Goal: Communication & Community: Answer question/provide support

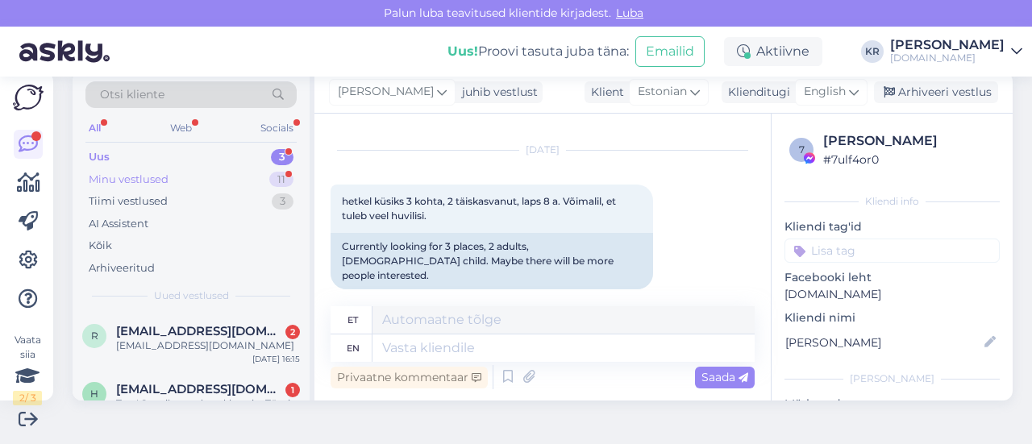
scroll to position [184, 0]
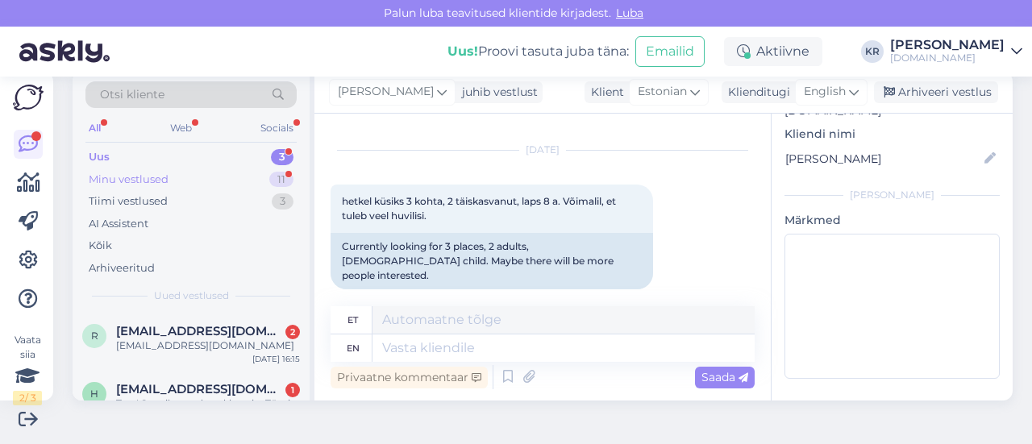
click at [256, 180] on div "Minu vestlused 11" at bounding box center [190, 180] width 211 height 23
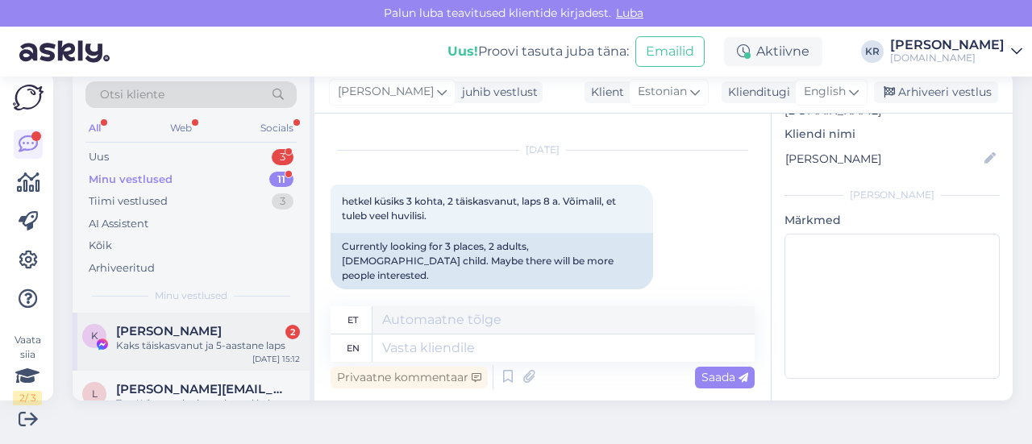
click at [247, 359] on div "K Kaili Sinimaa 2 Kaks täiskasvanut ja 5-aastane laps [DATE] 15:12" at bounding box center [191, 342] width 237 height 58
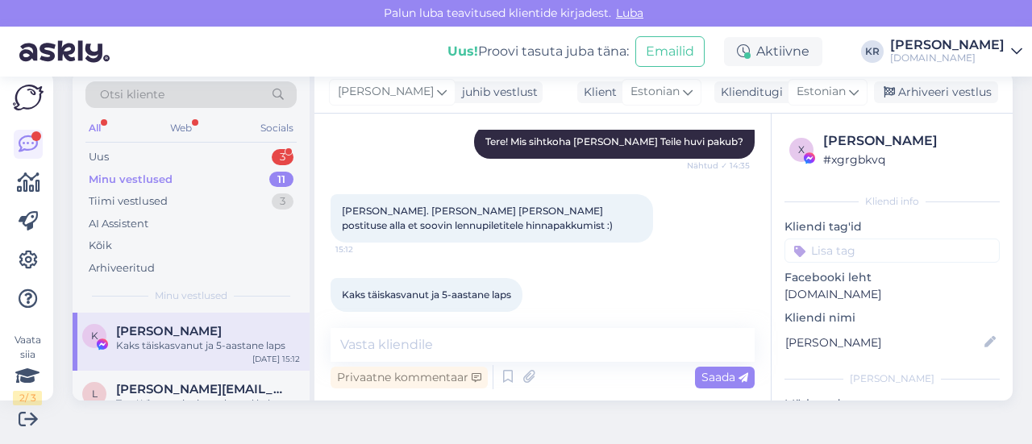
scroll to position [386, 0]
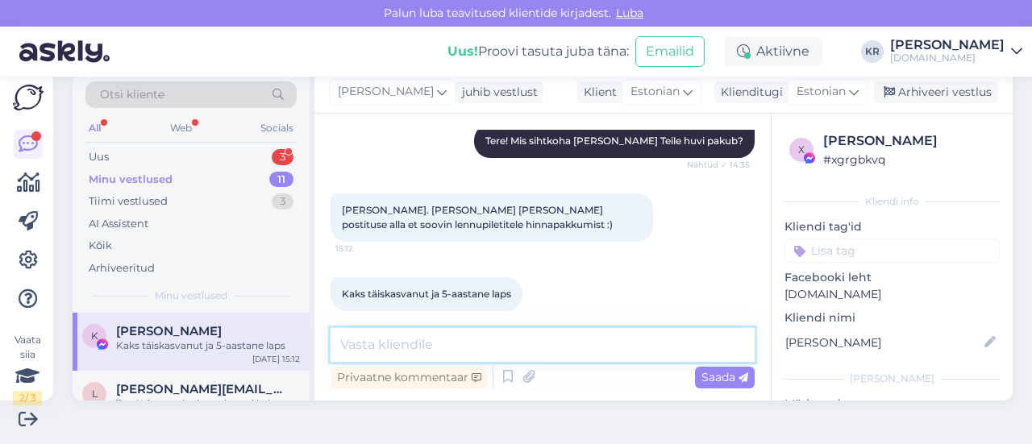
click at [448, 349] on textarea at bounding box center [543, 345] width 424 height 34
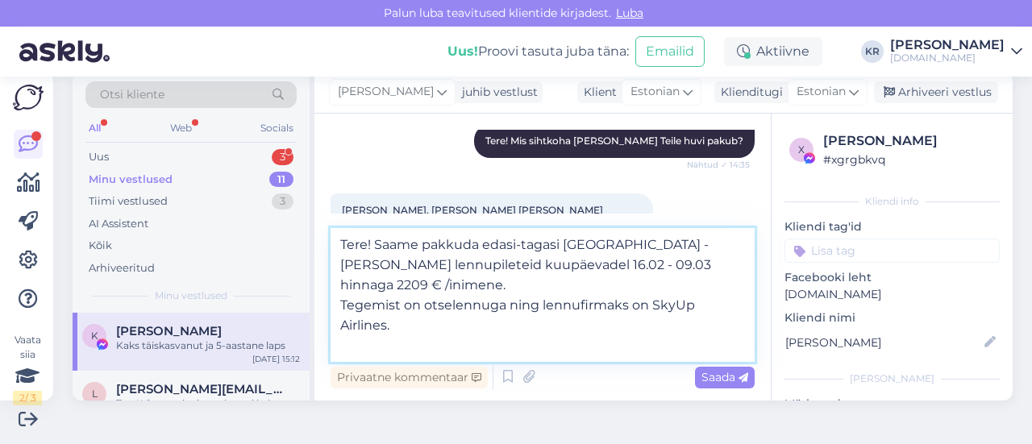
paste textarea "[PERSON_NAME] viiakse läbi Boeing 737-800 MAX lennukiga, mille keskmine vanus o…"
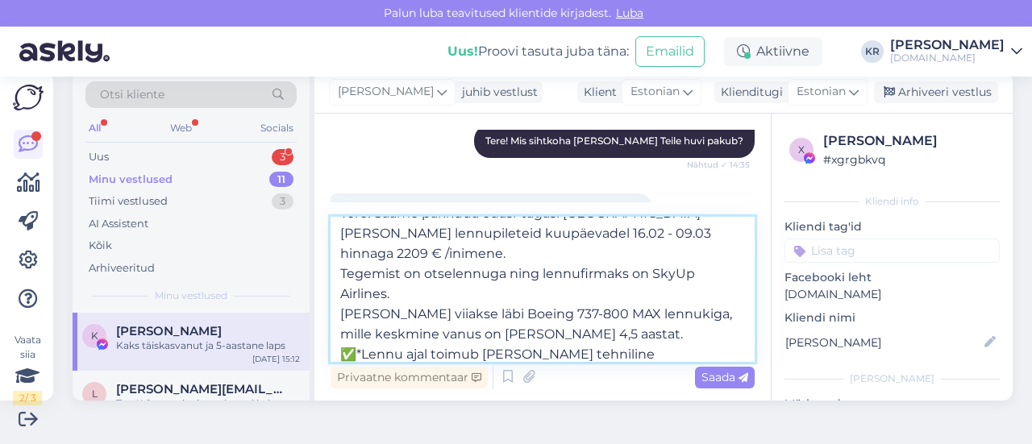
scroll to position [0, 0]
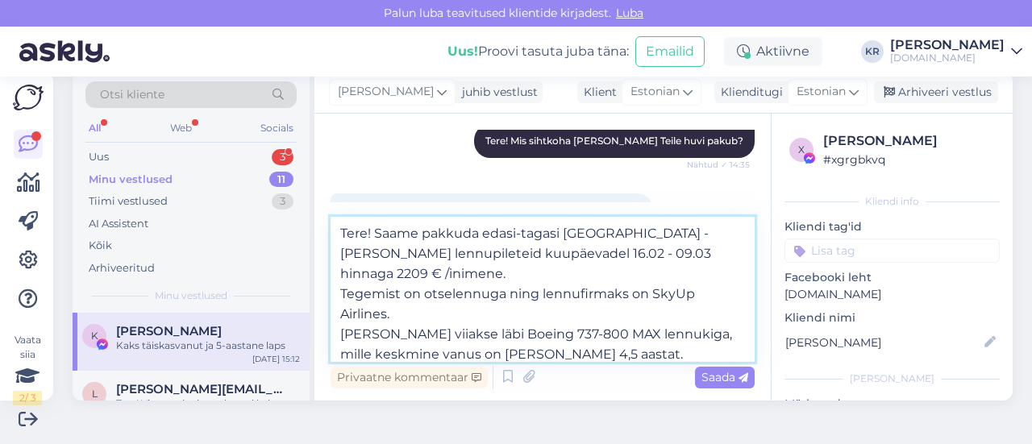
drag, startPoint x: 460, startPoint y: 335, endPoint x: 388, endPoint y: 320, distance: 73.2
click at [388, 320] on textarea "Tere! Saame pakkuda edasi-tagasi Tallinn - Phu Quoc lennupileteid kuupäevadel 1…" at bounding box center [543, 289] width 424 height 145
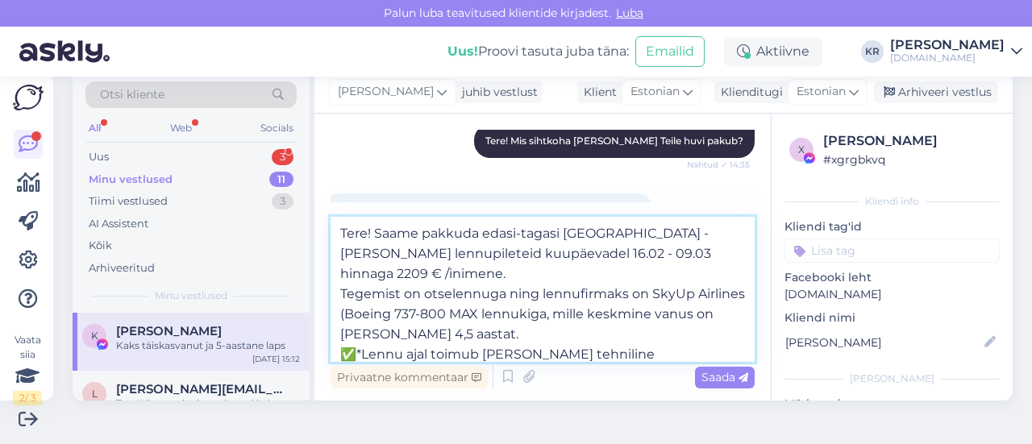
drag, startPoint x: 500, startPoint y: 330, endPoint x: 598, endPoint y: 307, distance: 101.0
click at [598, 307] on textarea "Tere! Saame pakkuda edasi-tagasi Tallinn - Phu Quoc lennupileteid kuupäevadel 1…" at bounding box center [543, 289] width 424 height 145
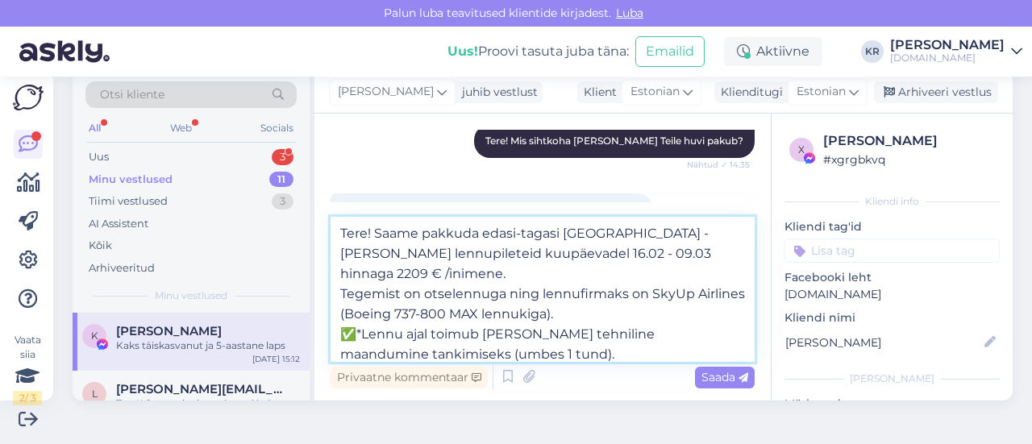
drag, startPoint x: 365, startPoint y: 338, endPoint x: 331, endPoint y: 330, distance: 34.8
click at [331, 330] on textarea "Tere! Saame pakkuda edasi-tagasi Tallinn - Phu Quoc lennupileteid kuupäevadel 1…" at bounding box center [543, 289] width 424 height 145
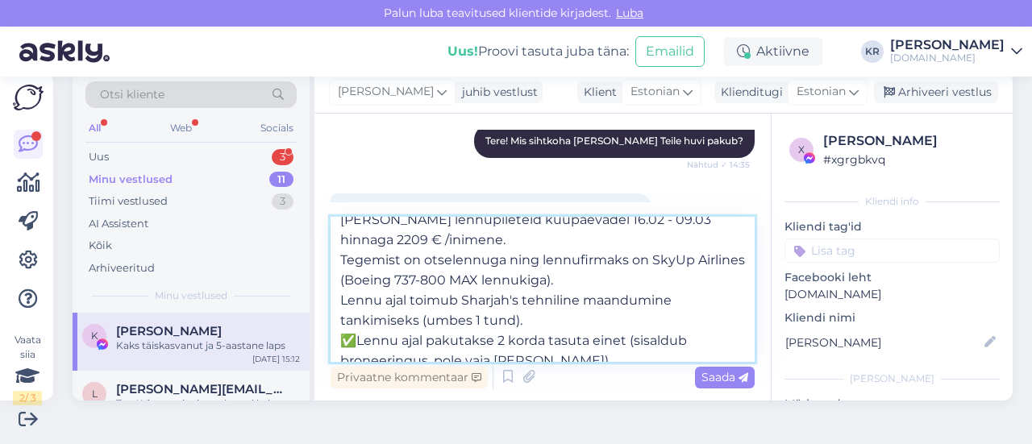
scroll to position [49, 0]
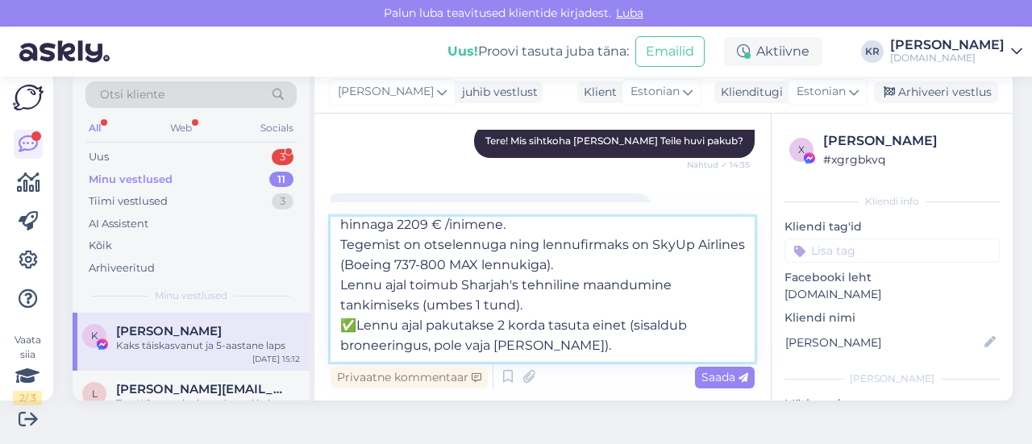
drag, startPoint x: 332, startPoint y: 327, endPoint x: 308, endPoint y: 321, distance: 24.1
click at [308, 321] on div "Otsi kliente All Web Socials Uus 3 Minu vestlused 11 Tiimi vestlused 3 AI Assis…" at bounding box center [543, 236] width 940 height 329
click at [611, 348] on textarea "Tere! Saame pakkuda edasi-tagasi Tallinn - Phu Quoc lennupileteid kuupäevadel 1…" at bounding box center [543, 289] width 424 height 145
drag, startPoint x: 616, startPoint y: 348, endPoint x: 607, endPoint y: 323, distance: 25.8
click at [607, 323] on textarea "Tere! Saame pakkuda edasi-tagasi Tallinn - Phu Quoc lennupileteid kuupäevadel 1…" at bounding box center [543, 289] width 424 height 145
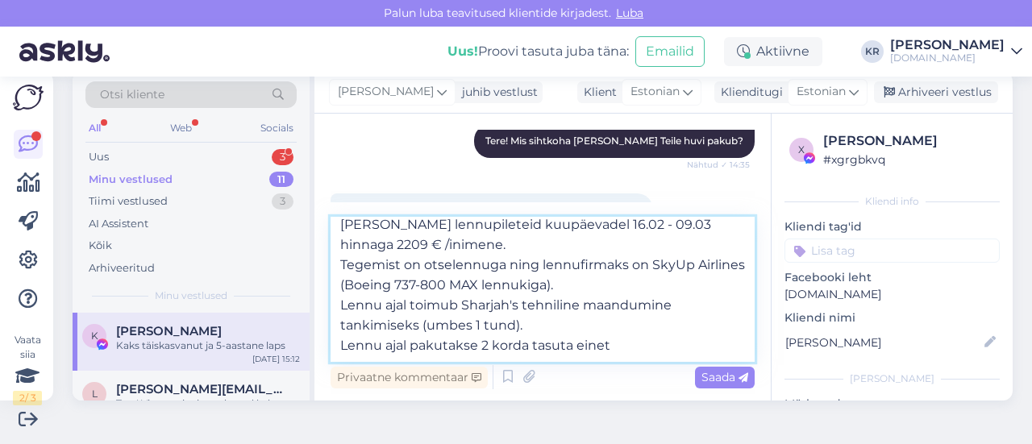
scroll to position [29, 0]
type textarea "Tere! Saame pakkuda edasi-tagasi Tallinn - Phu Quoc lennupileteid kuupäevadel 1…"
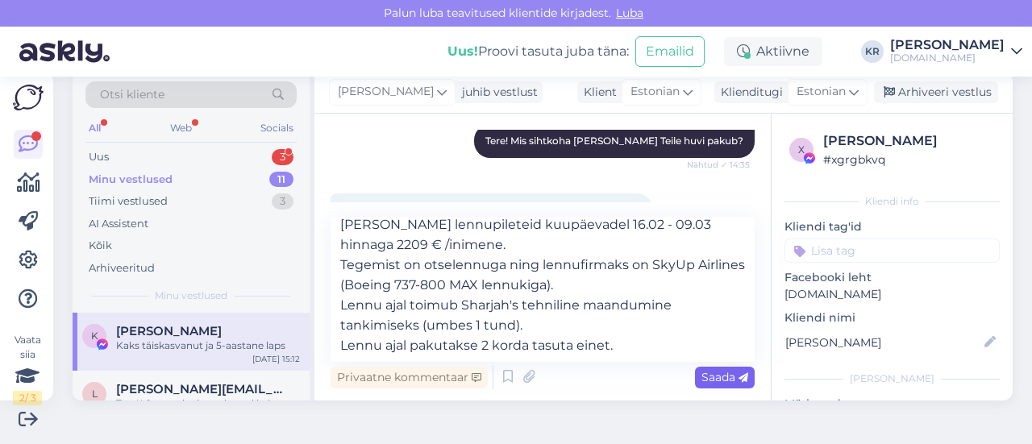
click at [711, 373] on span "Saada" at bounding box center [725, 377] width 47 height 15
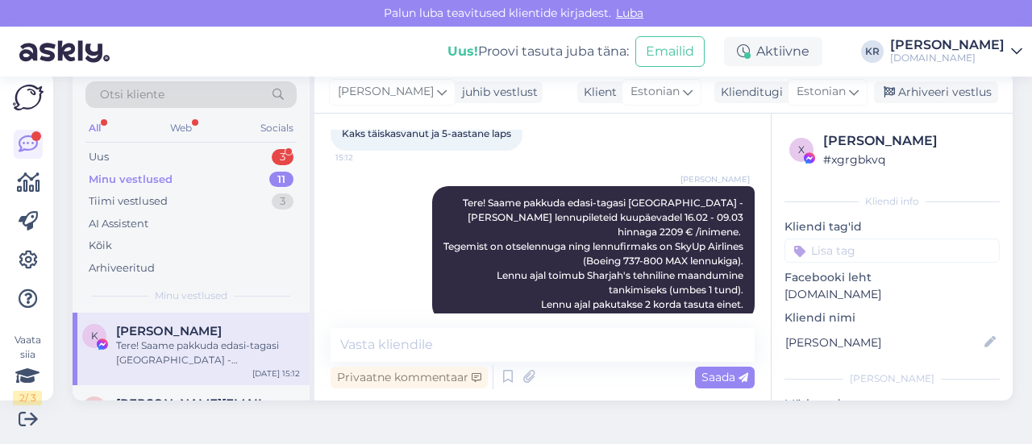
scroll to position [557, 0]
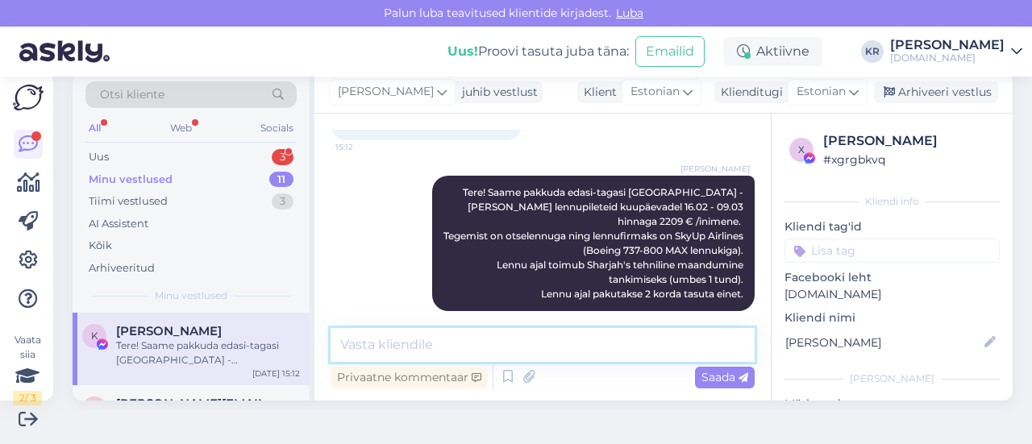
click at [587, 348] on textarea at bounding box center [543, 345] width 424 height 34
type textarea "Kas see sobiks Teile? :)"
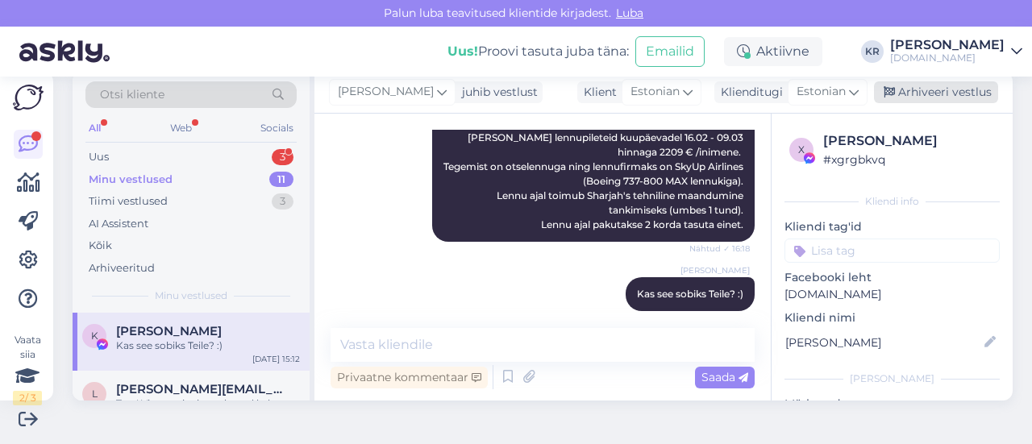
click at [941, 86] on div "Arhiveeri vestlus" at bounding box center [936, 92] width 124 height 22
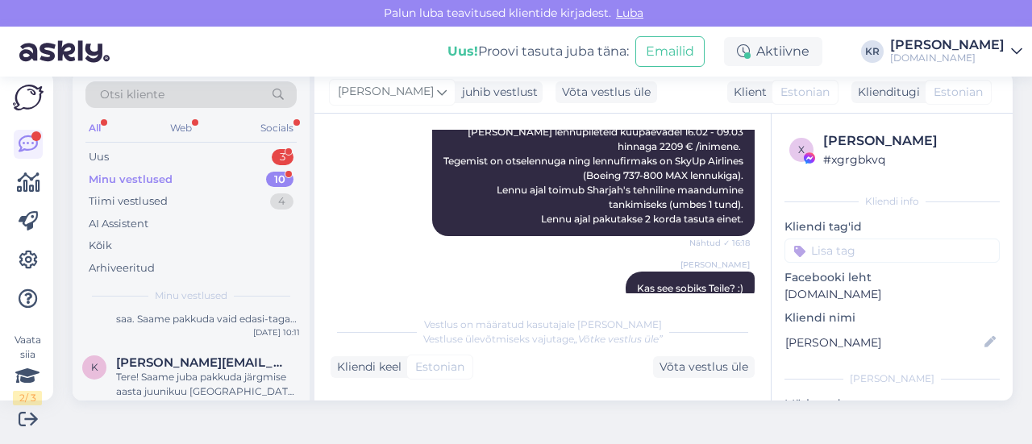
scroll to position [899, 0]
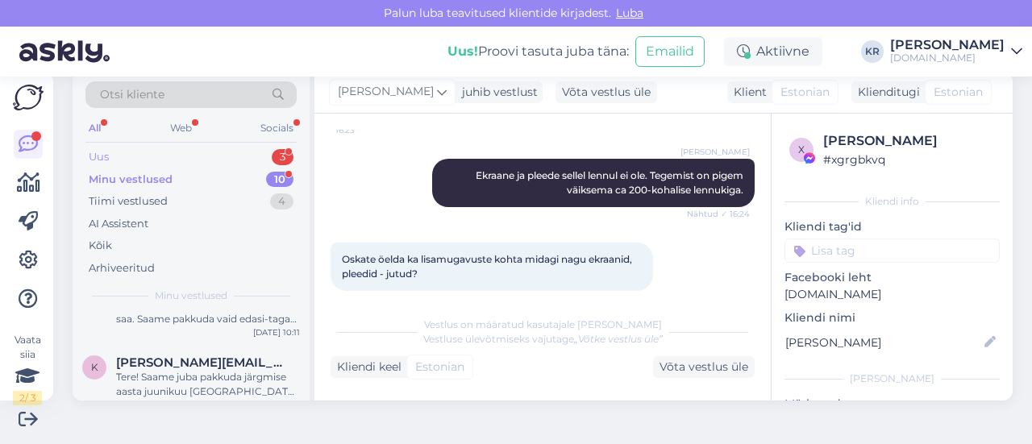
click at [197, 158] on div "Uus 3" at bounding box center [190, 157] width 211 height 23
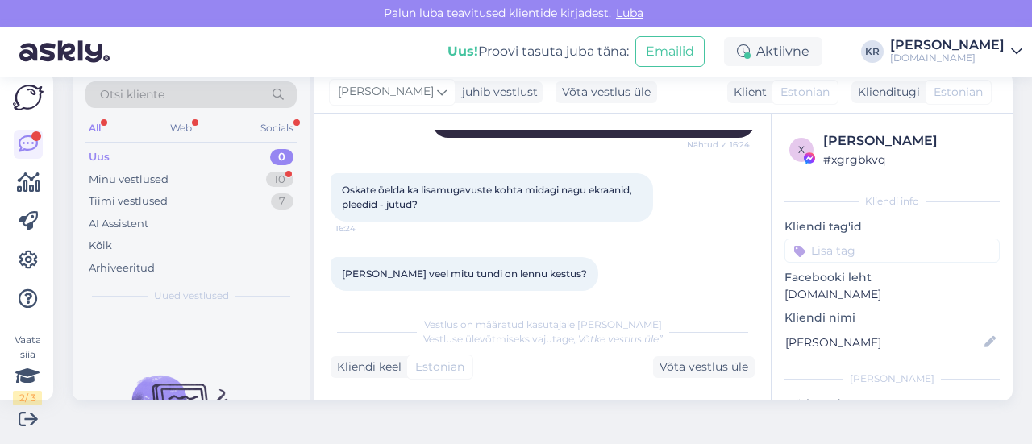
scroll to position [1037, 0]
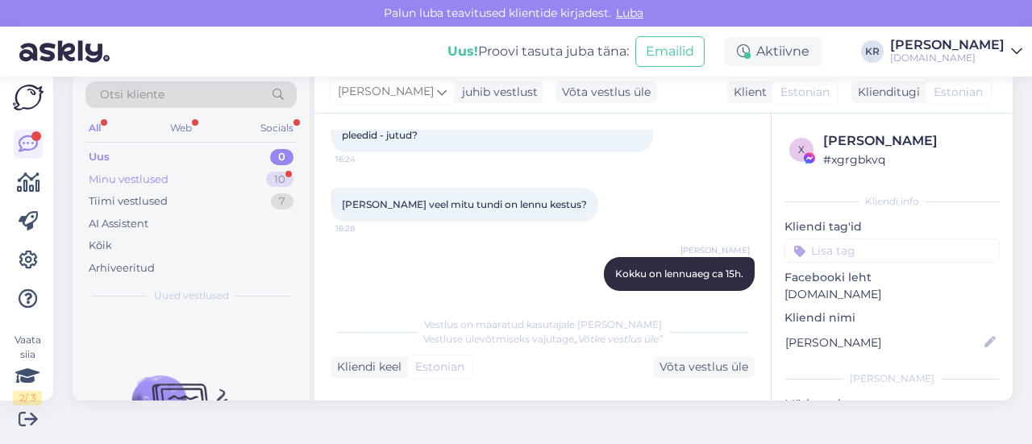
click at [227, 176] on div "Minu vestlused 10" at bounding box center [190, 180] width 211 height 23
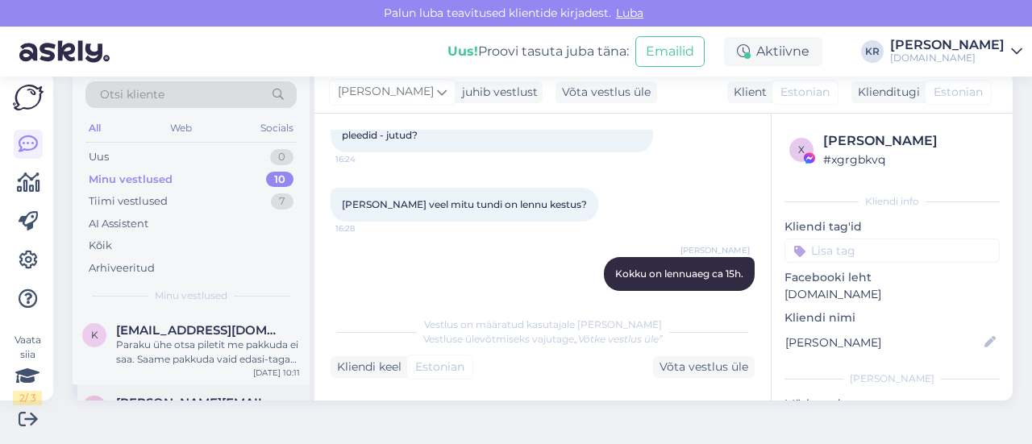
scroll to position [607, 0]
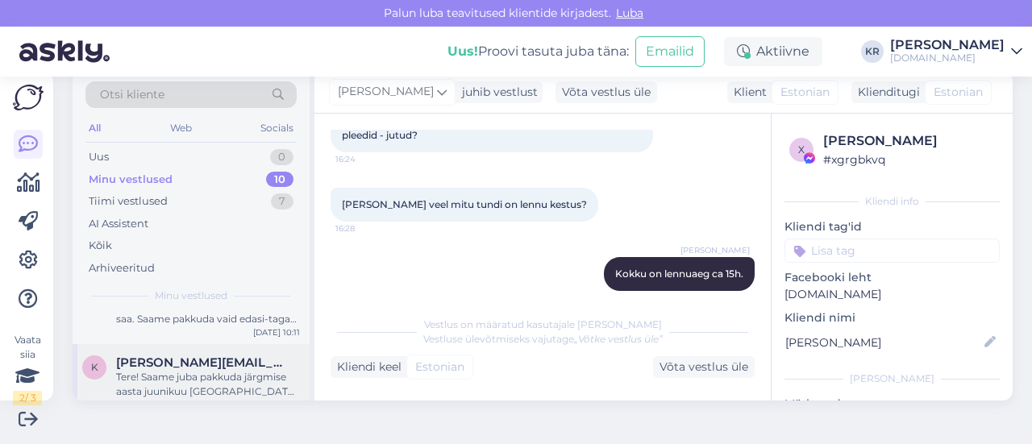
click at [232, 373] on div "Tere! Saame juba pakkuda järgmise aasta juunikuu Kreeka reise :)" at bounding box center [208, 384] width 184 height 29
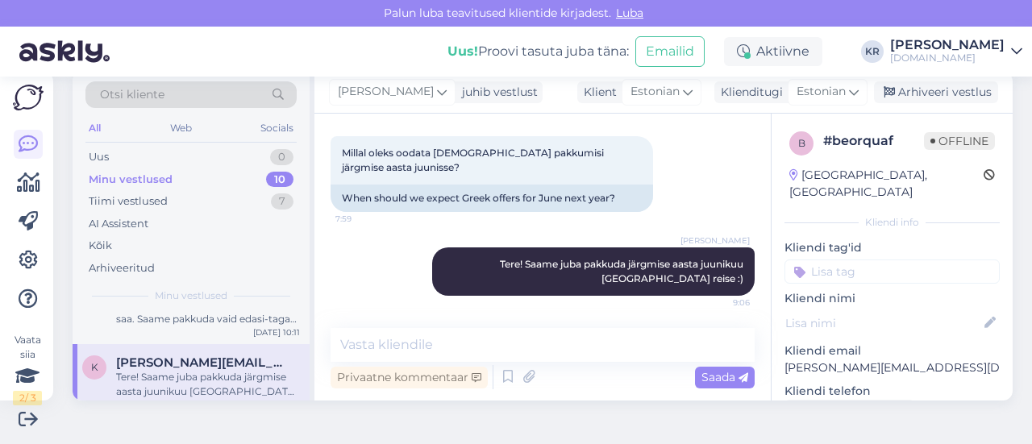
scroll to position [175, 0]
click at [916, 101] on div "Arhiveeri vestlus" at bounding box center [936, 92] width 124 height 22
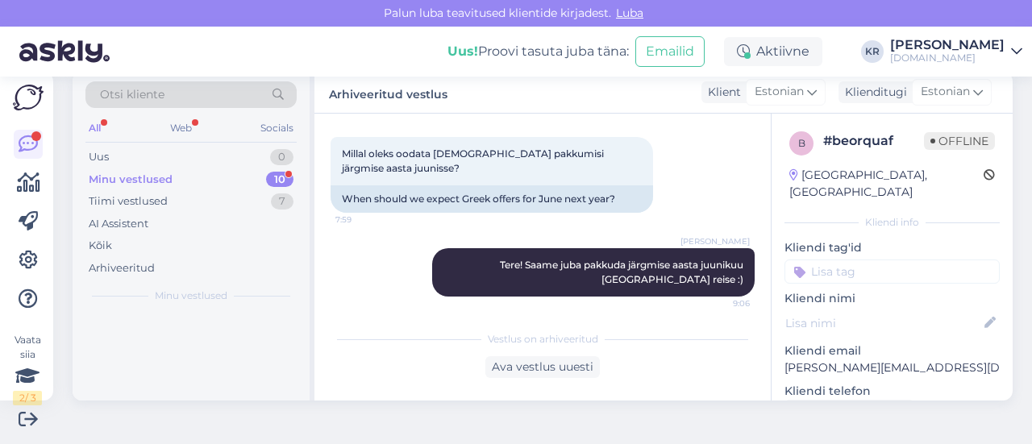
scroll to position [0, 0]
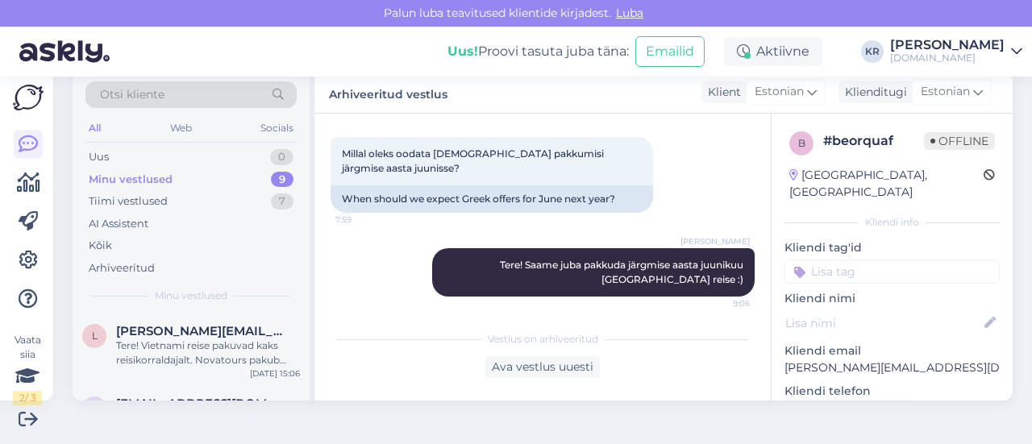
click at [194, 176] on div "Minu vestlused 9" at bounding box center [190, 180] width 211 height 23
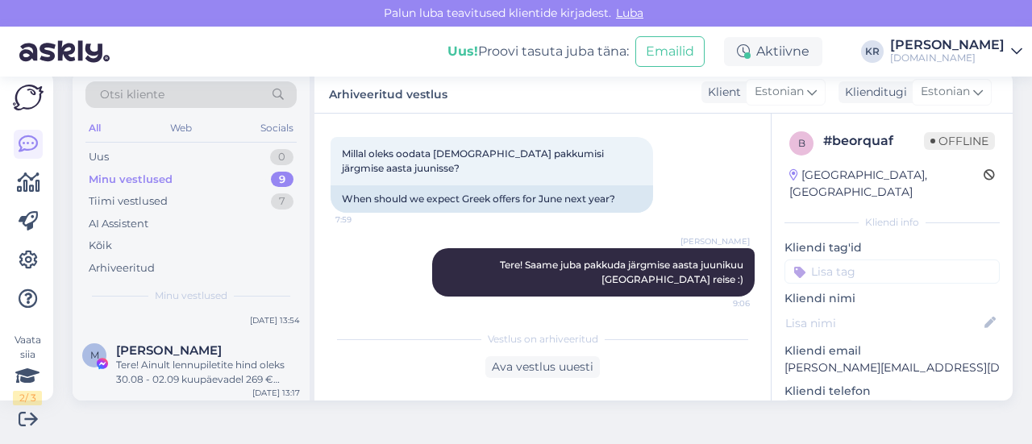
scroll to position [535, 0]
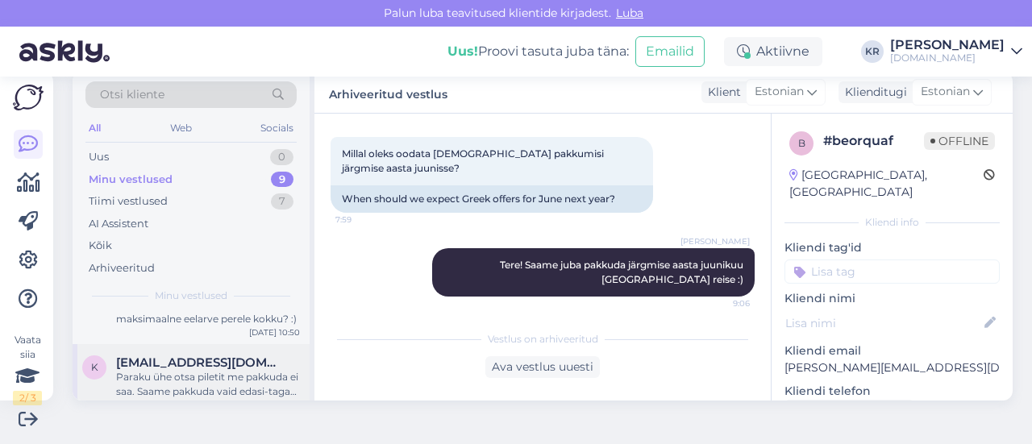
click at [186, 370] on div "Paraku ühe otsa piletit me pakkuda ei saa. Saame pakkuda vaid edasi-tagasi lend…" at bounding box center [208, 384] width 184 height 29
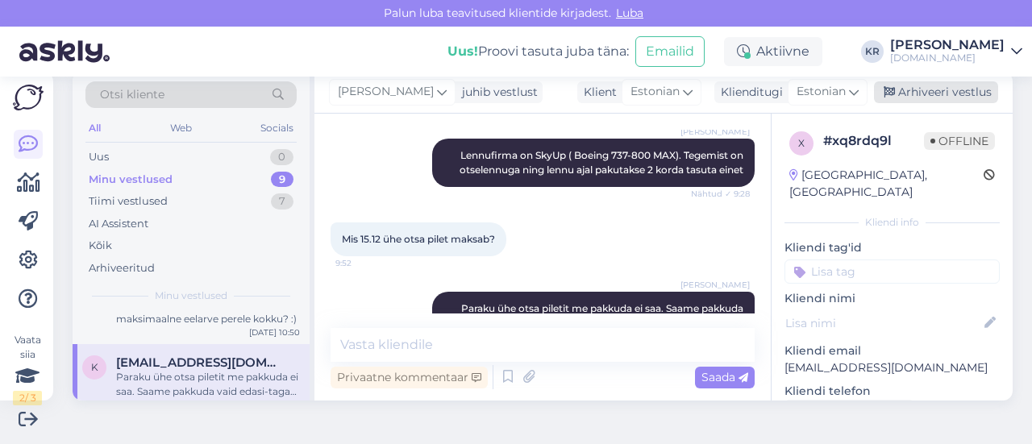
click at [958, 95] on div "Arhiveeri vestlus" at bounding box center [936, 92] width 124 height 22
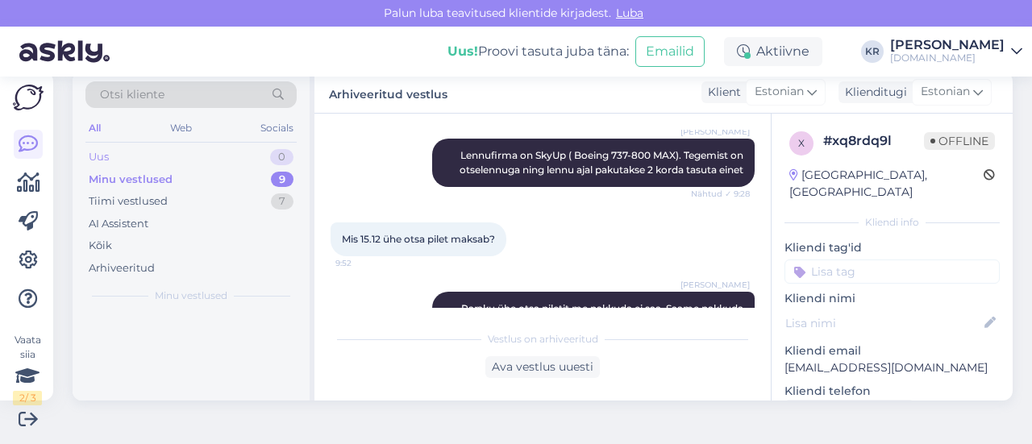
scroll to position [0, 0]
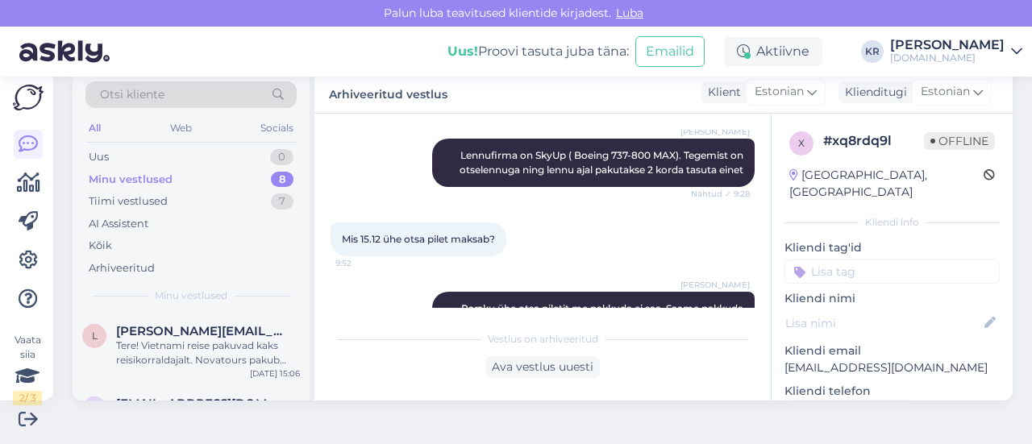
click at [178, 180] on div "Minu vestlused 8" at bounding box center [190, 180] width 211 height 23
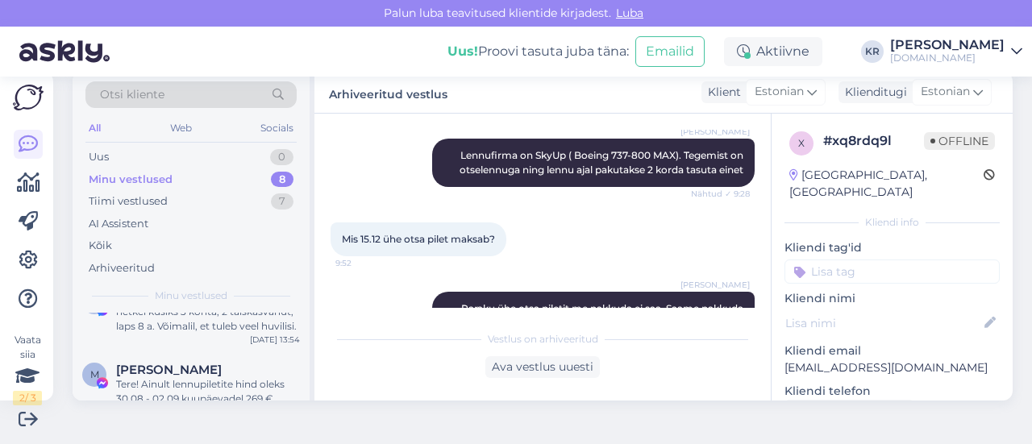
scroll to position [462, 0]
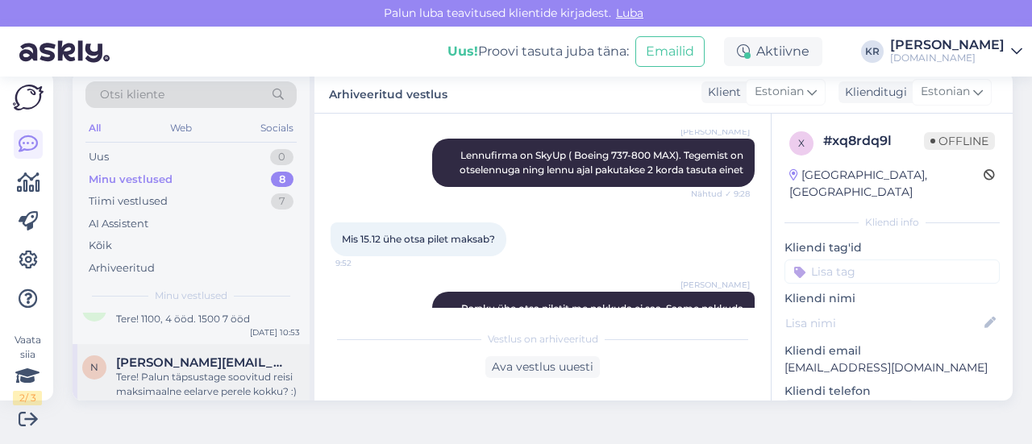
click at [186, 373] on div "Tere! Palun täpsustage soovitud reisi maksimaalne eelarve perele kokku? :)" at bounding box center [208, 384] width 184 height 29
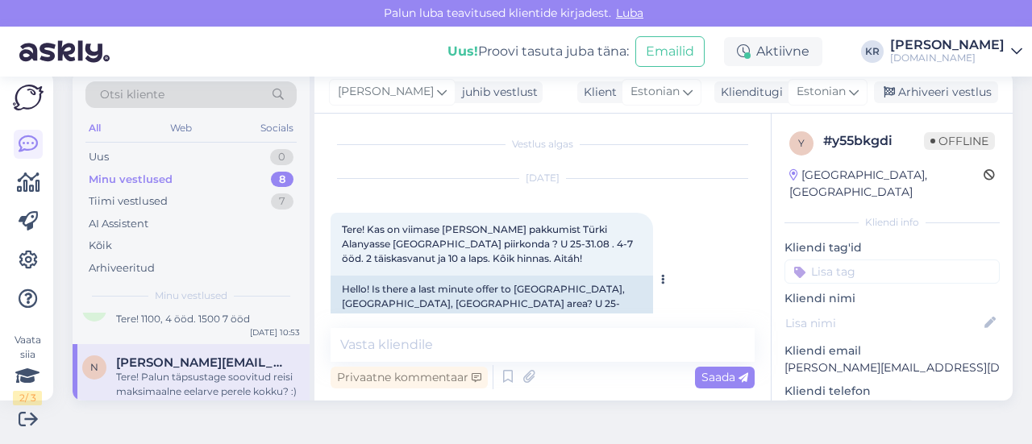
scroll to position [0, 0]
drag, startPoint x: 922, startPoint y: 347, endPoint x: 782, endPoint y: 351, distance: 140.4
click at [785, 360] on p "neumann.eve@gmail.com" at bounding box center [892, 368] width 215 height 17
copy p "neumann.eve@gmail.com"
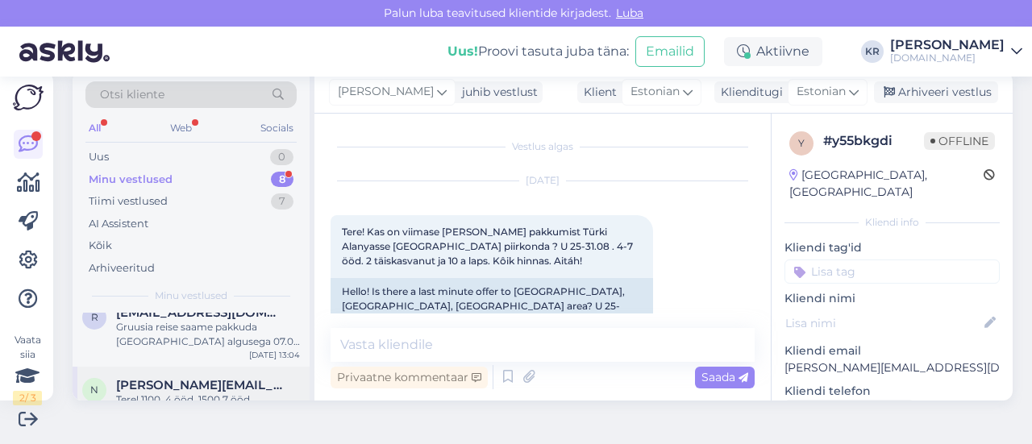
click at [199, 393] on div "Tere! 1100, 4 ööd. 1500 7 ööd" at bounding box center [208, 400] width 184 height 15
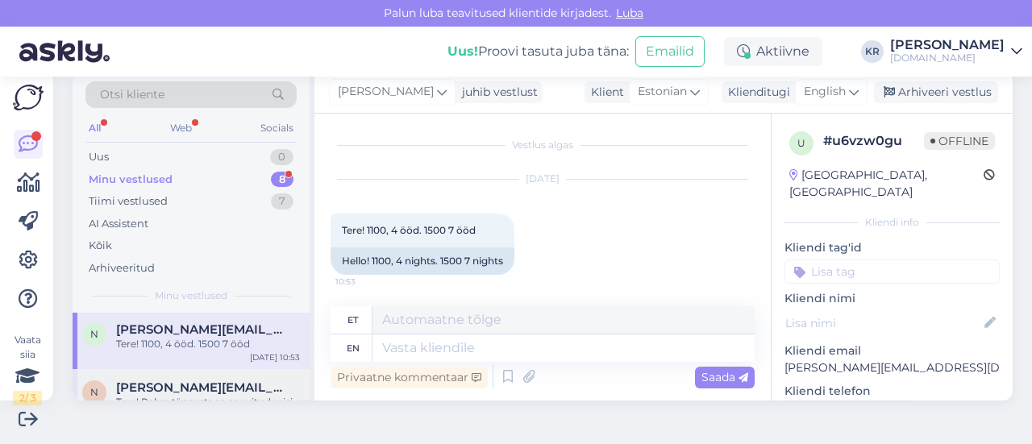
scroll to position [462, 0]
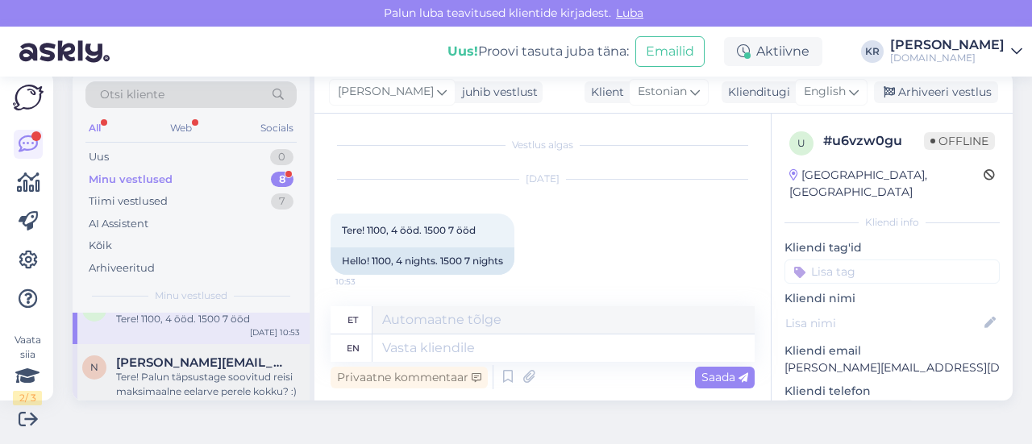
click at [223, 372] on div "Tere! Palun täpsustage soovitud reisi maksimaalne eelarve perele kokku? :)" at bounding box center [208, 384] width 184 height 29
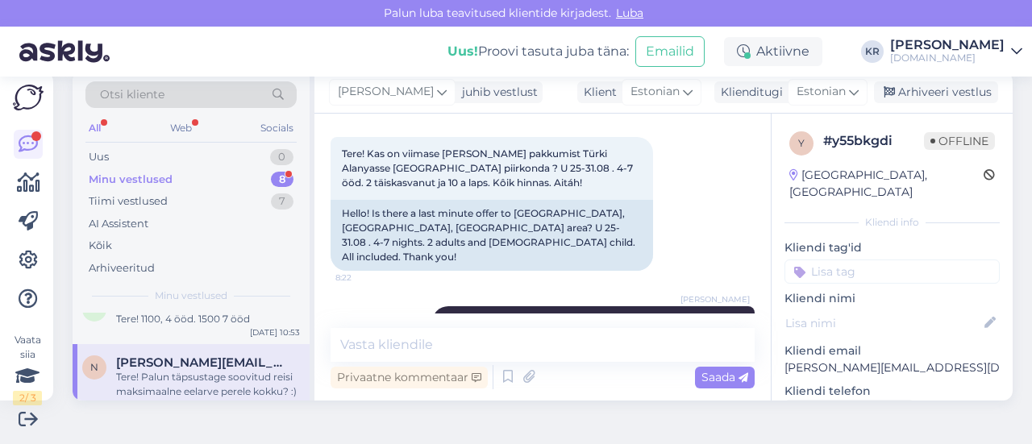
scroll to position [41, 0]
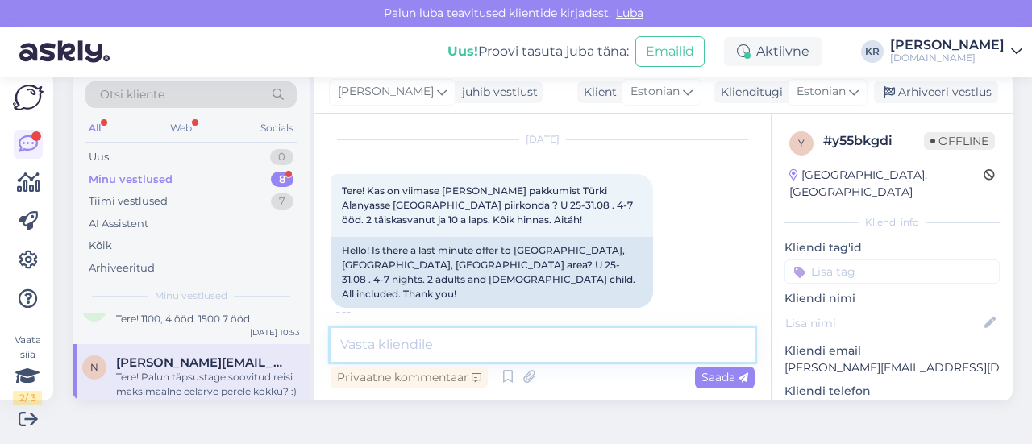
click at [484, 337] on textarea at bounding box center [543, 345] width 424 height 34
drag, startPoint x: 460, startPoint y: 356, endPoint x: 340, endPoint y: 337, distance: 120.8
click at [338, 337] on textarea "Saatsime pakkumised Teile meilile :)" at bounding box center [543, 345] width 424 height 34
drag, startPoint x: 576, startPoint y: 348, endPoint x: 590, endPoint y: 350, distance: 14.7
click at [577, 348] on textarea "Saatsime pakkumised Teile meilile :)" at bounding box center [543, 345] width 424 height 34
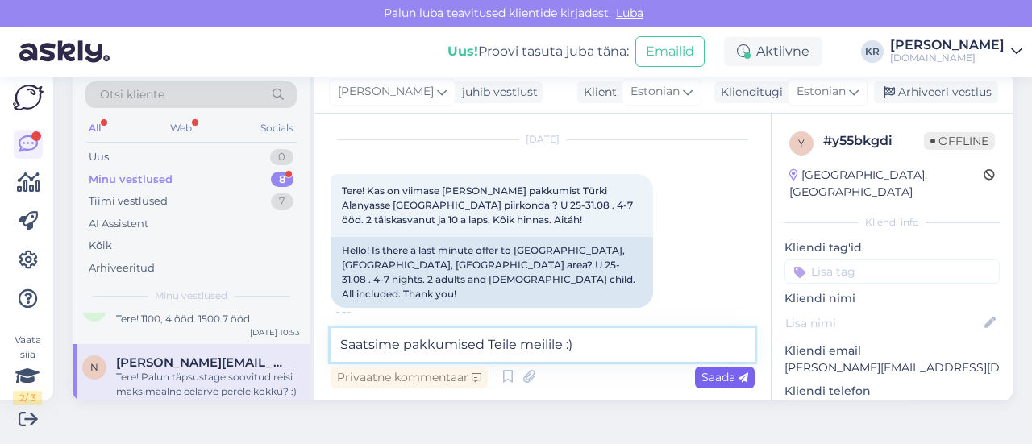
type textarea "Saatsime pakkumised Teile meilile :)"
click at [718, 377] on span "Saada" at bounding box center [725, 377] width 47 height 15
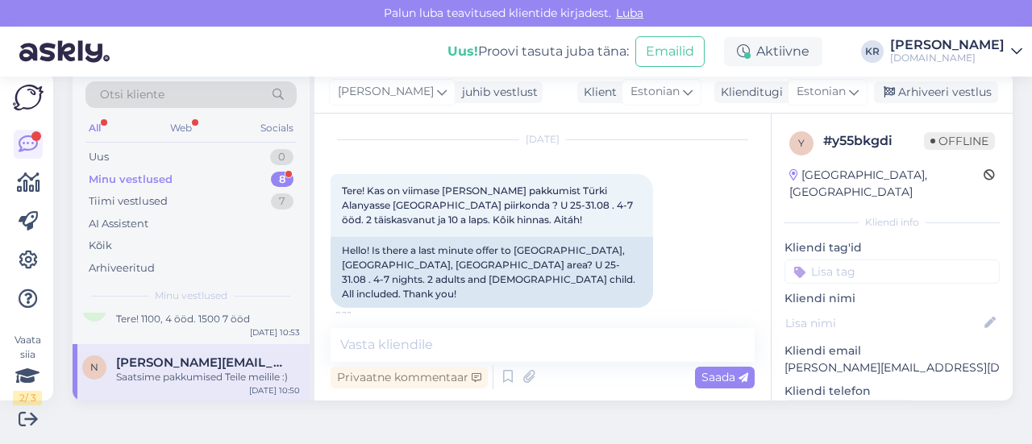
scroll to position [448, 0]
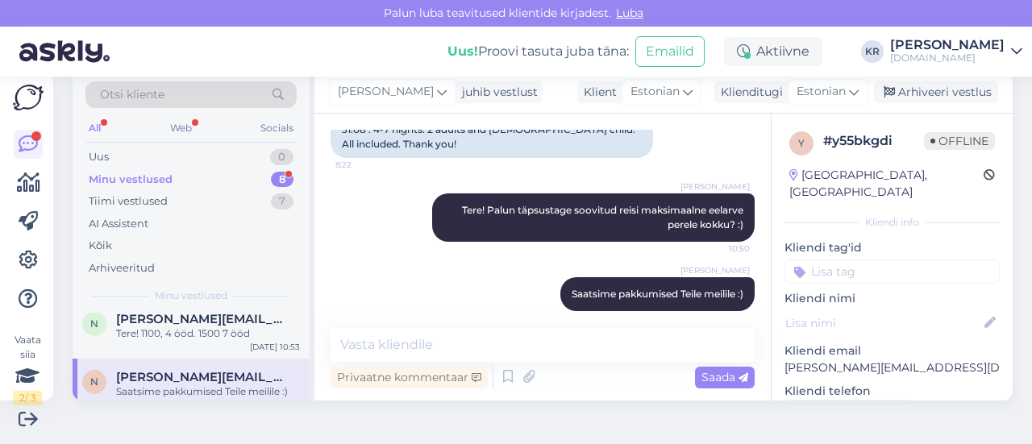
click at [213, 385] on div "Saatsime pakkumised Teile meilile :)" at bounding box center [208, 392] width 184 height 15
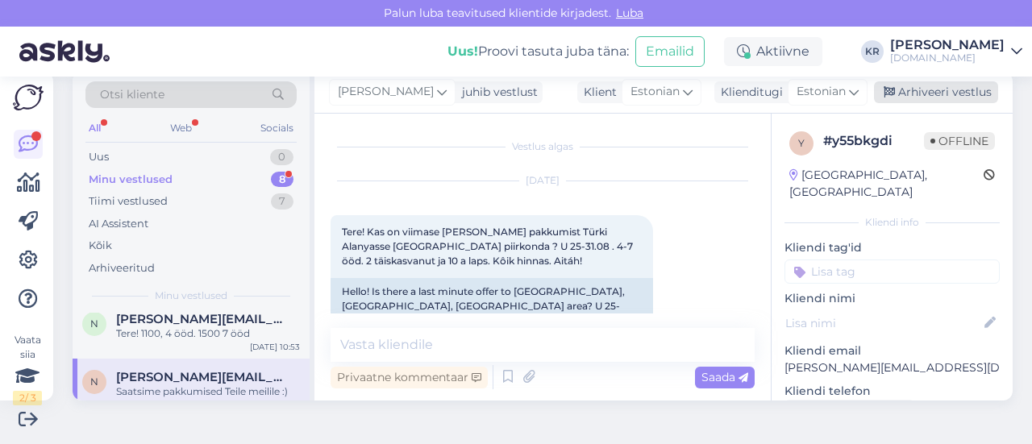
click at [923, 93] on div "Arhiveeri vestlus" at bounding box center [936, 92] width 124 height 22
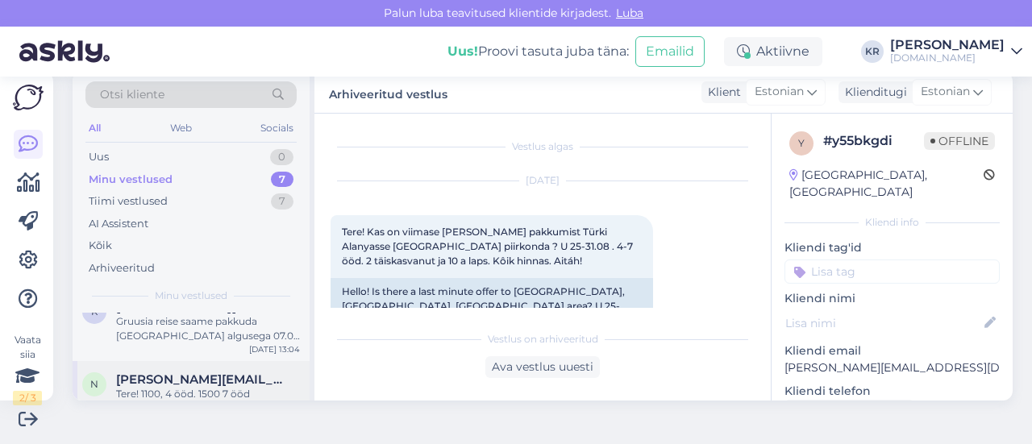
scroll to position [390, 0]
click at [201, 370] on span "neumann.eve@gmail.com" at bounding box center [200, 377] width 168 height 15
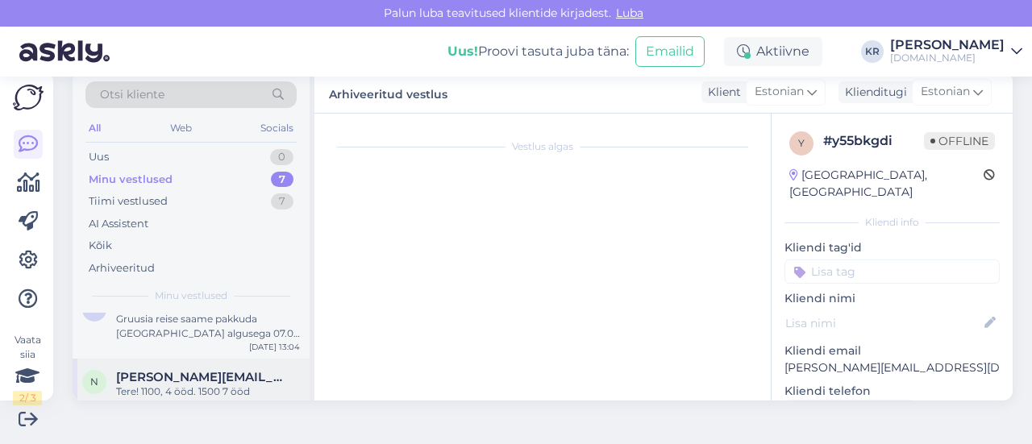
scroll to position [2, 0]
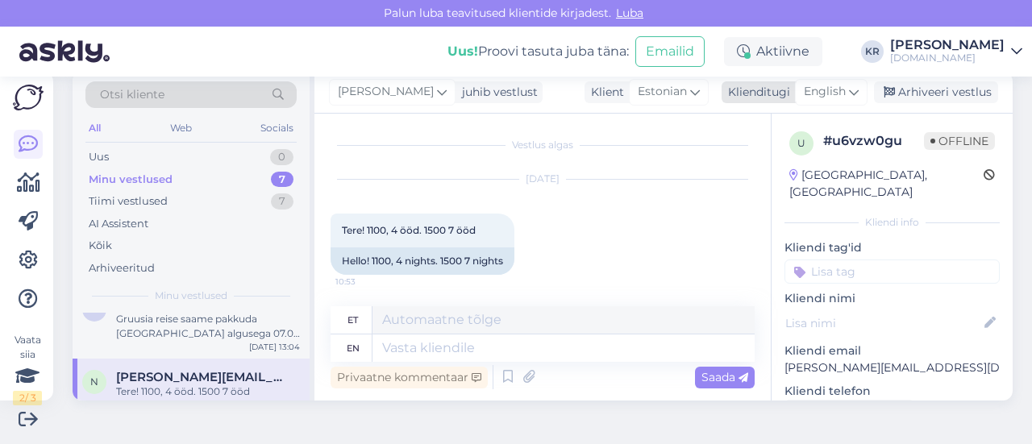
drag, startPoint x: 834, startPoint y: 88, endPoint x: 802, endPoint y: 106, distance: 37.2
click at [832, 88] on span "English" at bounding box center [825, 92] width 42 height 18
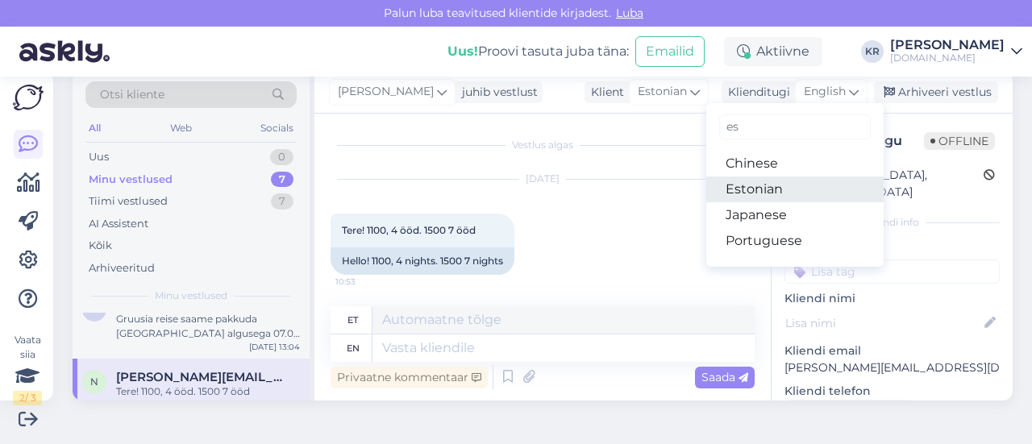
click at [734, 191] on link "Estonian" at bounding box center [795, 190] width 177 height 26
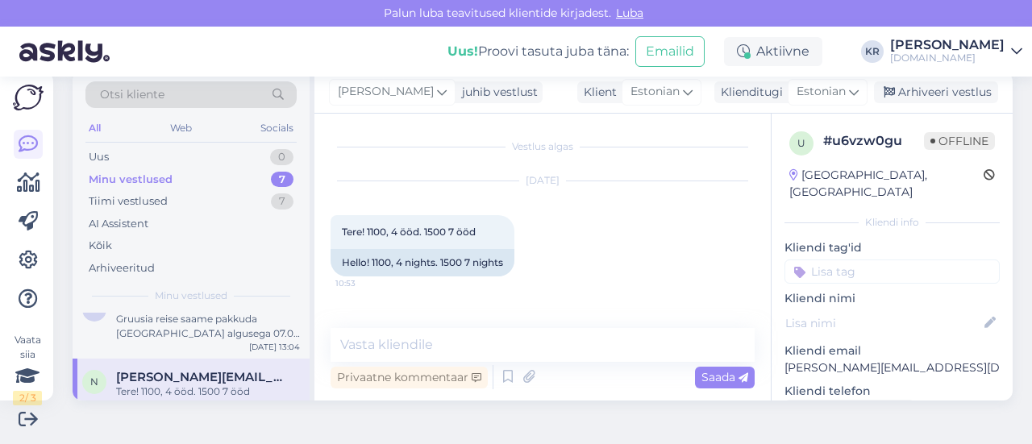
scroll to position [0, 0]
click at [465, 350] on textarea at bounding box center [543, 345] width 424 height 34
paste textarea "Saatsime pakkumised Teile meilile :)"
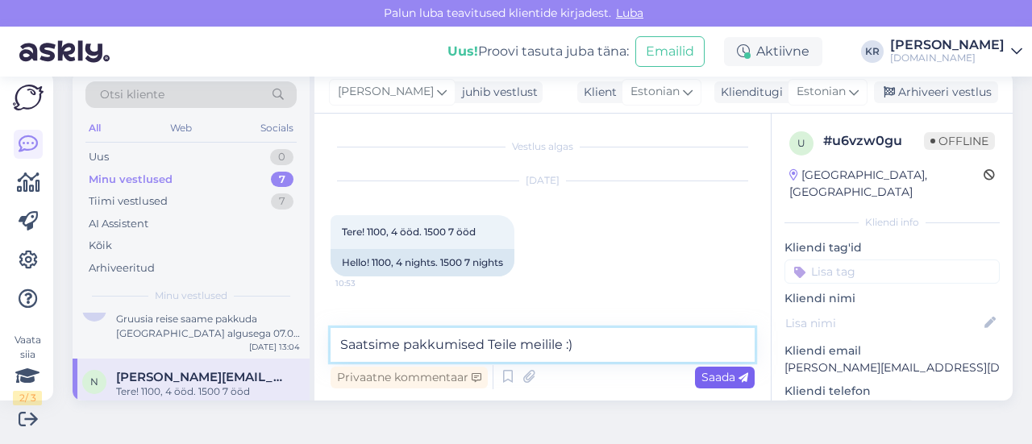
type textarea "Saatsime pakkumised Teile meilile :)"
click at [702, 373] on span "Saada" at bounding box center [725, 377] width 47 height 15
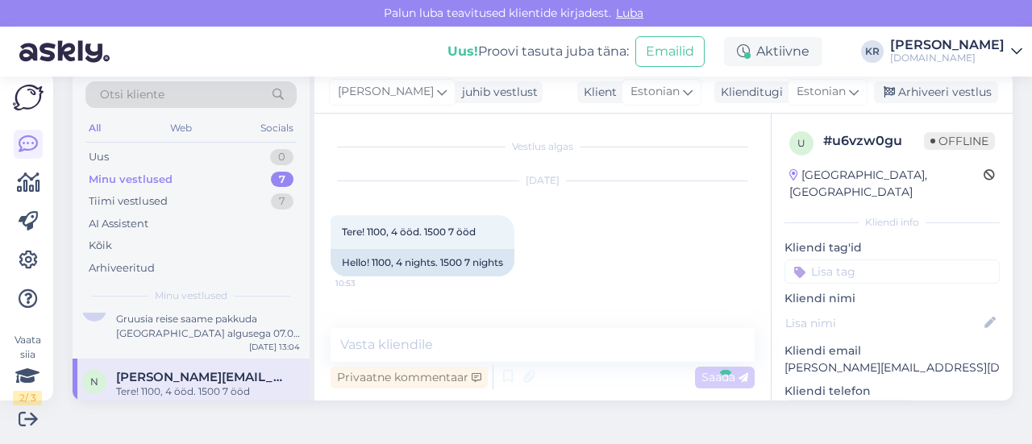
scroll to position [49, 0]
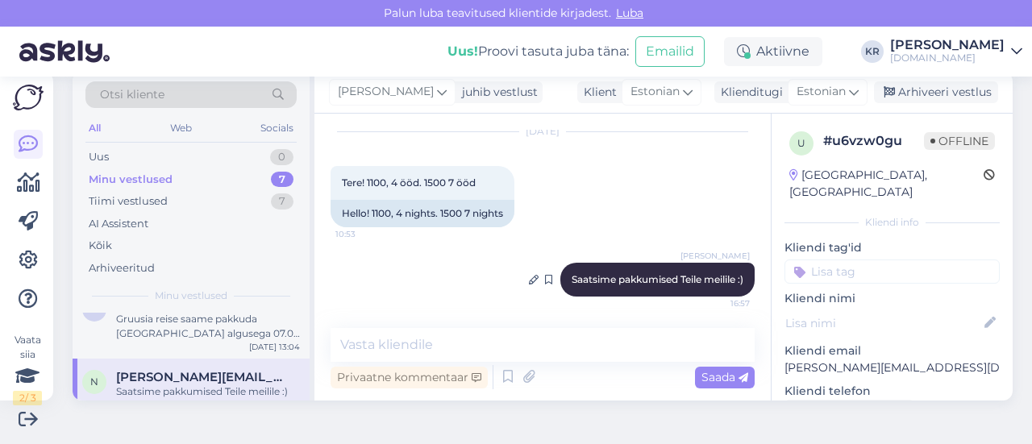
drag, startPoint x: 913, startPoint y: 91, endPoint x: 691, endPoint y: 294, distance: 300.9
click at [913, 91] on div "Arhiveeri vestlus" at bounding box center [936, 92] width 124 height 22
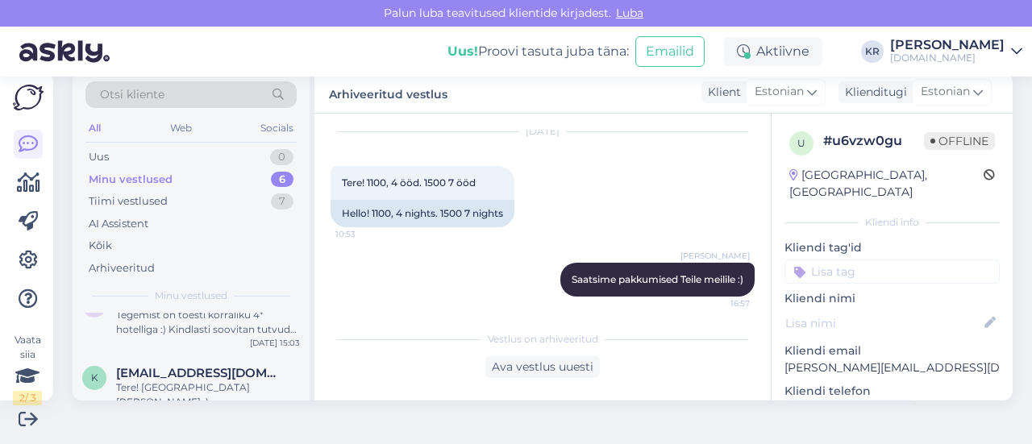
scroll to position [332, 0]
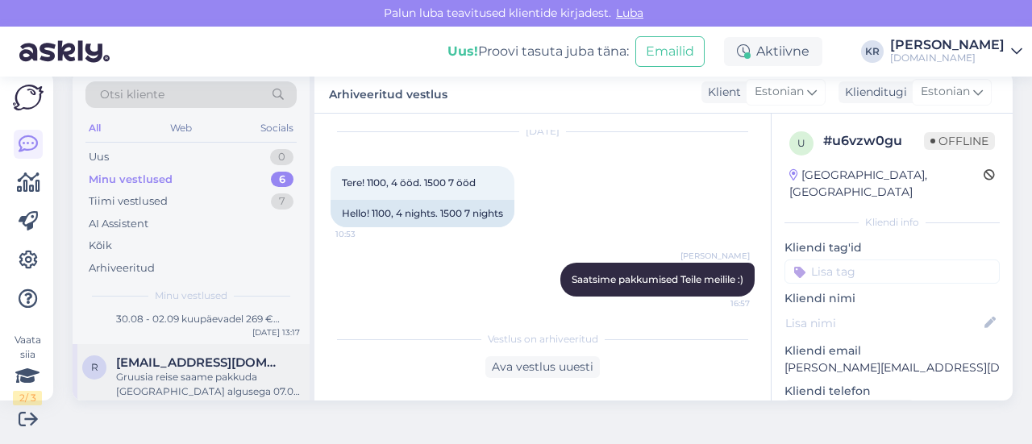
click at [198, 370] on div "Gruusia reise saame pakkuda Riiast algusega 07.09 kuupäeval ja 7 ööd. Kas see s…" at bounding box center [208, 384] width 184 height 29
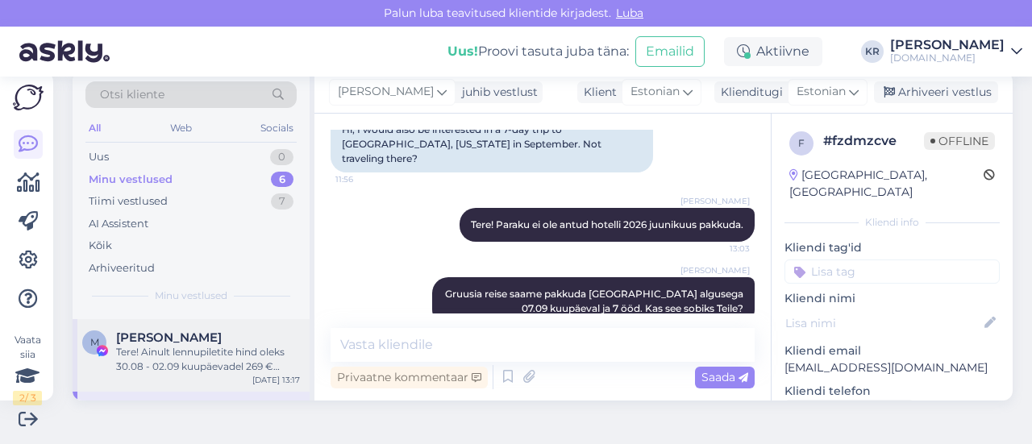
scroll to position [251, 0]
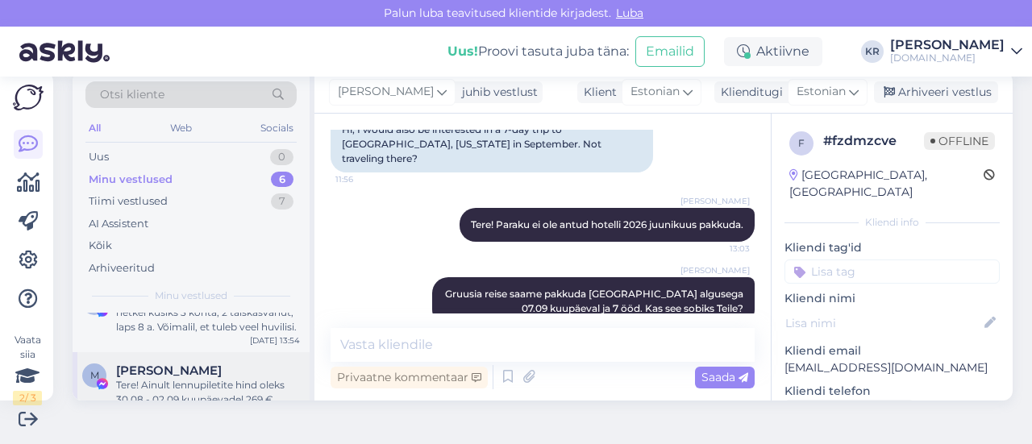
click at [209, 383] on div "Tere! Ainult lennupiletite hind oleks 30.08 - 02.09 kuupäevadel 269 € /inimene." at bounding box center [208, 392] width 184 height 29
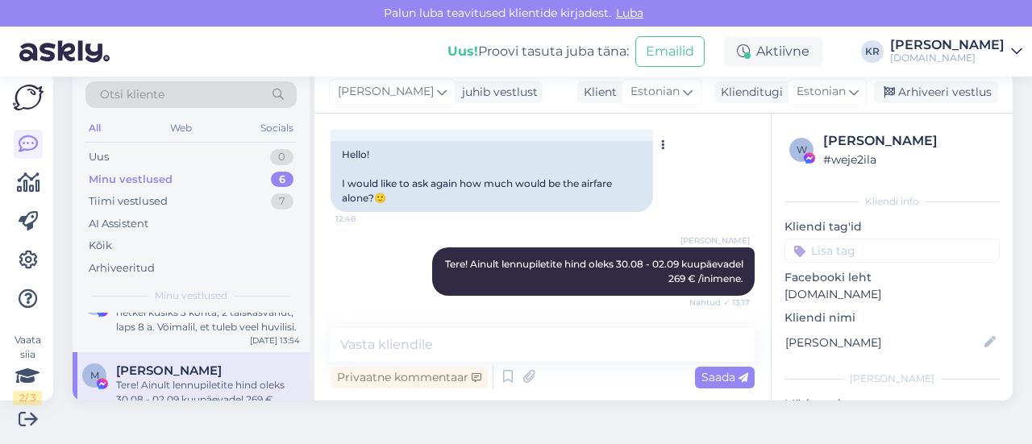
scroll to position [6480, 0]
click at [905, 85] on div "Arhiveeri vestlus" at bounding box center [936, 92] width 124 height 22
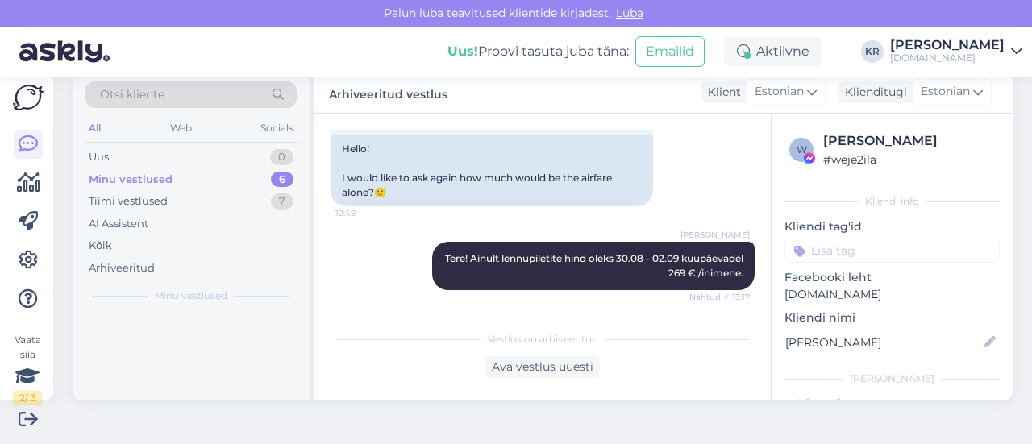
scroll to position [0, 0]
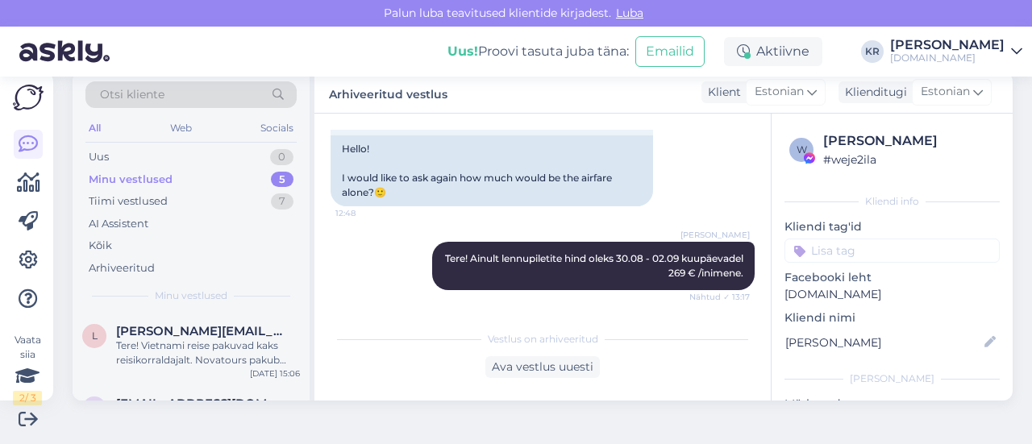
click at [237, 180] on div "Minu vestlused 5" at bounding box center [190, 180] width 211 height 23
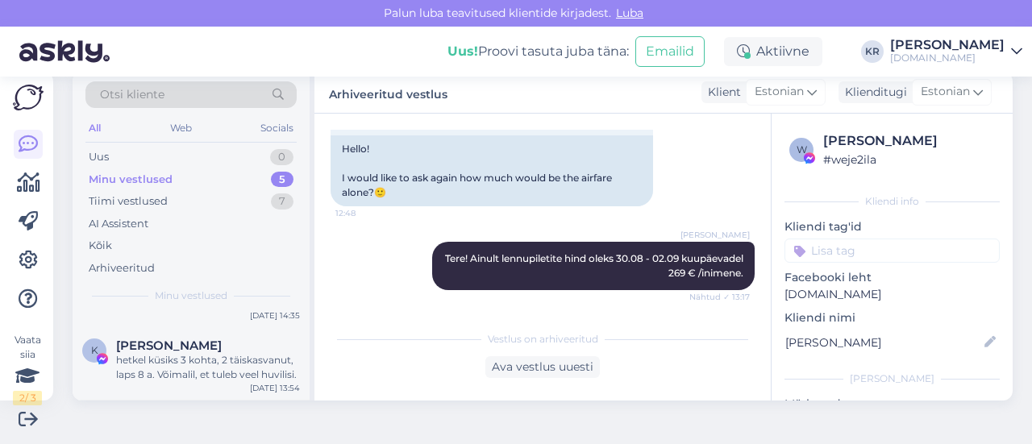
scroll to position [178, 0]
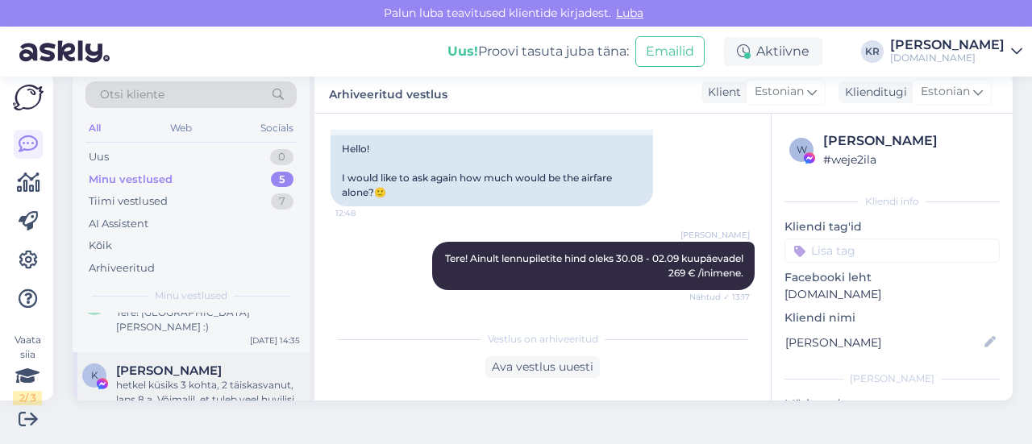
click at [205, 380] on div "hetkel küsiks 3 kohta, 2 täiskasvanut, laps 8 a. Võimalil, et tuleb veel huvili…" at bounding box center [208, 392] width 184 height 29
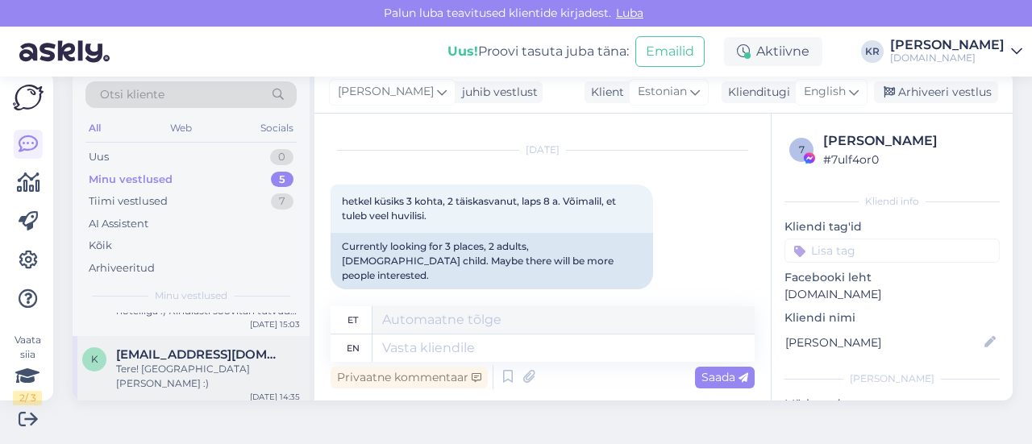
scroll to position [98, 0]
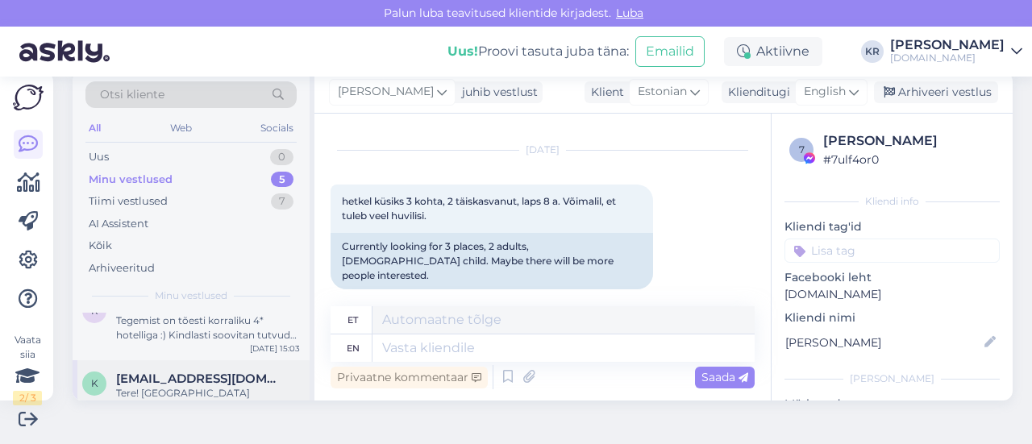
click at [182, 386] on div "Tere! Bodrum Milas lennujaam :)" at bounding box center [208, 400] width 184 height 29
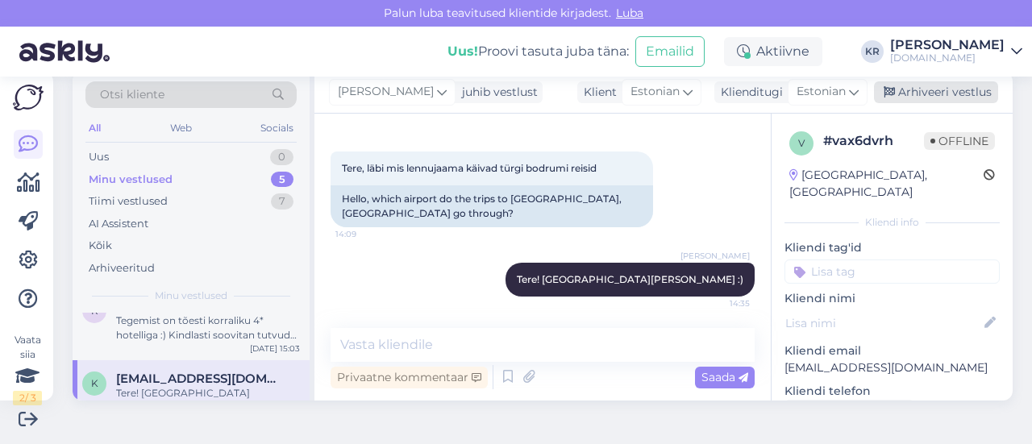
click at [890, 92] on div "Arhiveeri vestlus" at bounding box center [936, 92] width 124 height 22
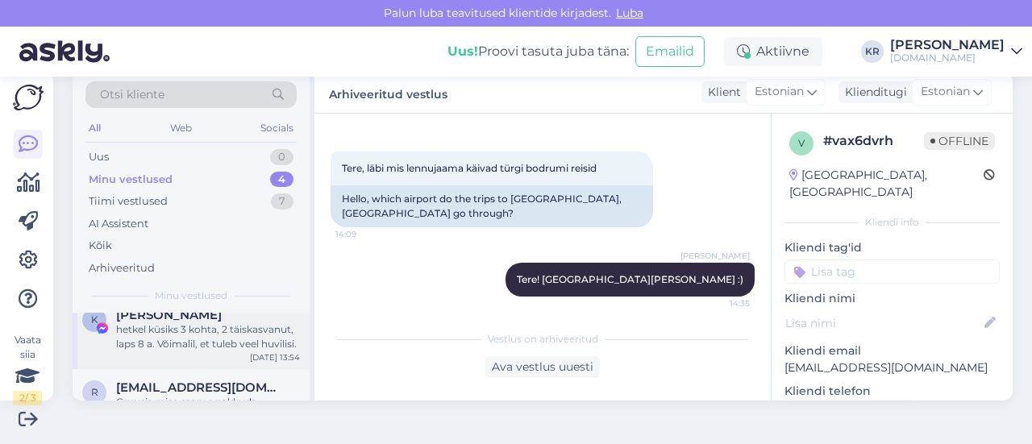
scroll to position [81, 0]
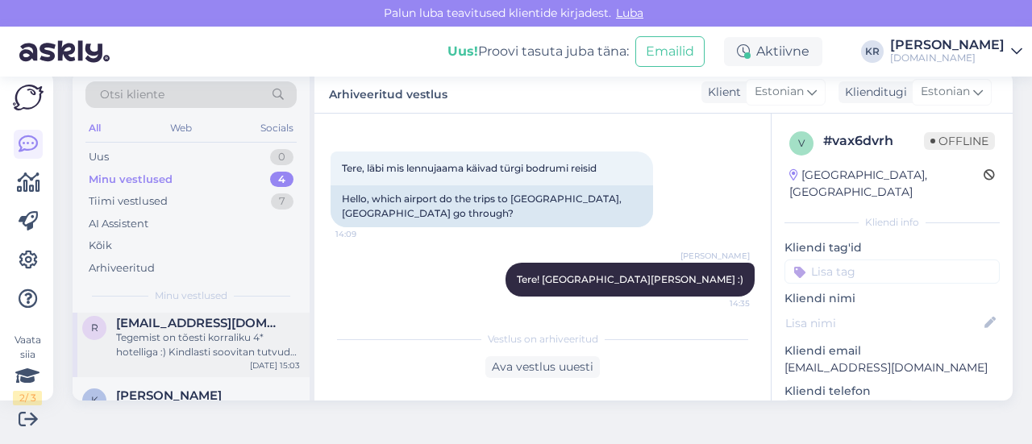
click at [195, 349] on div "Tegemist on tõesti korraliku 4* hotelliga :) Kindlasti soovitan tutvuda ka trip…" at bounding box center [208, 345] width 184 height 29
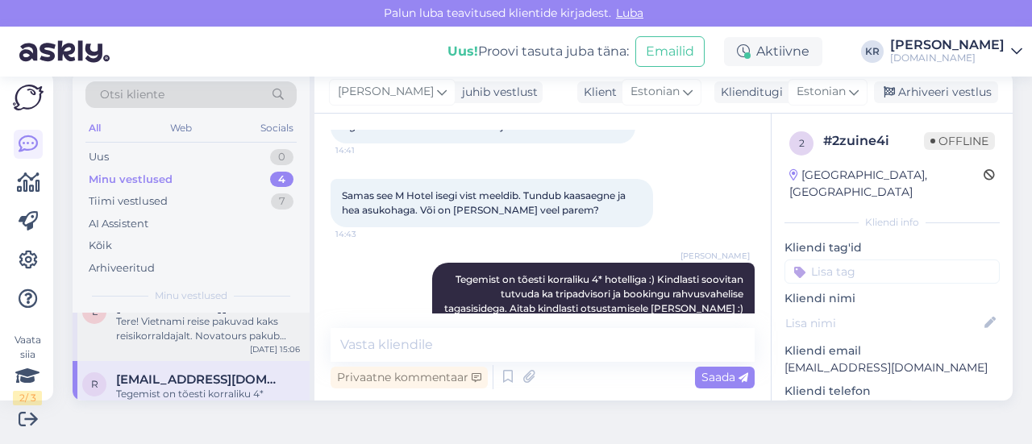
scroll to position [0, 0]
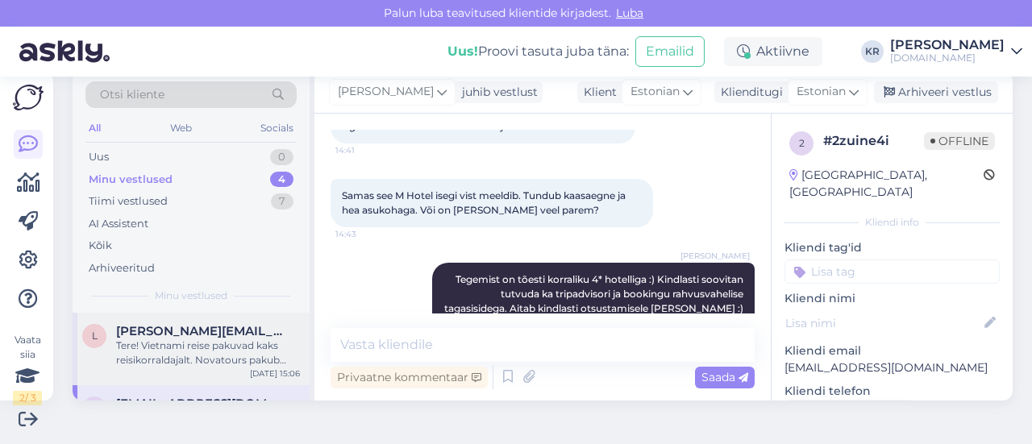
click at [182, 361] on div "Tere! Vietnami reise pakuvad kaks reisikorraldajalt. Novatours pakub reise ümbe…" at bounding box center [208, 353] width 184 height 29
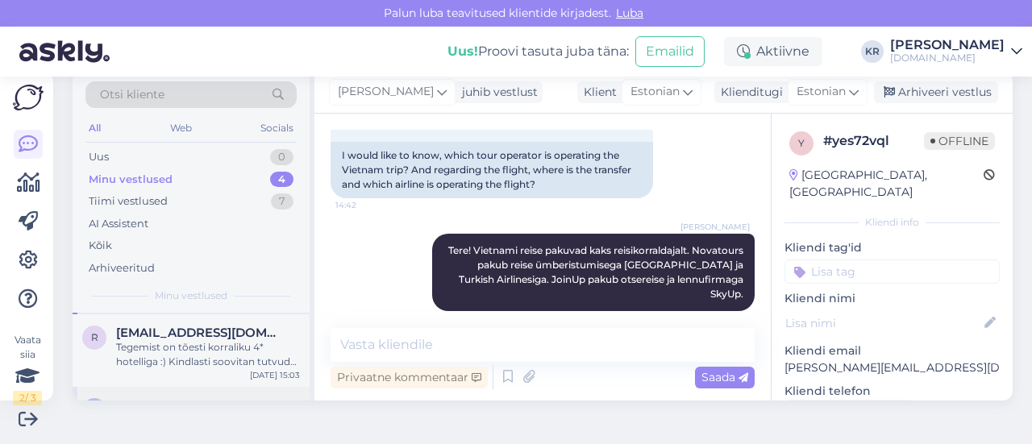
scroll to position [161, 0]
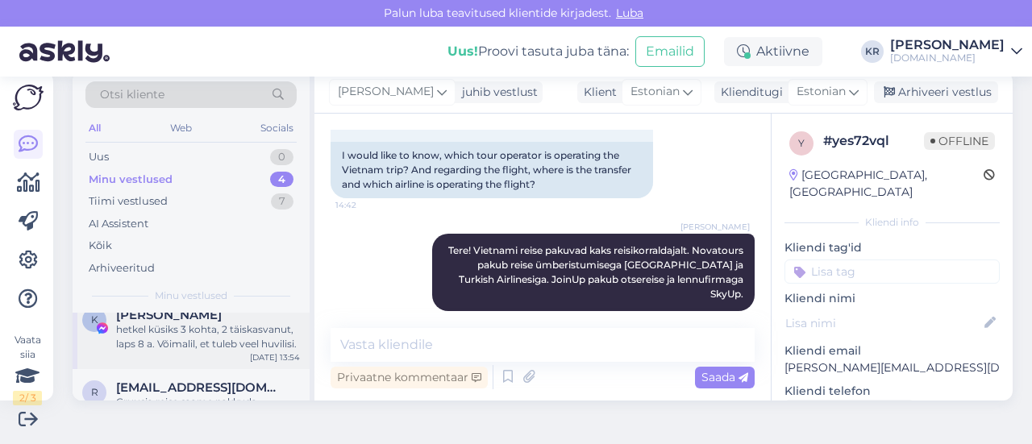
click at [194, 346] on div "hetkel küsiks 3 kohta, 2 täiskasvanut, laps 8 a. Võimalil, et tuleb veel huvili…" at bounding box center [208, 337] width 184 height 29
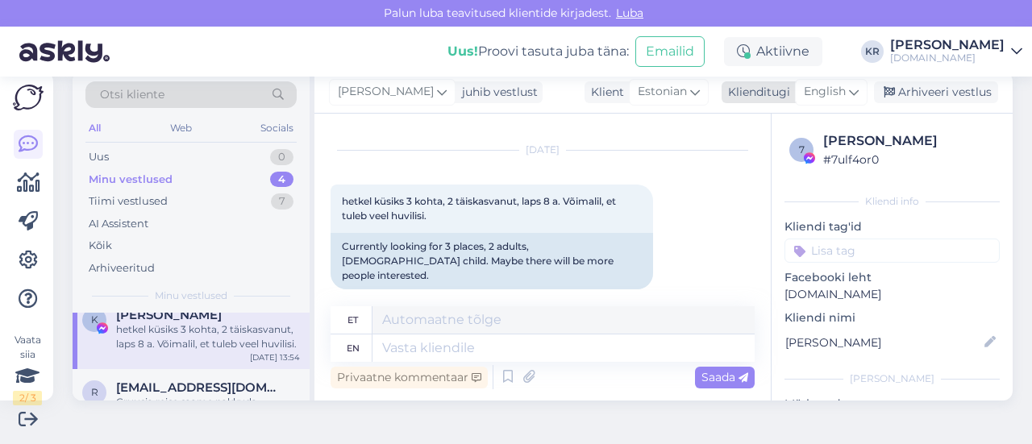
click at [827, 94] on span "English" at bounding box center [825, 92] width 42 height 18
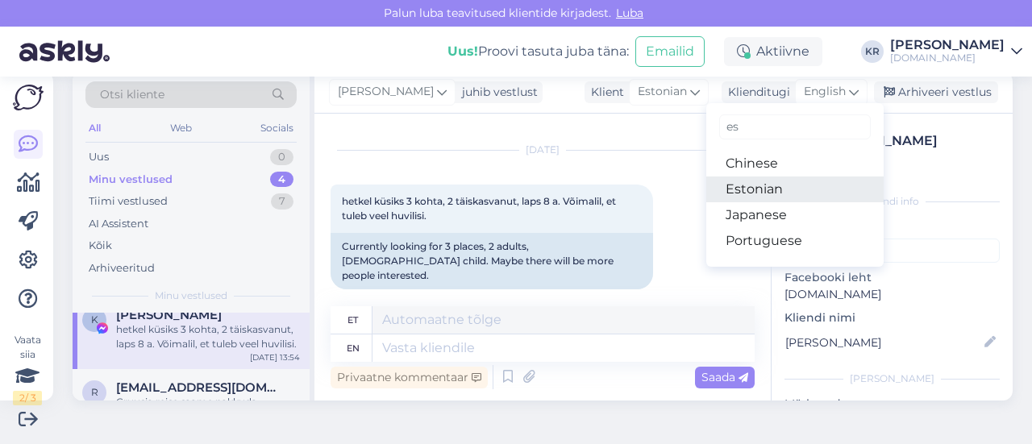
click at [757, 186] on link "Estonian" at bounding box center [795, 190] width 177 height 26
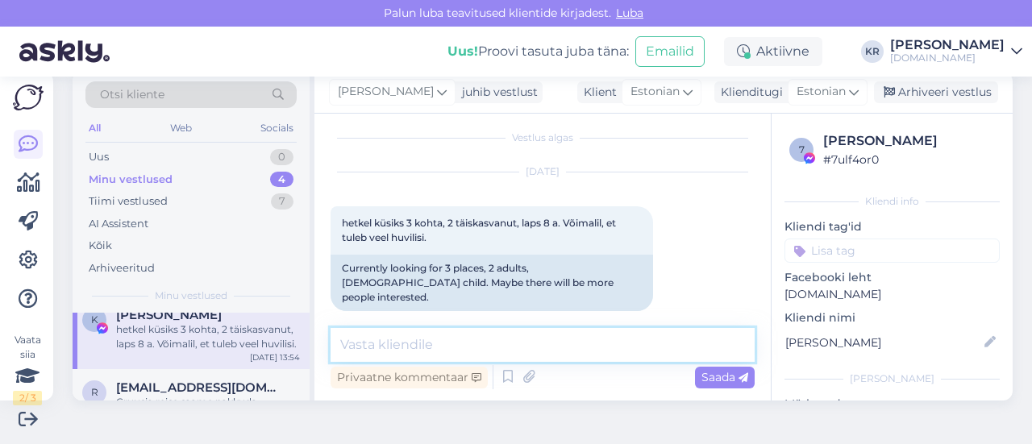
click at [465, 338] on textarea at bounding box center [543, 345] width 424 height 34
type textarea "Tere! Mis reisist olete täpsemalt huvitatud? :)"
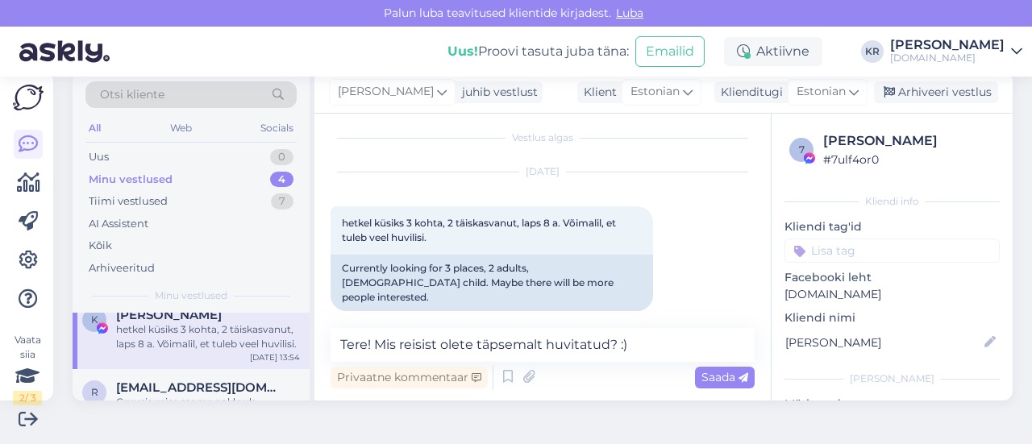
click at [727, 374] on span "Saada" at bounding box center [725, 377] width 47 height 15
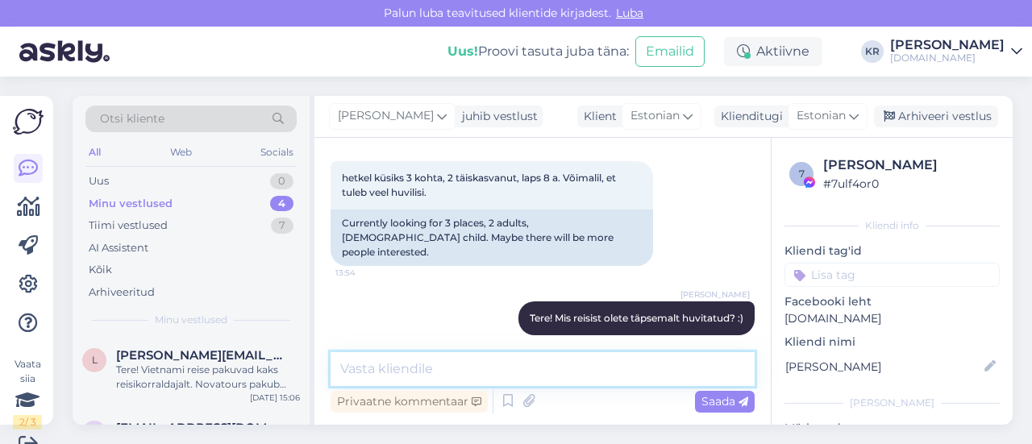
click at [503, 360] on textarea at bounding box center [543, 369] width 424 height 34
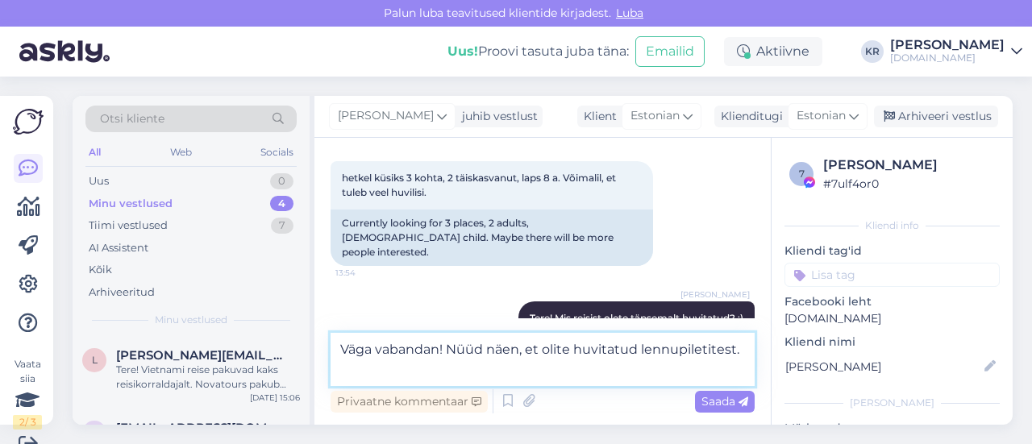
click at [576, 347] on textarea "Väga vabandan! Nüüd näen, et olite huvitatud lennupiletitest." at bounding box center [543, 359] width 424 height 53
click at [649, 344] on textarea "Väga vabandan! Nüüd näen, et olite huvitatud lennupiletitest." at bounding box center [543, 359] width 424 height 53
type textarea "Väga vabandan! Nüüd näen, et olite huvitatud Vietnami lennupiletitest."
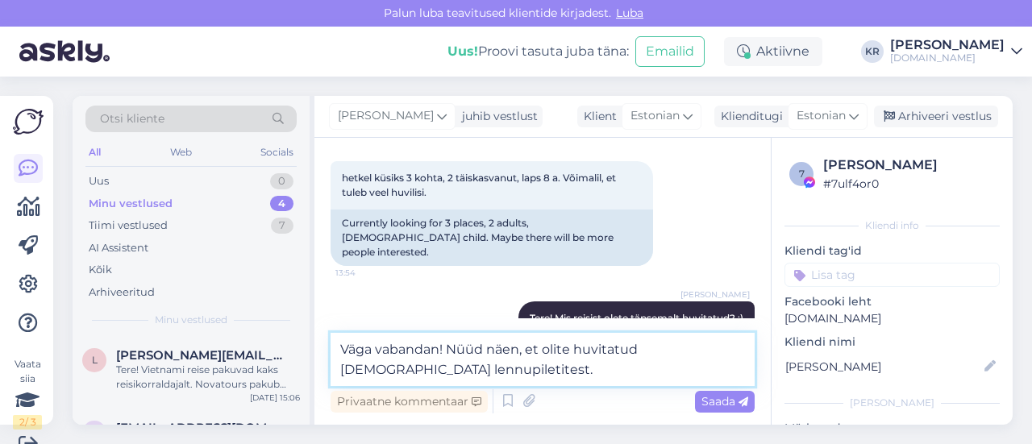
click at [519, 370] on textarea "Väga vabandan! Nüüd näen, et olite huvitatud Vietnami lennupiletitest." at bounding box center [543, 359] width 424 height 53
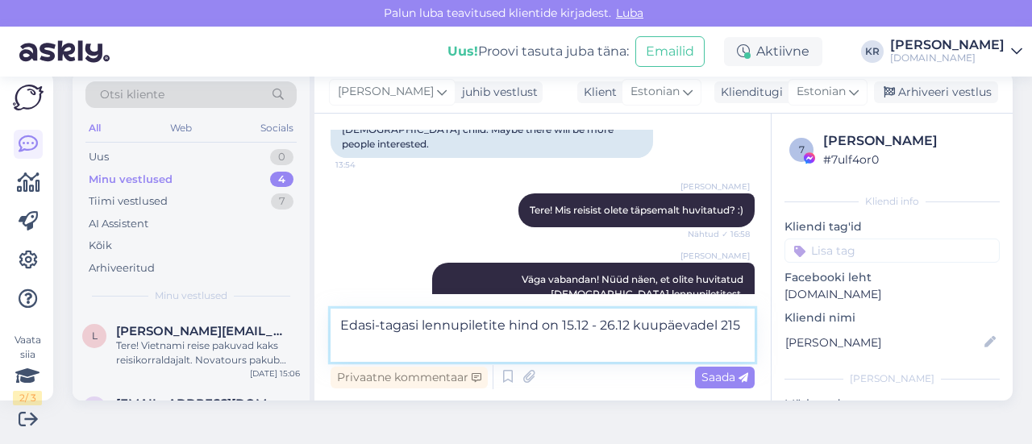
scroll to position [181, 0]
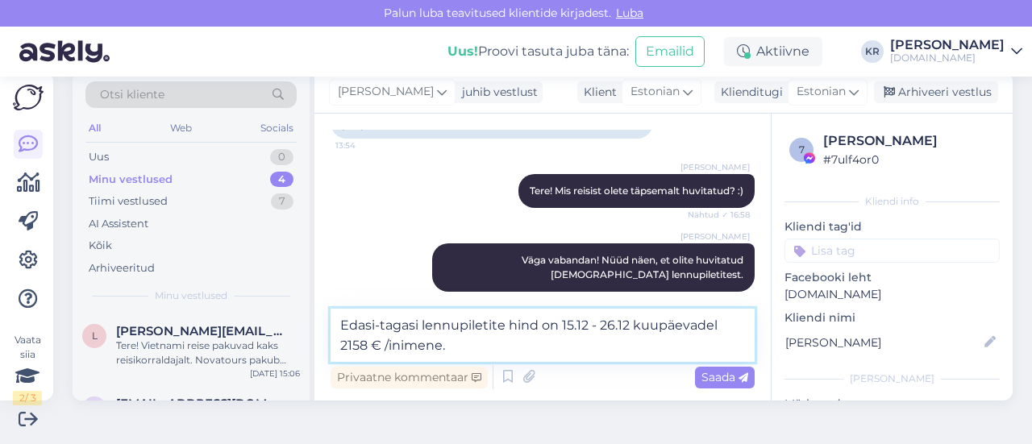
click at [423, 320] on textarea "Edasi-tagasi lennupiletite hind on 15.12 - 26.12 kuupäevadel 2158 € /inimene." at bounding box center [543, 335] width 424 height 53
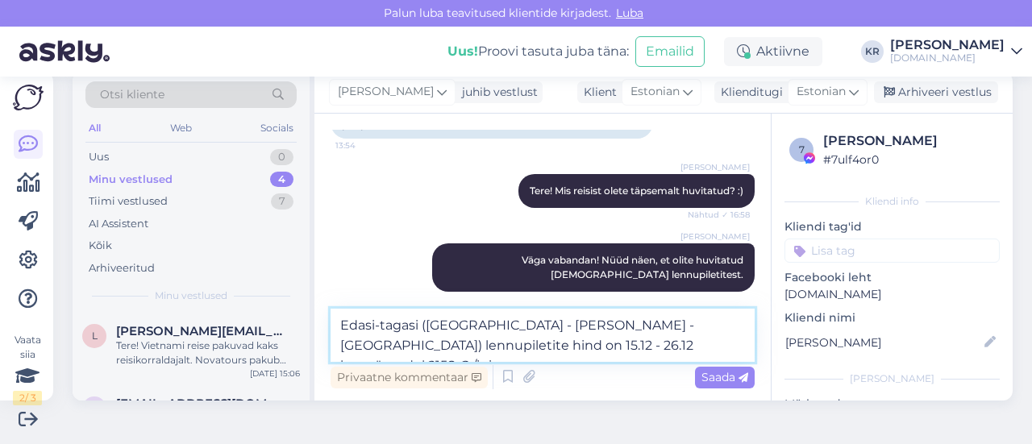
click at [362, 348] on textarea "Edasi-tagasi (Tallinn - Phu Quoc - Tallinn) lennupiletite hind on 15.12 - 26.12…" at bounding box center [543, 335] width 424 height 53
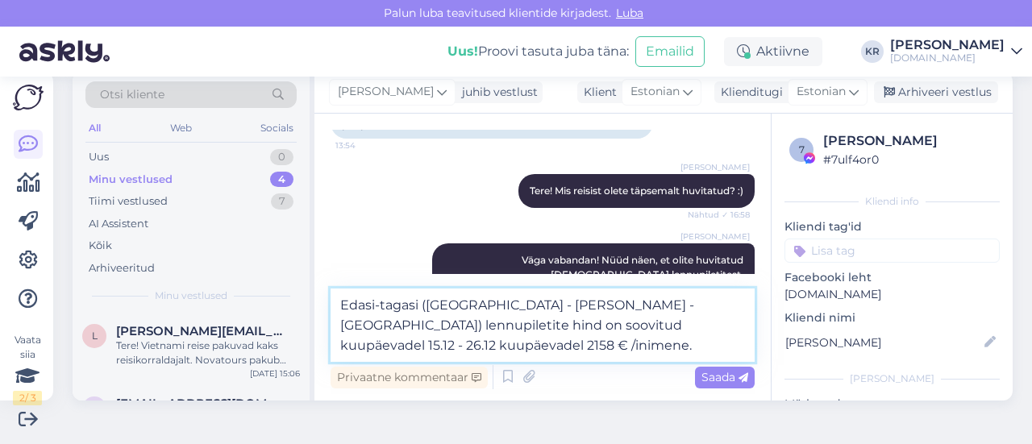
drag, startPoint x: 579, startPoint y: 327, endPoint x: 663, endPoint y: 324, distance: 83.9
click at [663, 324] on textarea "Edasi-tagasi (Tallinn - Phu Quoc - Tallinn) lennupiletite hind on soovitud kuup…" at bounding box center [543, 325] width 424 height 73
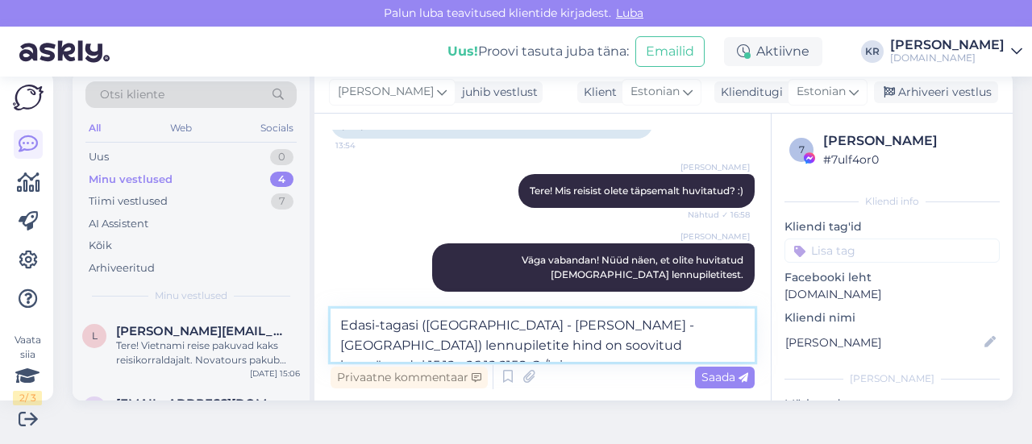
click at [610, 325] on textarea "Edasi-tagasi (Tallinn - Phu Quoc - Tallinn) lennupiletite hind on soovitud kuup…" at bounding box center [543, 335] width 424 height 53
click at [576, 348] on textarea "Edasi-tagasi (Tallinn - Phu Quoc - Tallinn) lennupiletite hind on soovitud kuup…" at bounding box center [543, 335] width 424 height 53
click at [508, 348] on textarea "Edasi-tagasi (Tallinn - Phu Quoc - Tallinn) lennupiletite hind on soovitud kuup…" at bounding box center [543, 335] width 424 height 53
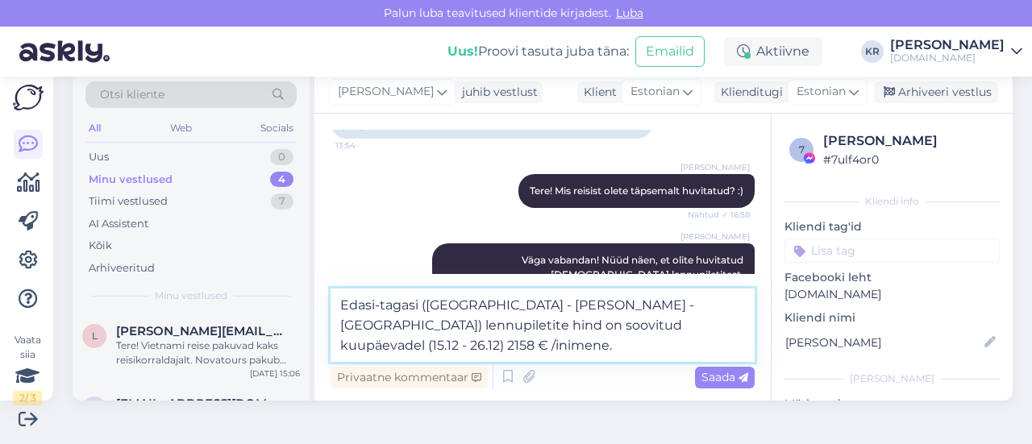
click at [588, 327] on textarea "Edasi-tagasi (Tallinn - Phu Quoc - Tallinn) lennupiletite hind on soovitud kuup…" at bounding box center [543, 325] width 424 height 73
type textarea "Edasi-tagasi (Tallinn - Phu Quoc - Tallinn) lennupiletite hind on soovitud kuup…"
click at [721, 335] on textarea "Edasi-tagasi (Tallinn - Phu Quoc - Tallinn) lennupiletite hind on soovitud kuup…" at bounding box center [543, 325] width 424 height 73
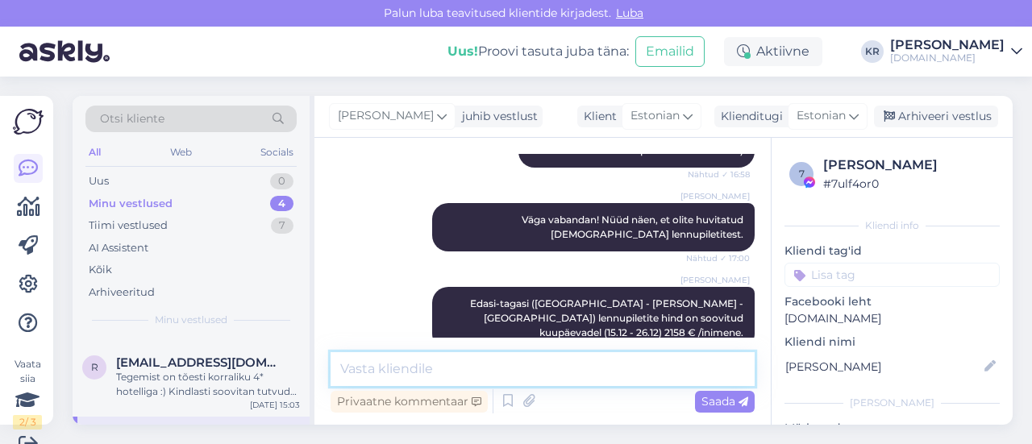
scroll to position [40, 0]
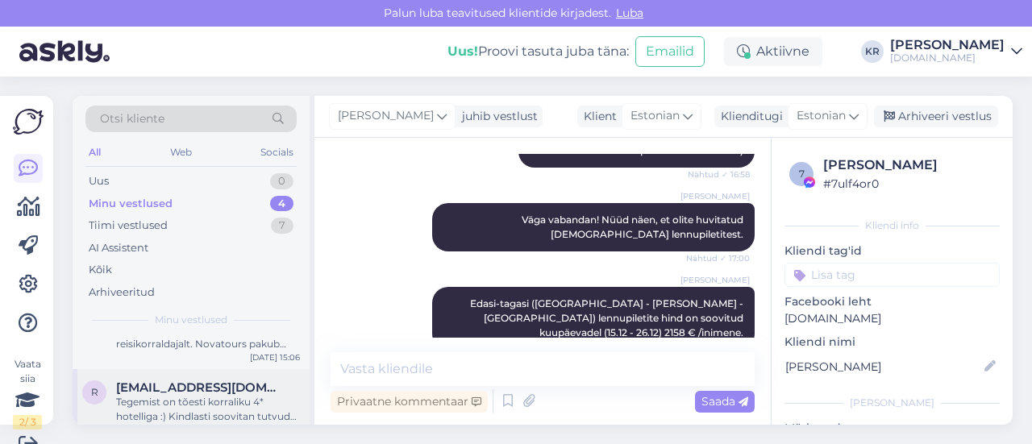
click at [229, 411] on div "Tegemist on tõesti korraliku 4* hotelliga :) Kindlasti soovitan tutvuda ka trip…" at bounding box center [208, 409] width 184 height 29
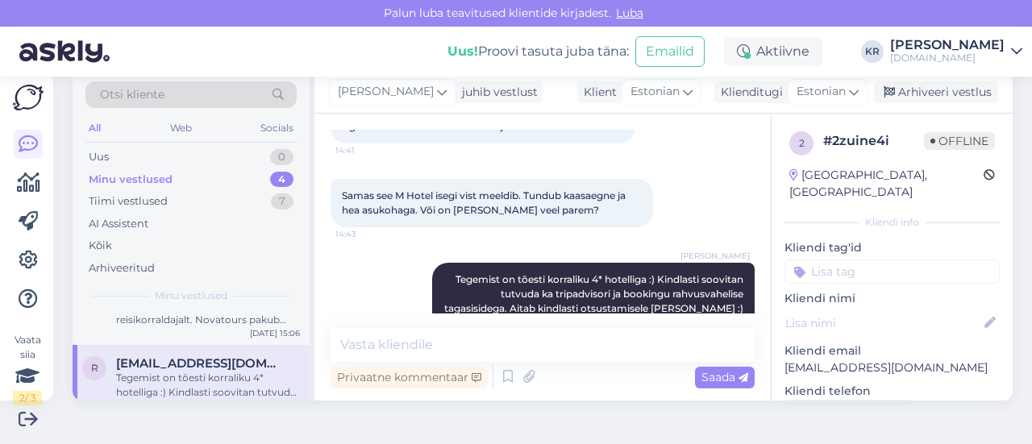
scroll to position [0, 0]
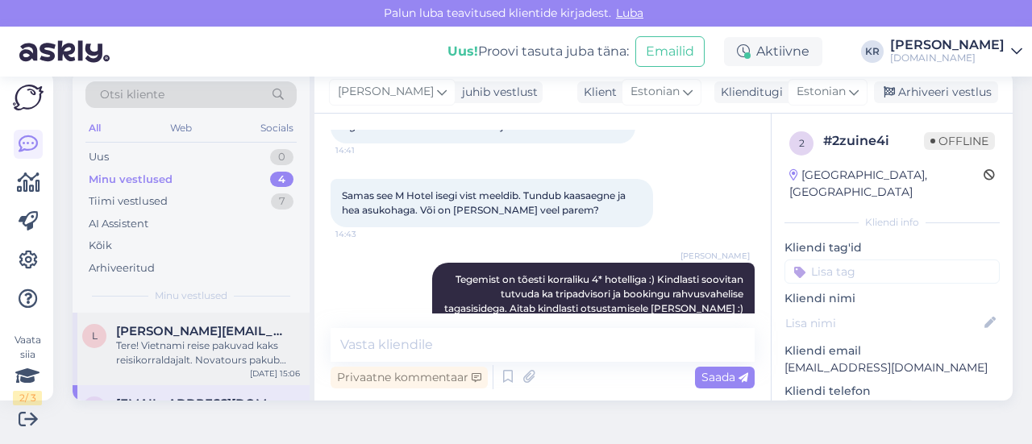
click at [253, 354] on div "Tere! Vietnami reise pakuvad kaks reisikorraldajalt. Novatours pakub reise ümbe…" at bounding box center [208, 353] width 184 height 29
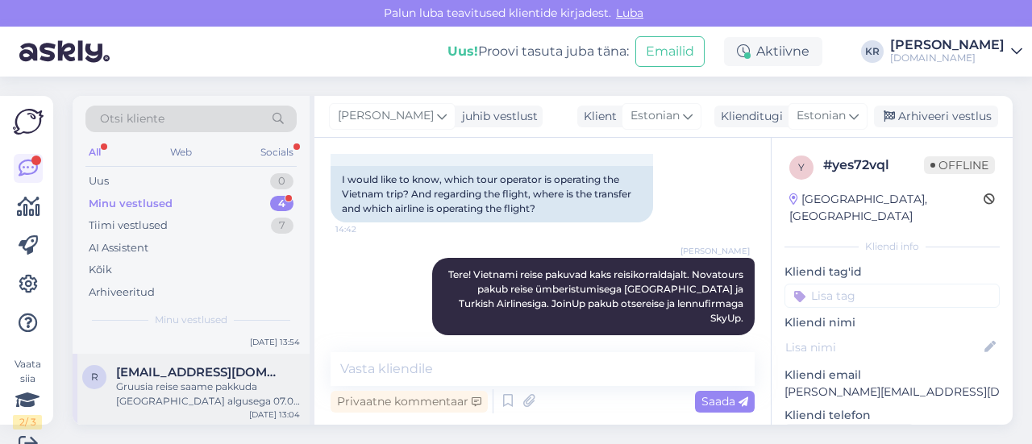
scroll to position [106, 0]
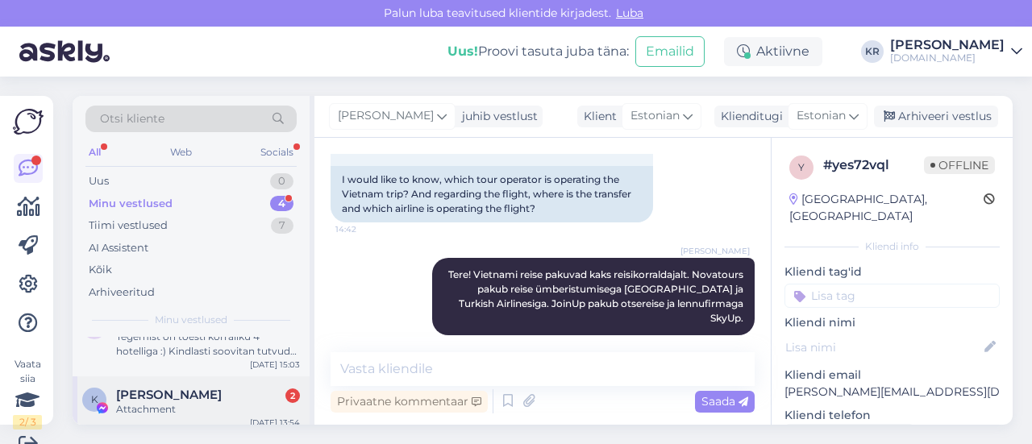
click at [202, 395] on div "Kristi Tohvri 2" at bounding box center [208, 395] width 184 height 15
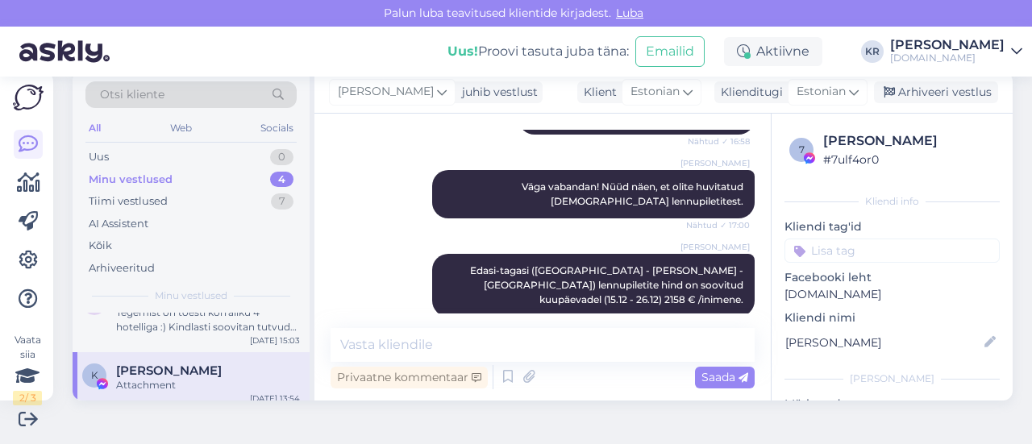
scroll to position [416, 0]
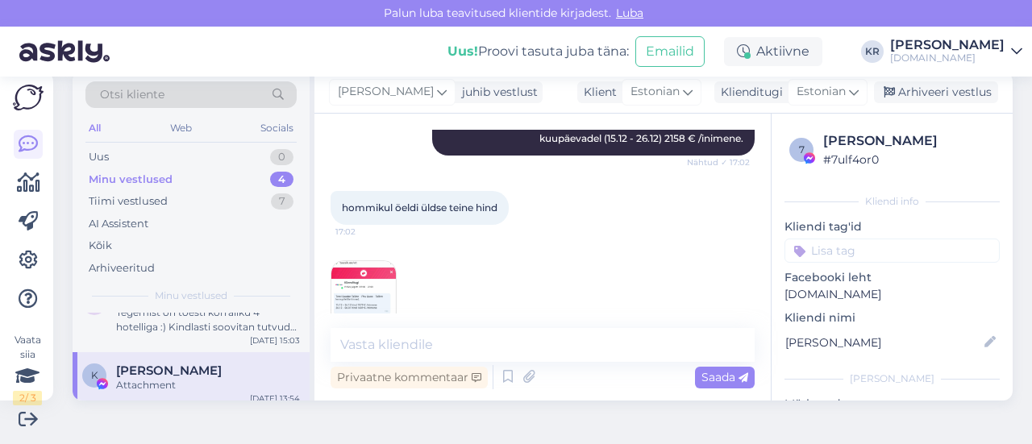
click at [372, 261] on img at bounding box center [364, 293] width 65 height 65
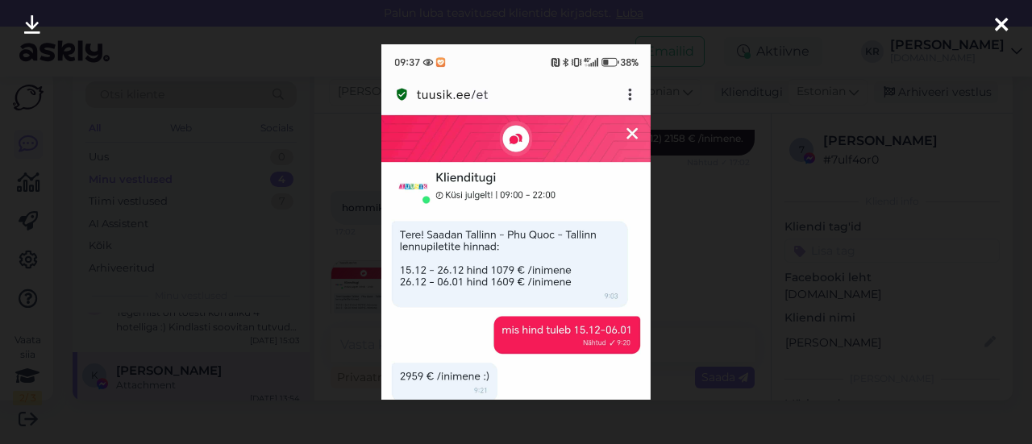
click at [711, 280] on div at bounding box center [516, 222] width 1032 height 444
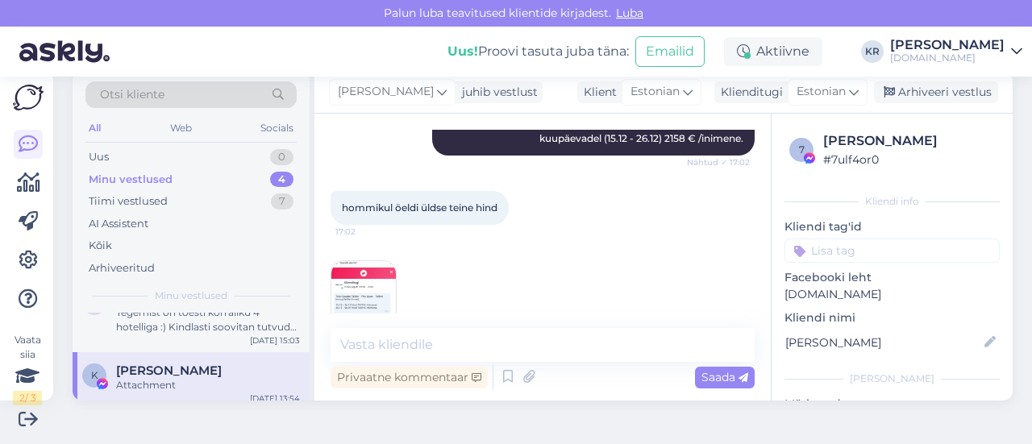
click at [382, 264] on img at bounding box center [364, 293] width 65 height 65
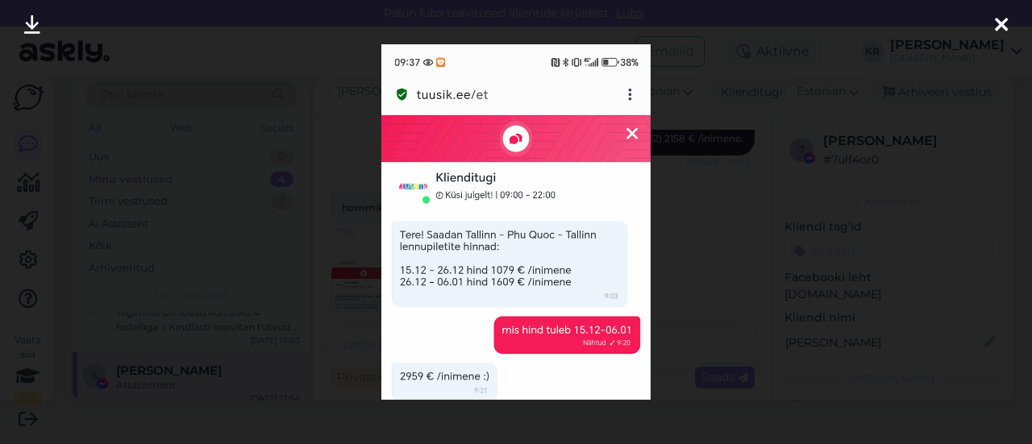
click at [999, 24] on icon at bounding box center [1001, 25] width 13 height 21
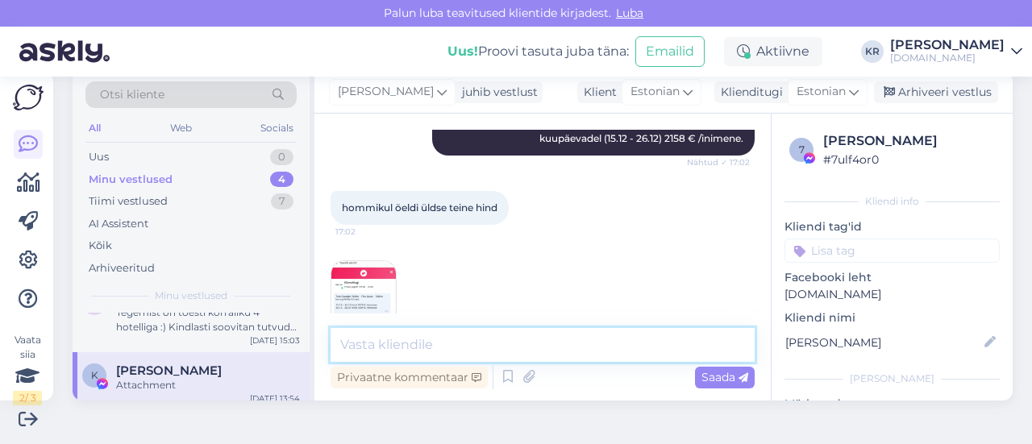
click at [479, 336] on textarea at bounding box center [543, 345] width 424 height 34
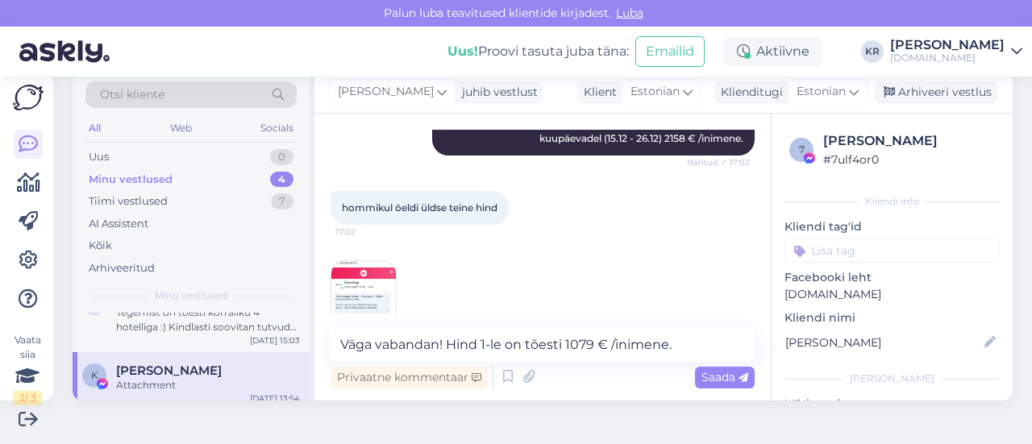
click at [339, 265] on img at bounding box center [364, 293] width 65 height 65
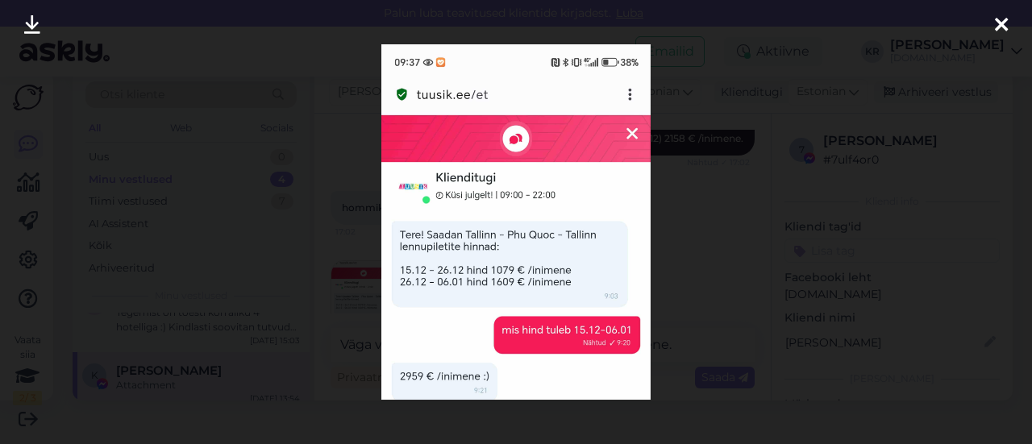
click at [999, 22] on icon at bounding box center [1001, 25] width 13 height 21
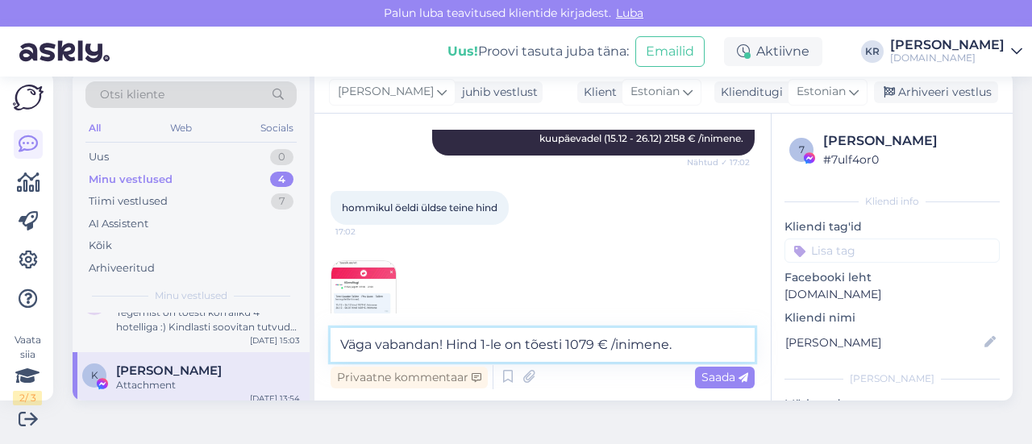
click at [697, 346] on textarea "Väga vabandan! Hind 1-le on tõesti 1079 € /inimene." at bounding box center [543, 345] width 424 height 34
click at [452, 346] on textarea "Väga vabandan! Hind 1-le on tõesti 1079 € /inimene." at bounding box center [543, 345] width 424 height 34
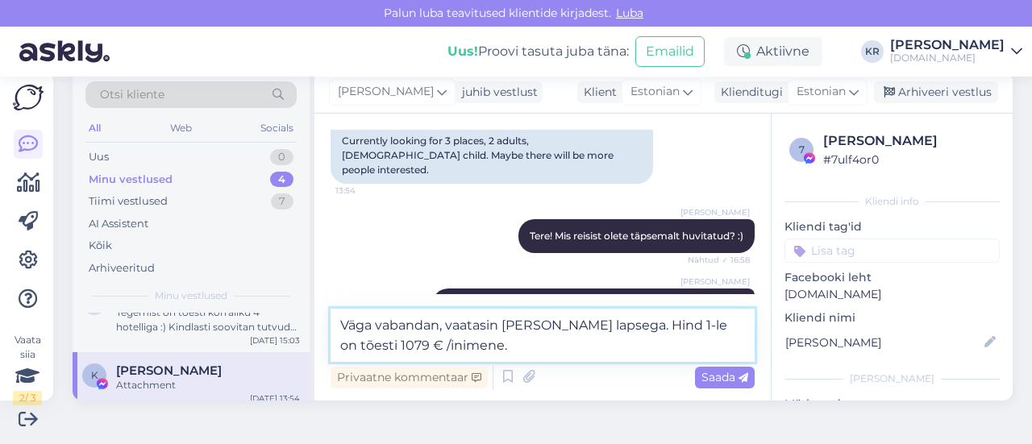
scroll to position [436, 0]
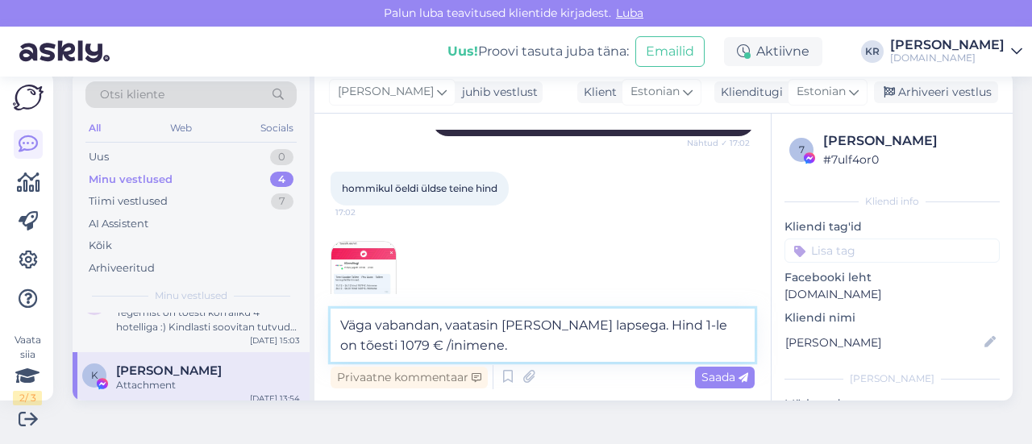
click at [545, 328] on textarea "Väga vabandan, vaatasin hinda koos lapsega. Hind 1-le on tõesti 1079 € /inimene." at bounding box center [543, 335] width 424 height 53
click at [457, 348] on textarea "Väga vabandan, vaatasin hinda 1-le täiskasvanule koos lapsega. Hind 1-le on tõe…" at bounding box center [543, 335] width 424 height 53
type textarea "Väga vabandan, vaatasin hinda 1-le täiskasvanule koos lapsega. Hind 1-le reisij…"
click at [684, 342] on textarea "Väga vabandan, vaatasin hinda 1-le täiskasvanule koos lapsega. Hind 1-le reisij…" at bounding box center [543, 335] width 424 height 53
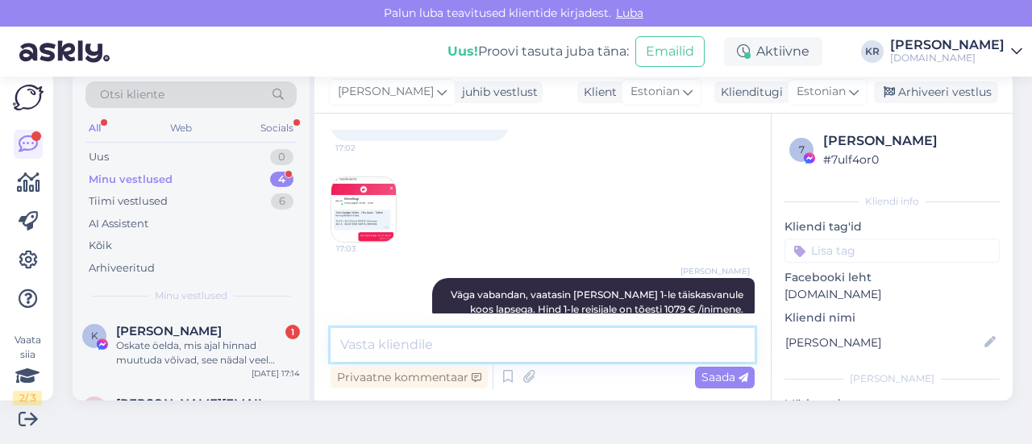
scroll to position [584, 0]
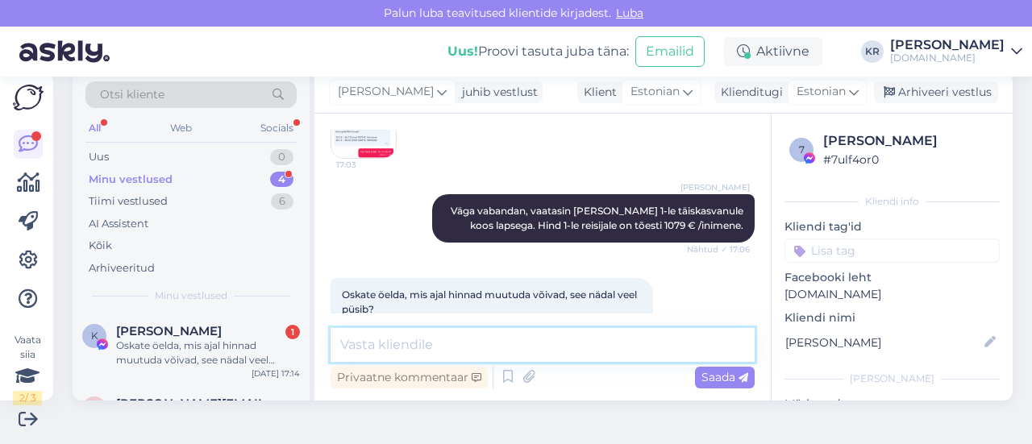
click at [521, 335] on textarea at bounding box center [543, 345] width 424 height 34
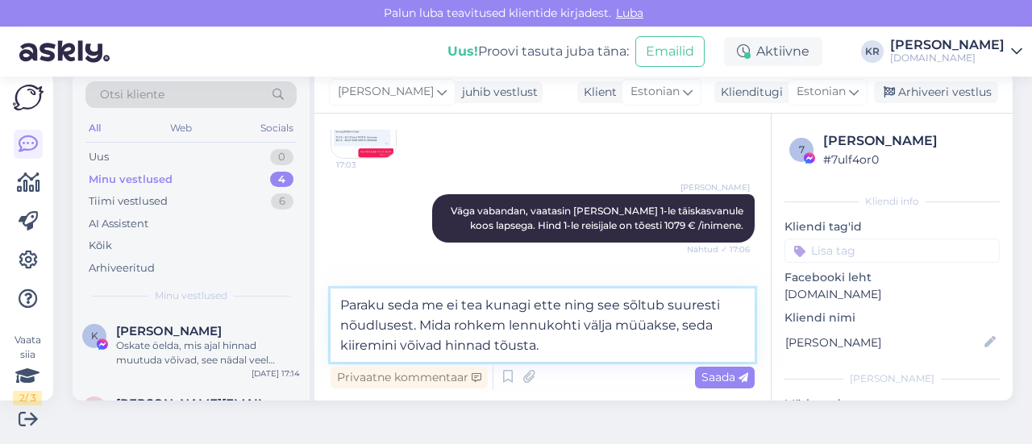
click at [339, 324] on textarea "Paraku seda me ei tea kunagi ette ning see sõltub suuresti nõudlusest. Mida roh…" at bounding box center [543, 325] width 424 height 73
click at [586, 352] on textarea "Paraku seda me ei tea kunagi ette ning see sõltub suuresti nõudlusest. Mida roh…" at bounding box center [543, 325] width 424 height 73
type textarea "Paraku seda me ei tea kunagi ette ning see sõltub suuresti nõudlusest. Mida roh…"
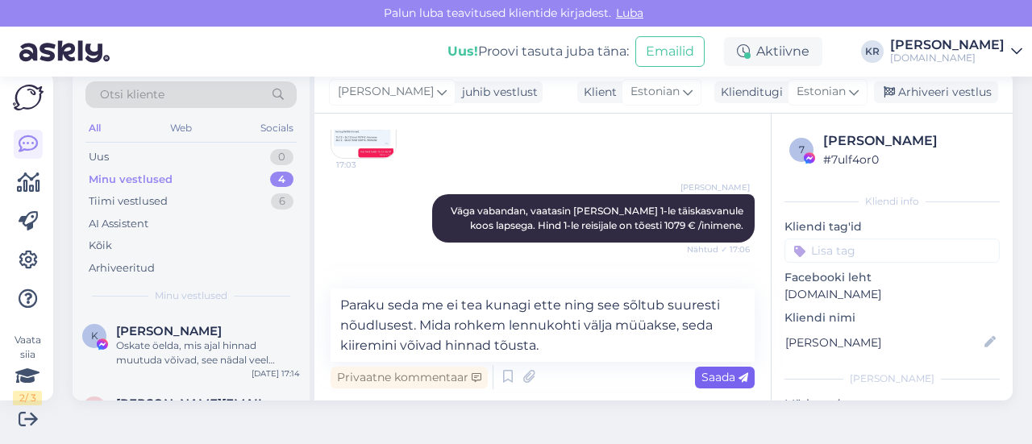
click at [702, 380] on span "Saada" at bounding box center [725, 377] width 47 height 15
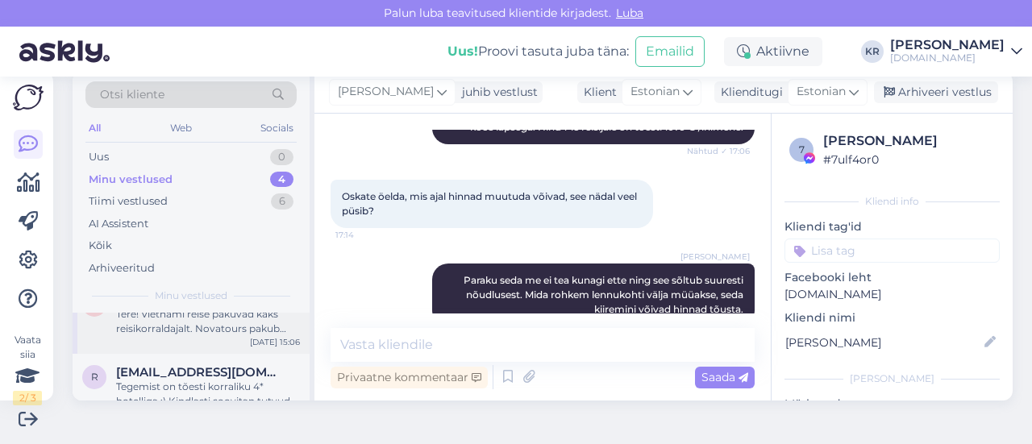
scroll to position [81, 0]
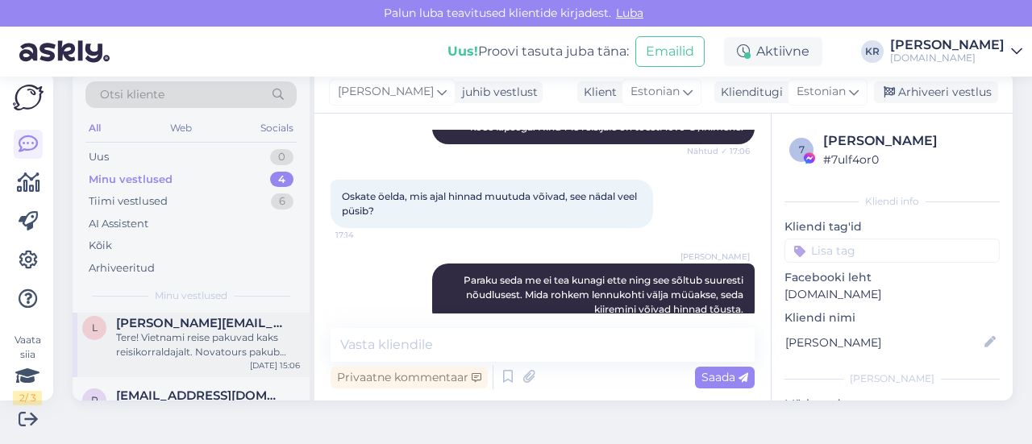
click at [247, 346] on div "Tere! Vietnami reise pakuvad kaks reisikorraldajalt. Novatours pakub reise ümbe…" at bounding box center [208, 345] width 184 height 29
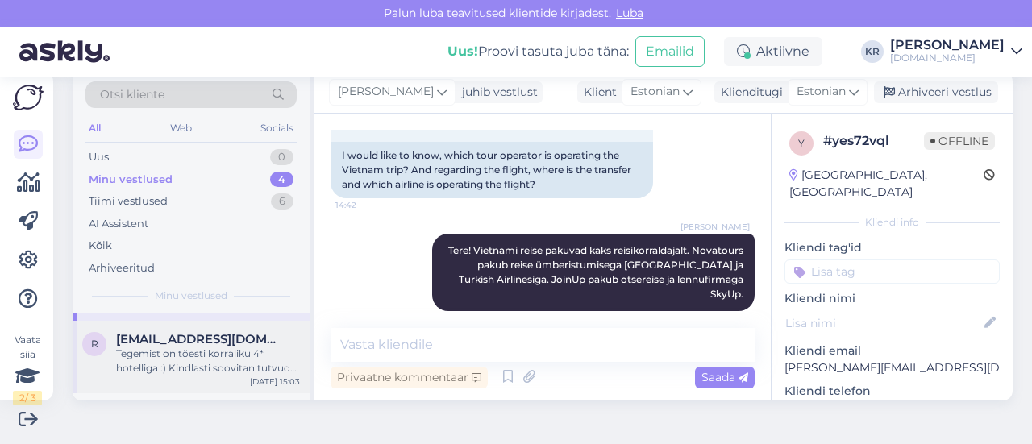
scroll to position [161, 0]
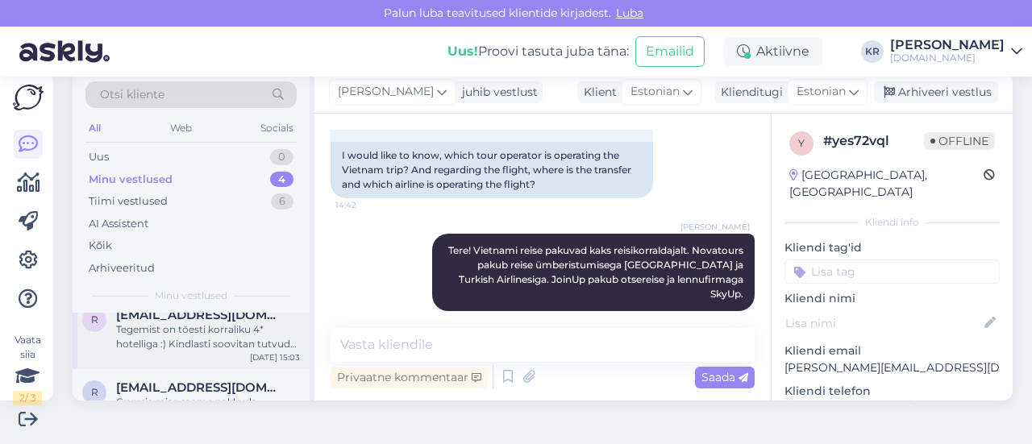
click at [211, 353] on div "r reliina.kannel@gmail.com Tegemist on tõesti korraliku 4* hotelliga :) Kindlas…" at bounding box center [191, 333] width 237 height 73
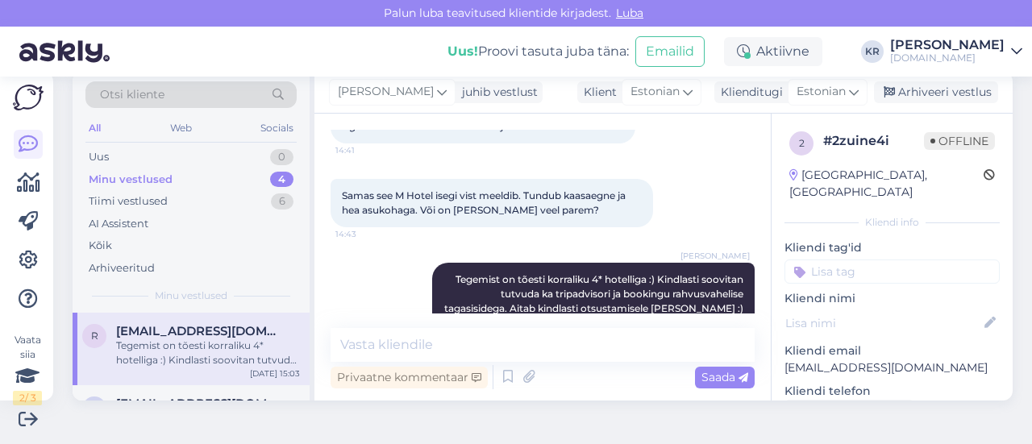
scroll to position [121, 0]
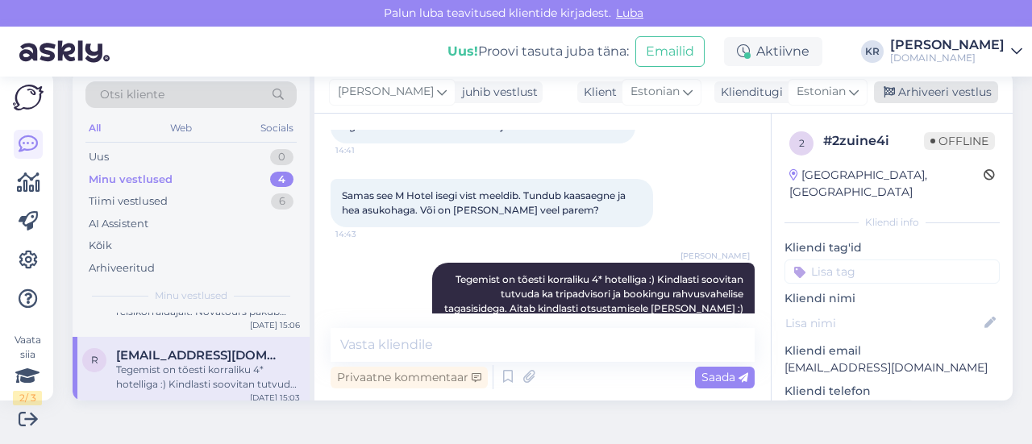
click at [899, 90] on div "Arhiveeri vestlus" at bounding box center [936, 92] width 124 height 22
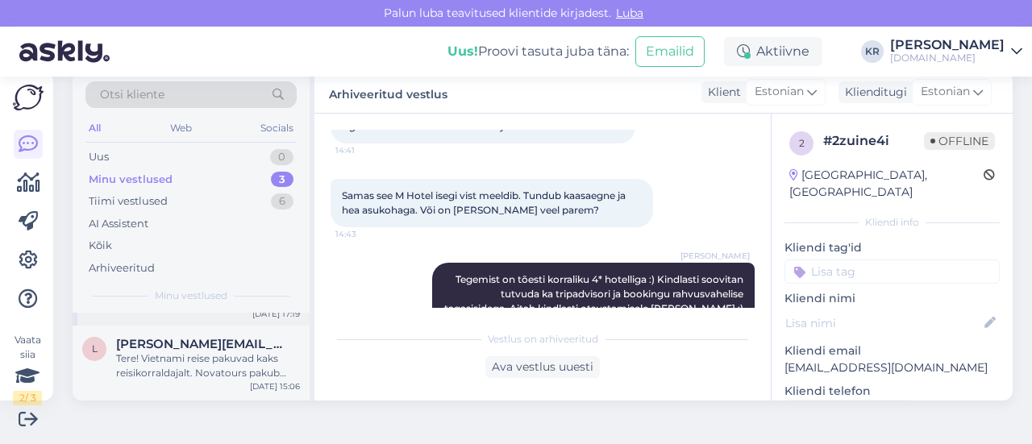
scroll to position [128, 0]
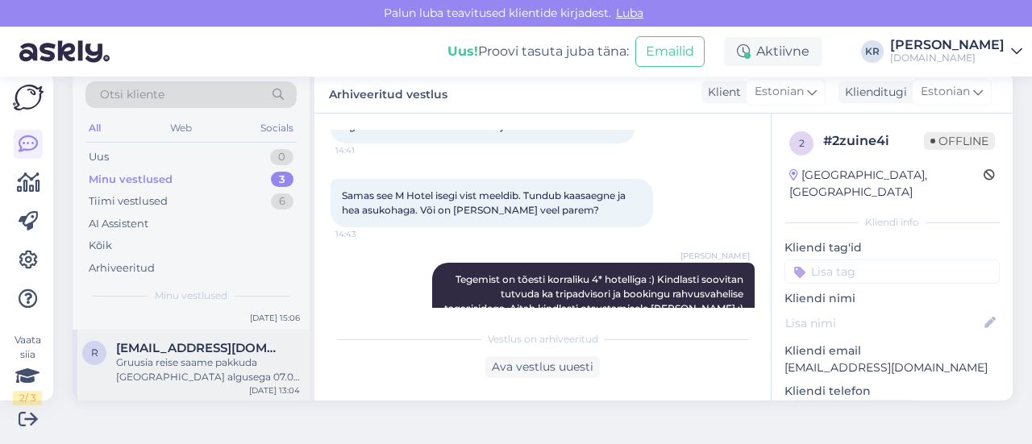
click at [208, 364] on div "Gruusia reise saame pakkuda Riiast algusega 07.09 kuupäeval ja 7 ööd. Kas see s…" at bounding box center [208, 370] width 184 height 29
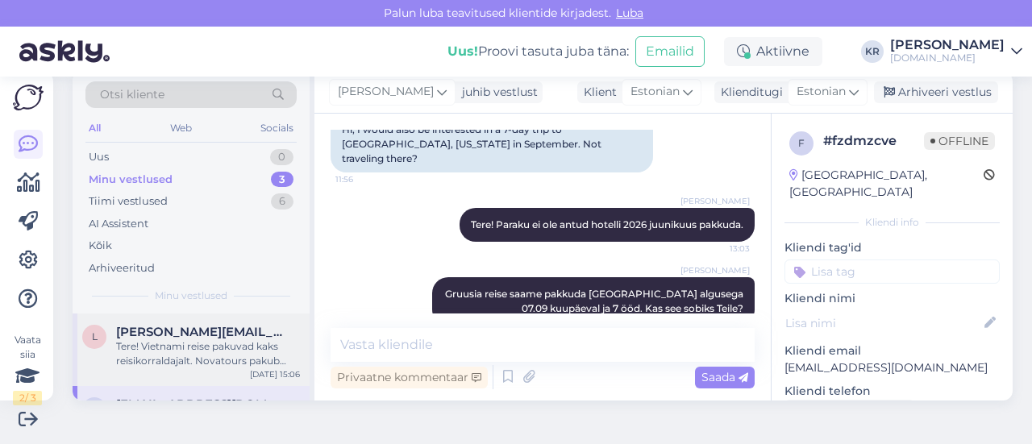
scroll to position [48, 0]
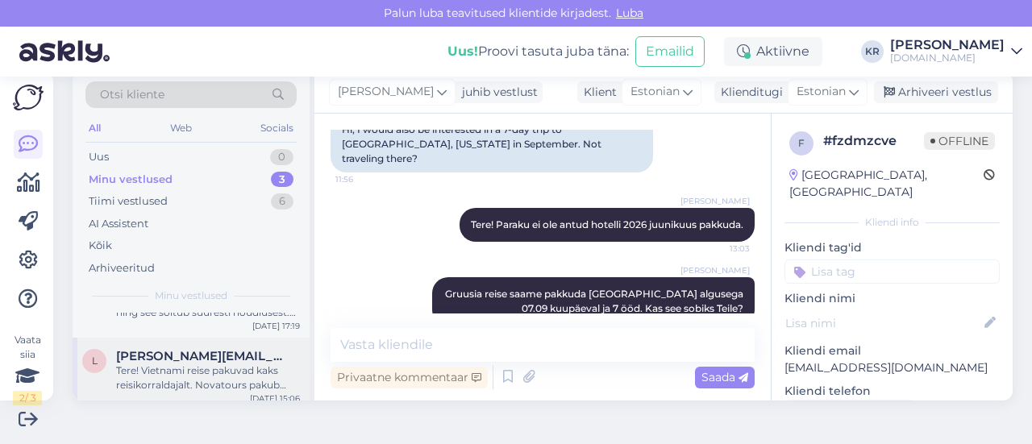
click at [216, 371] on div "Tere! Vietnami reise pakuvad kaks reisikorraldajalt. Novatours pakub reise ümbe…" at bounding box center [208, 378] width 184 height 29
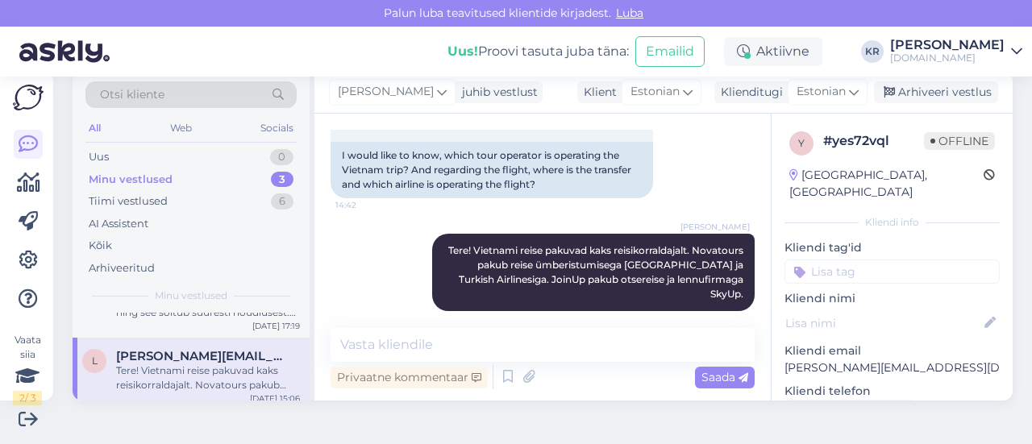
scroll to position [0, 0]
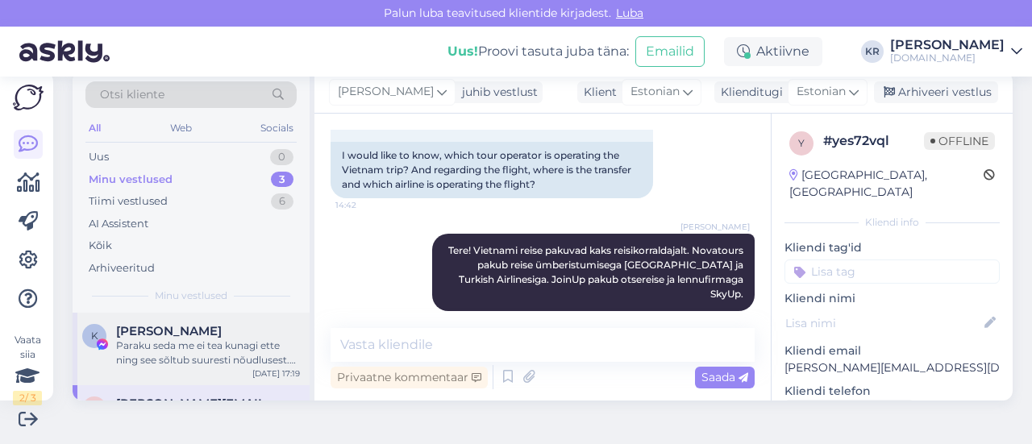
click at [226, 353] on div "Paraku seda me ei tea kunagi ette ning see sõltub suuresti nõudlusest. Mida roh…" at bounding box center [208, 353] width 184 height 29
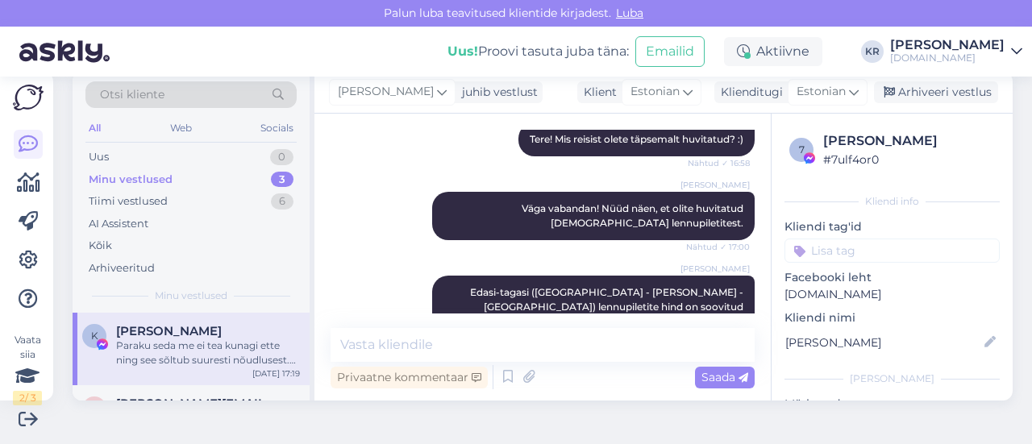
scroll to position [682, 0]
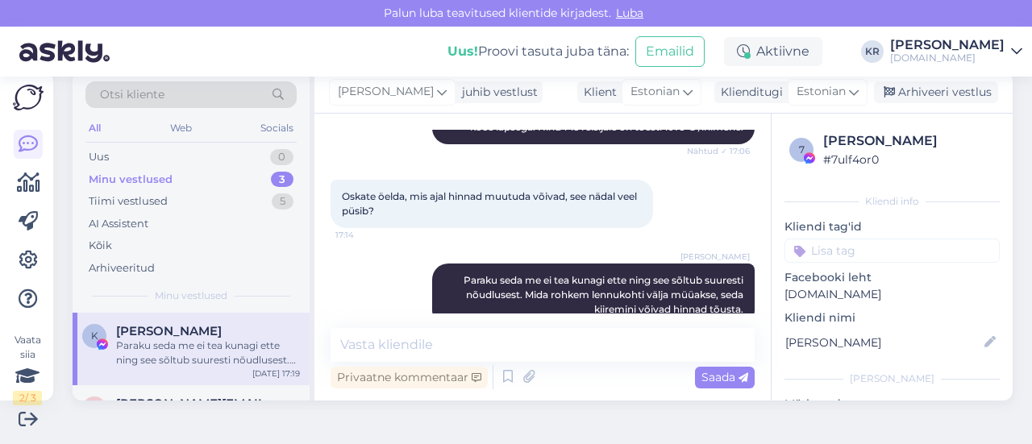
drag, startPoint x: 901, startPoint y: 97, endPoint x: 371, endPoint y: 280, distance: 560.7
click at [901, 95] on div "Arhiveeri vestlus" at bounding box center [936, 92] width 124 height 22
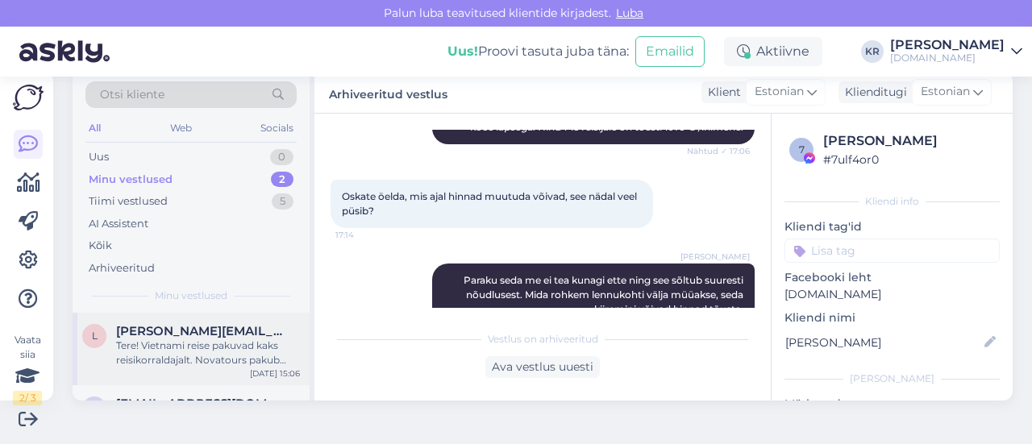
click at [159, 339] on div "Tere! Vietnami reise pakuvad kaks reisikorraldajalt. Novatours pakub reise ümbe…" at bounding box center [208, 353] width 184 height 29
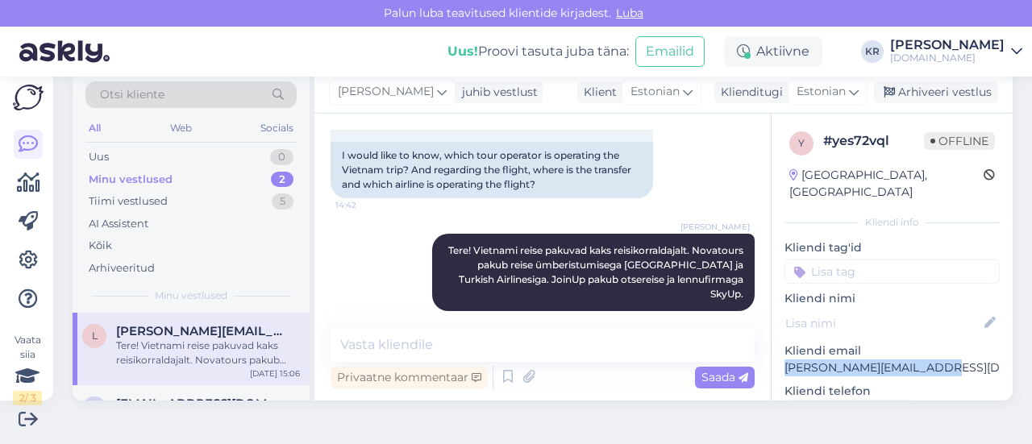
drag, startPoint x: 914, startPoint y: 348, endPoint x: 761, endPoint y: 344, distance: 152.5
copy p "linda.steinbacht@mail.ee"
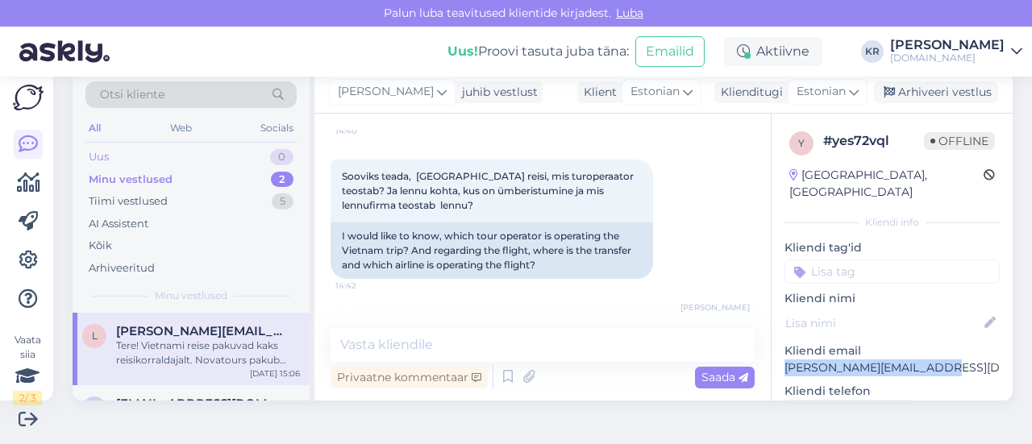
click at [199, 154] on div "Uus 0" at bounding box center [190, 157] width 211 height 23
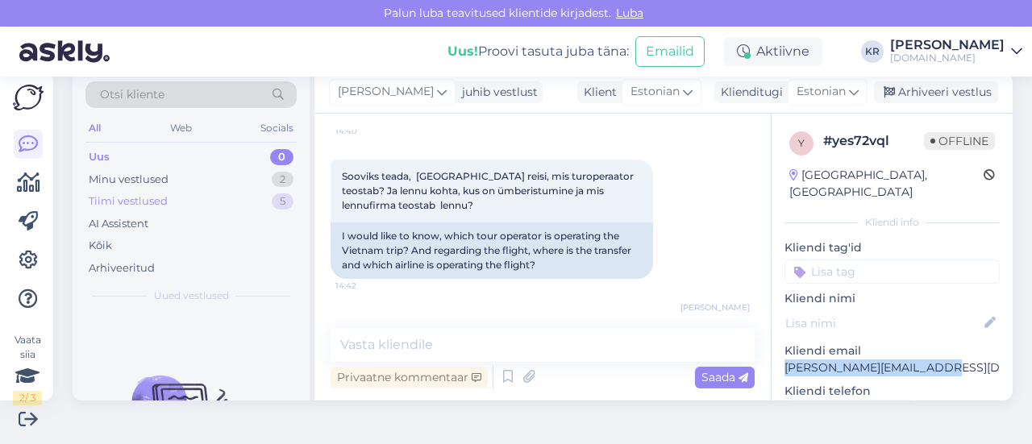
click at [178, 201] on div "Tiimi vestlused 5" at bounding box center [190, 201] width 211 height 23
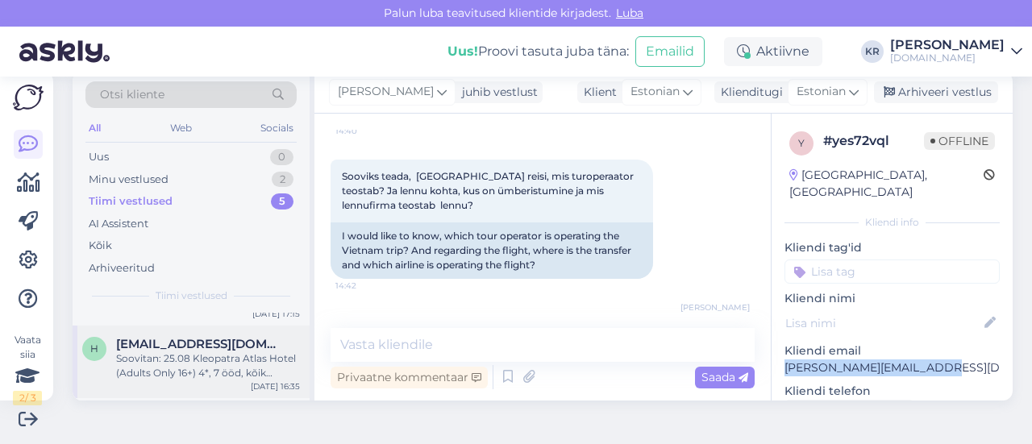
scroll to position [81, 0]
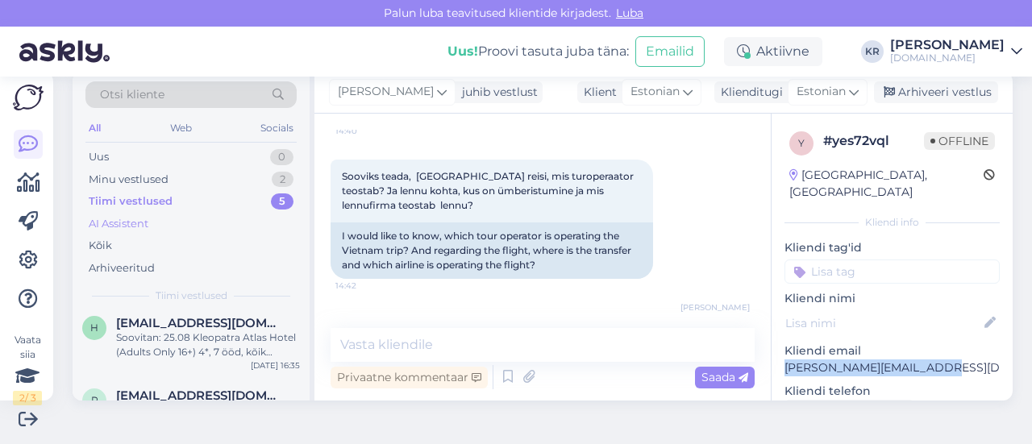
click at [164, 225] on div "AI Assistent" at bounding box center [190, 224] width 211 height 23
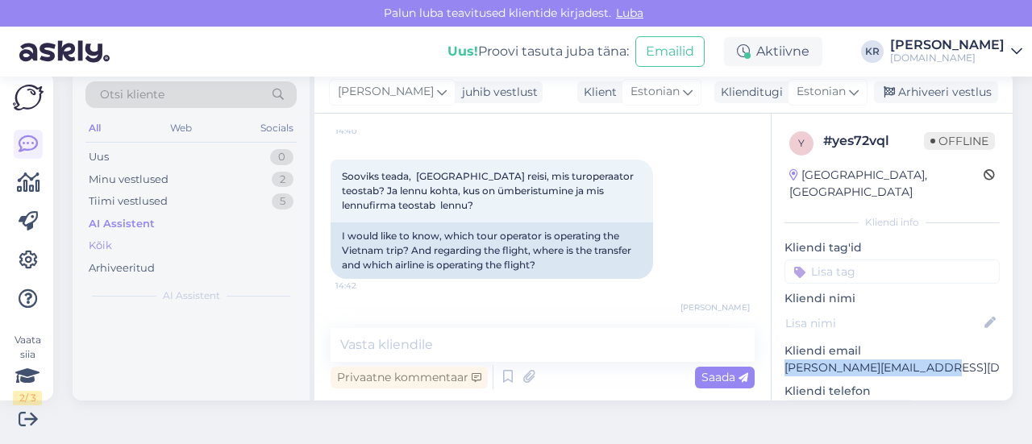
scroll to position [0, 0]
click at [147, 261] on div "Arhiveeritud" at bounding box center [122, 269] width 66 height 16
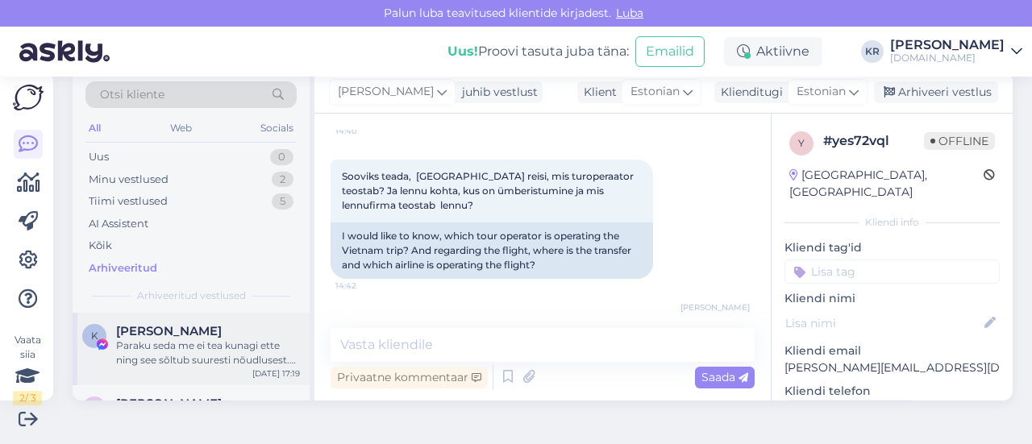
click at [200, 332] on div "Kristi Tohvri" at bounding box center [208, 331] width 184 height 15
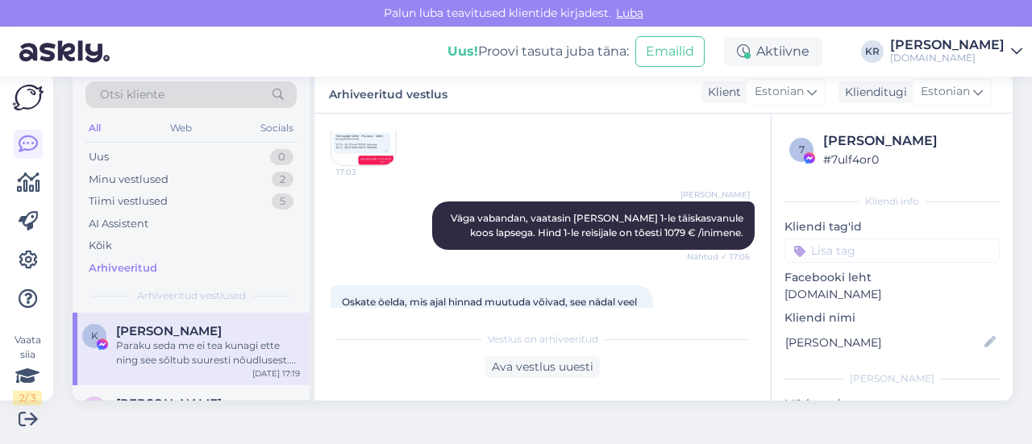
scroll to position [689, 0]
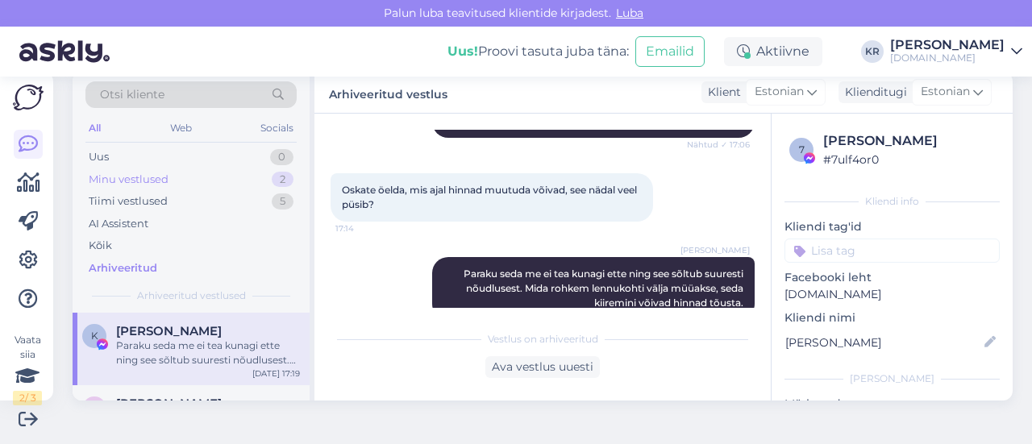
click at [144, 177] on div "Minu vestlused" at bounding box center [129, 180] width 80 height 16
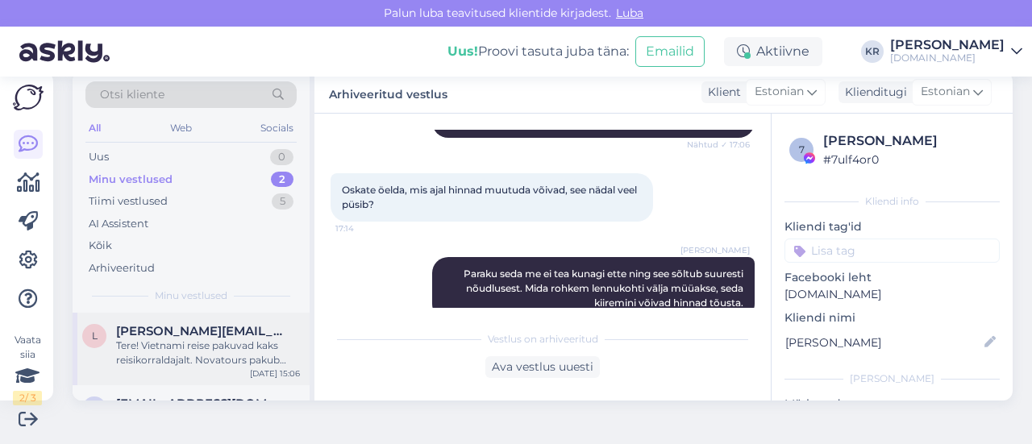
click at [181, 330] on span "linda.steinbacht@mail.ee" at bounding box center [200, 331] width 168 height 15
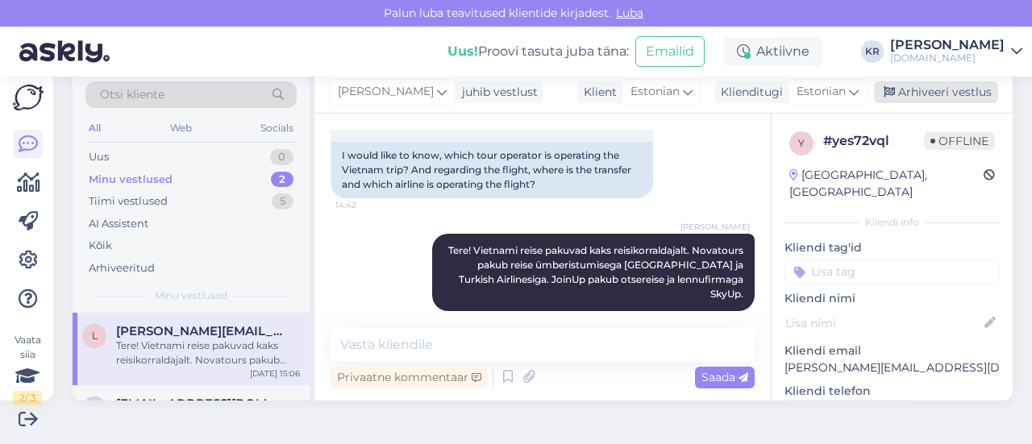
click at [895, 92] on div "Arhiveeri vestlus" at bounding box center [936, 92] width 124 height 22
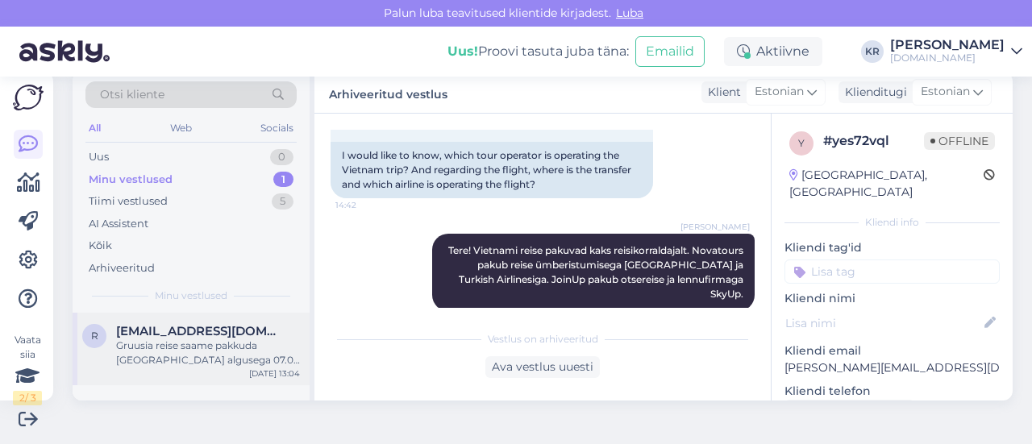
click at [207, 347] on div "Gruusia reise saame pakkuda Riiast algusega 07.09 kuupäeval ja 7 ööd. Kas see s…" at bounding box center [208, 353] width 184 height 29
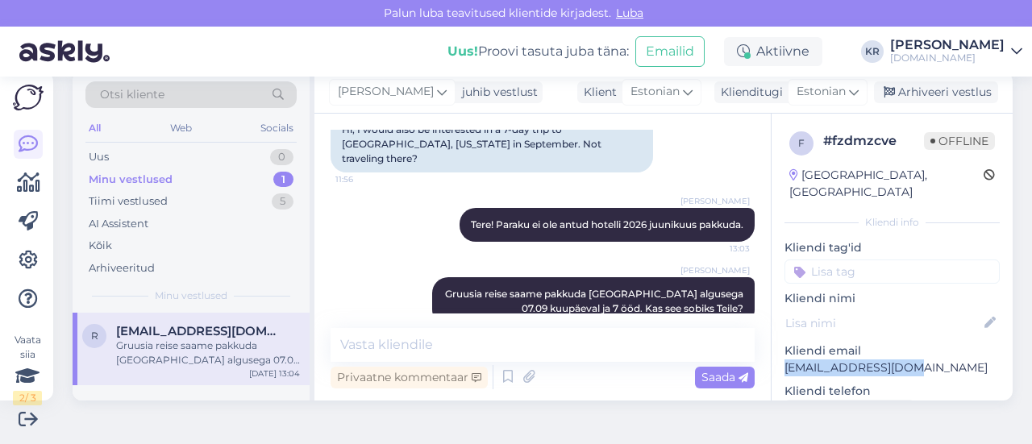
drag, startPoint x: 903, startPoint y: 352, endPoint x: 763, endPoint y: 350, distance: 140.4
copy p "radalaave@gmail.com"
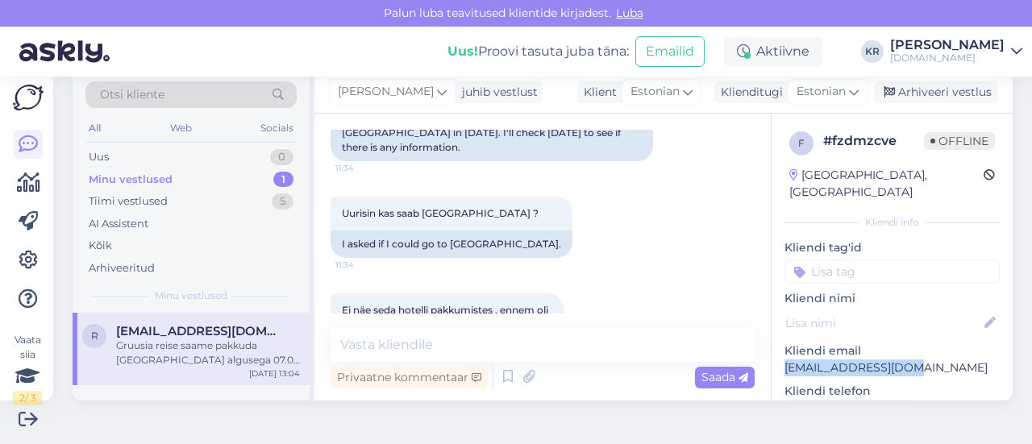
scroll to position [78, 0]
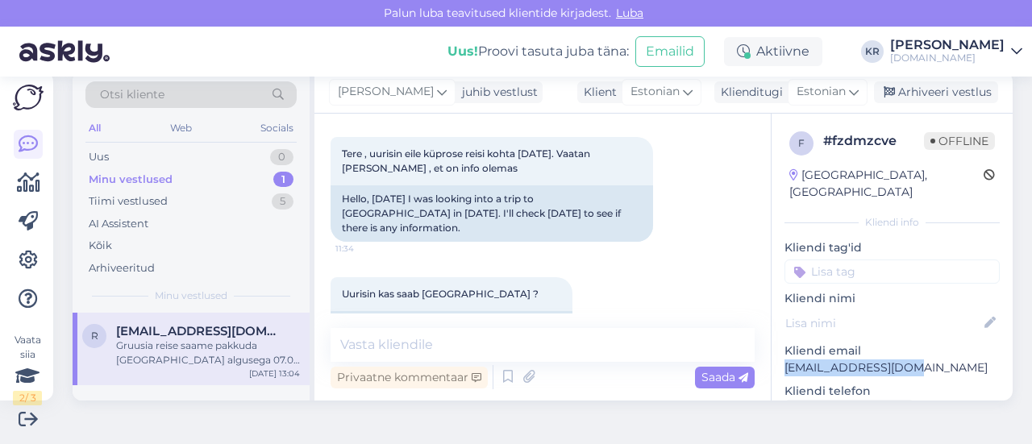
click at [168, 83] on div "Otsi kliente" at bounding box center [190, 94] width 211 height 27
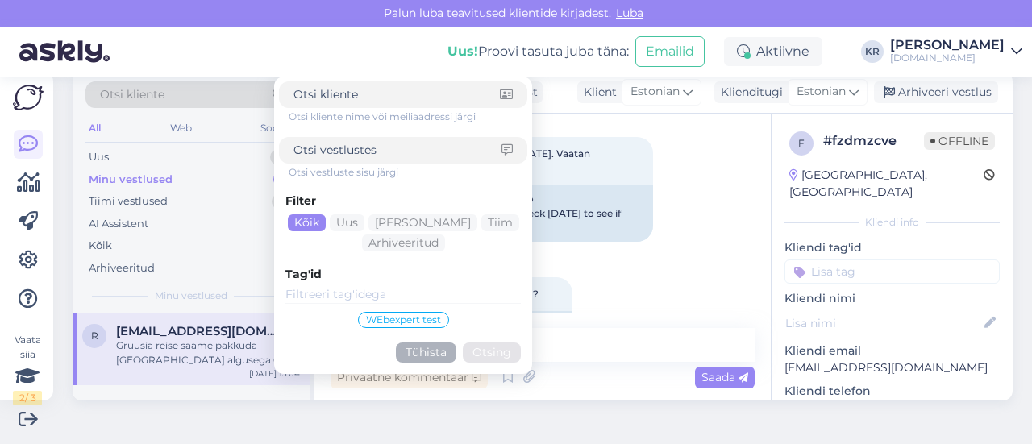
type input "Vastavalt Teie reisisoovile, võrdlesin kõiki Egiptuse reise Teile sobival ajal …"
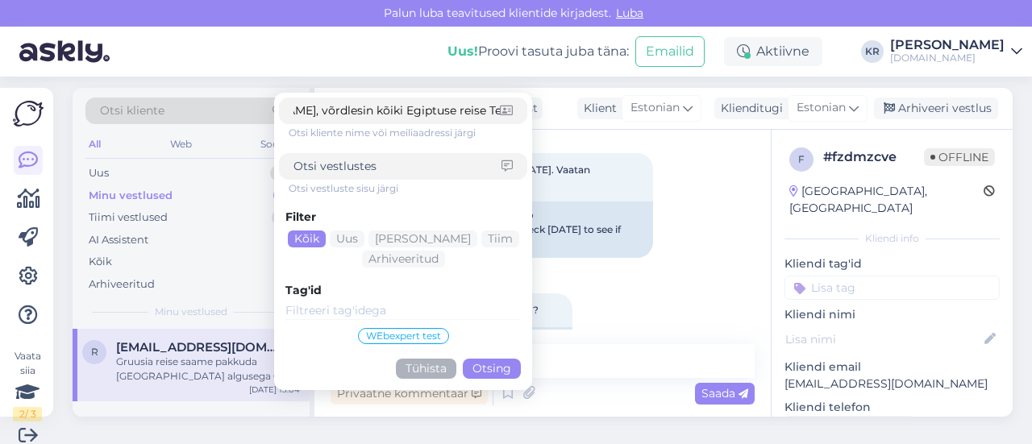
drag, startPoint x: 493, startPoint y: 94, endPoint x: 229, endPoint y: 91, distance: 263.8
click at [95, 88] on div "Otsi kliente Vastavalt Teie reisisoovile, võrdlesin kõiki Egiptuse reise Teile …" at bounding box center [191, 208] width 237 height 241
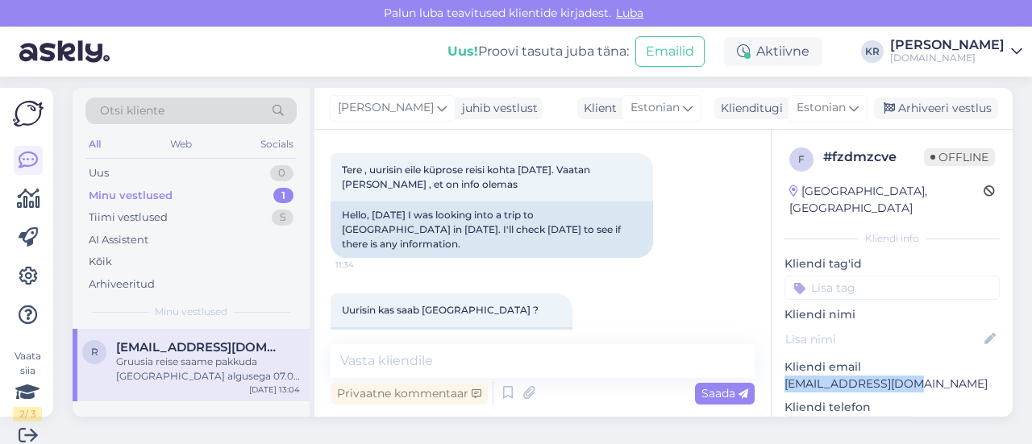
drag, startPoint x: 902, startPoint y: 359, endPoint x: 777, endPoint y: 363, distance: 125.1
click at [785, 376] on p "radalaave@gmail.com" at bounding box center [892, 384] width 215 height 17
copy p "adalaave@gmail.com"
click at [189, 112] on div "Otsi kliente" at bounding box center [190, 111] width 211 height 27
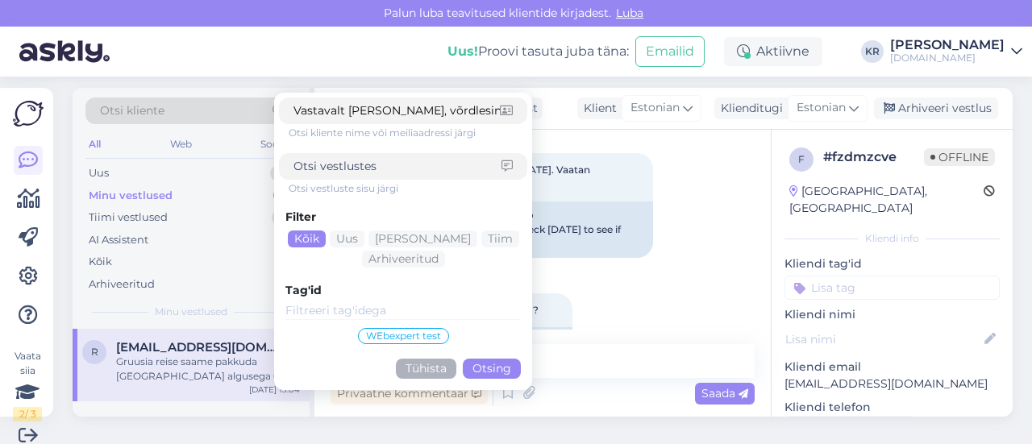
drag, startPoint x: 497, startPoint y: 112, endPoint x: 98, endPoint y: 119, distance: 398.5
click at [98, 119] on div "Otsi kliente Vastavalt Teie reisisoovile, võrdlesin kõiki Egiptuse reise Teile …" at bounding box center [190, 116] width 211 height 36
type input "r"
type input "radalaave@gmail.com"
click button "Otsing" at bounding box center [492, 369] width 58 height 20
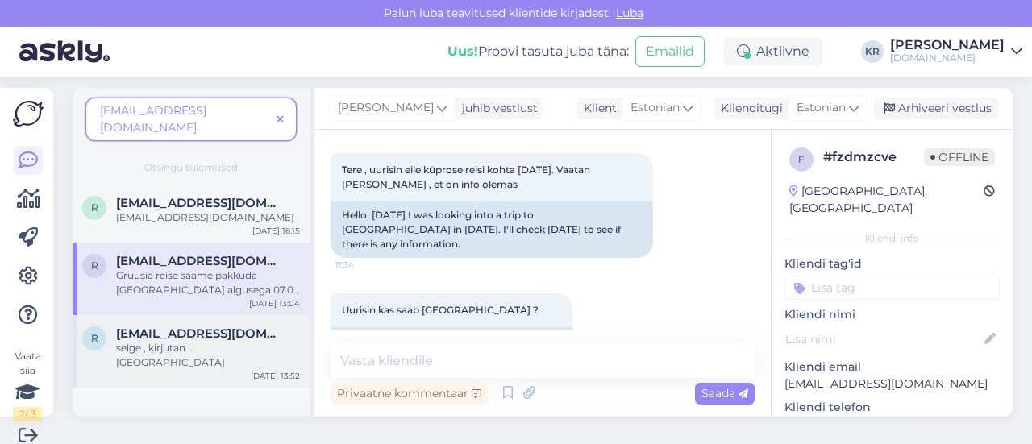
click at [192, 344] on div "r radalaave@gmail.com selge , kirjutan ! Aitäh Aug 19 13:52" at bounding box center [191, 351] width 237 height 73
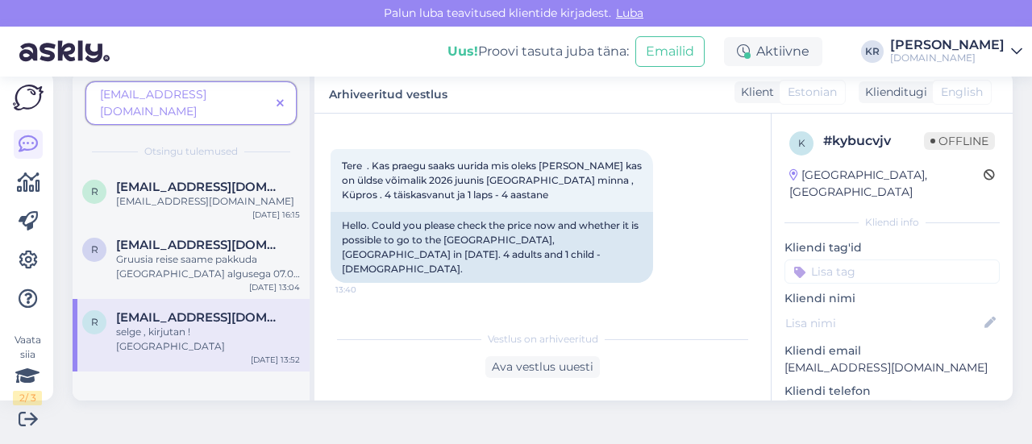
scroll to position [40, 0]
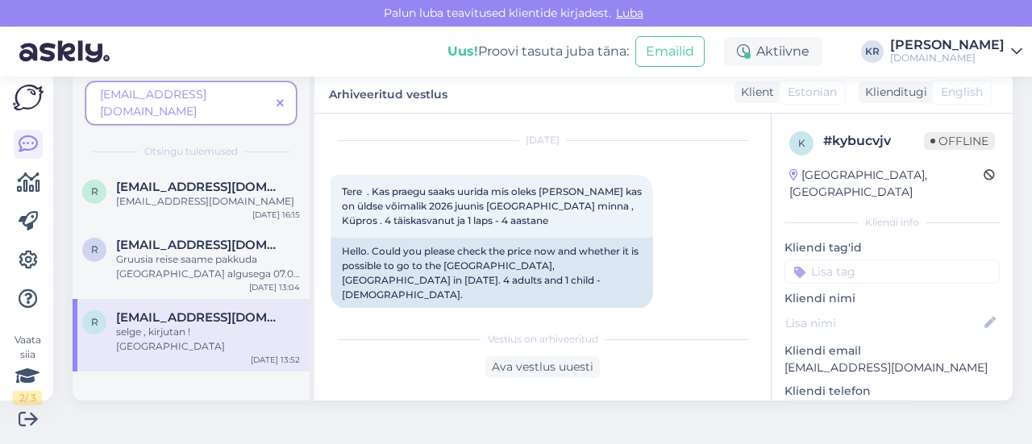
click at [281, 98] on icon at bounding box center [280, 103] width 7 height 11
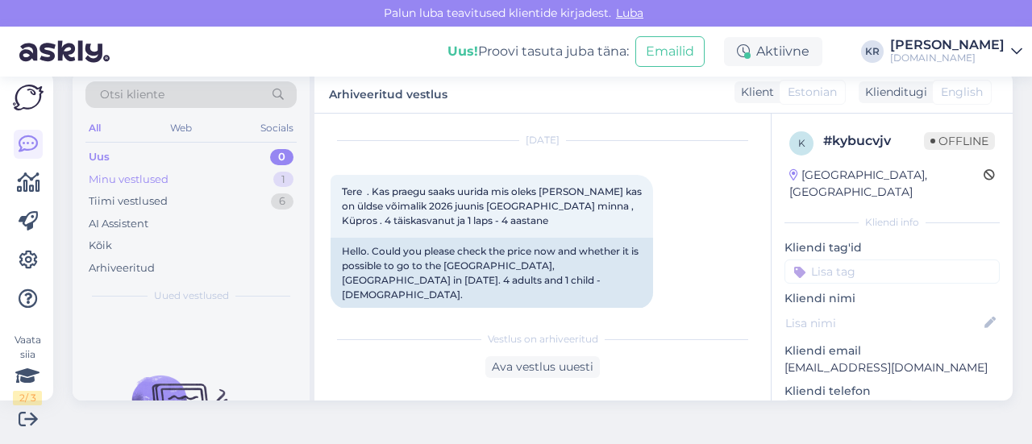
click at [199, 177] on div "Minu vestlused 1" at bounding box center [190, 180] width 211 height 23
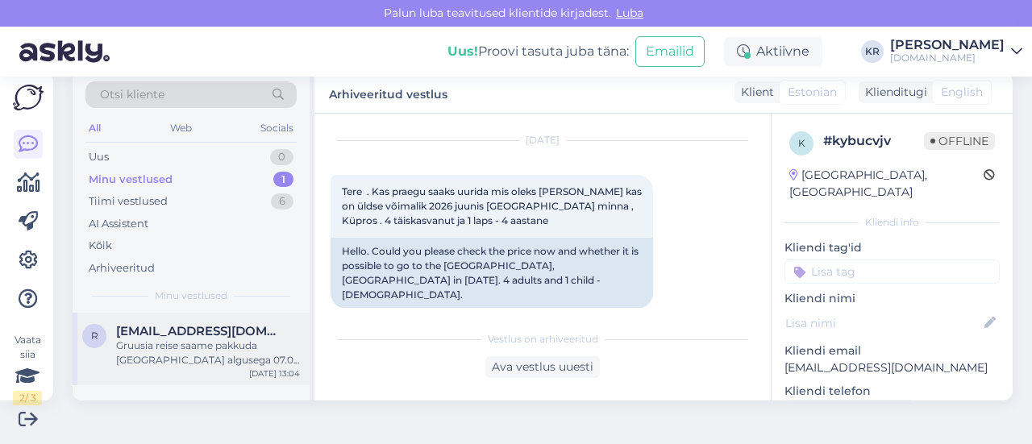
click at [211, 332] on span "radalaave@gmail.com" at bounding box center [200, 331] width 168 height 15
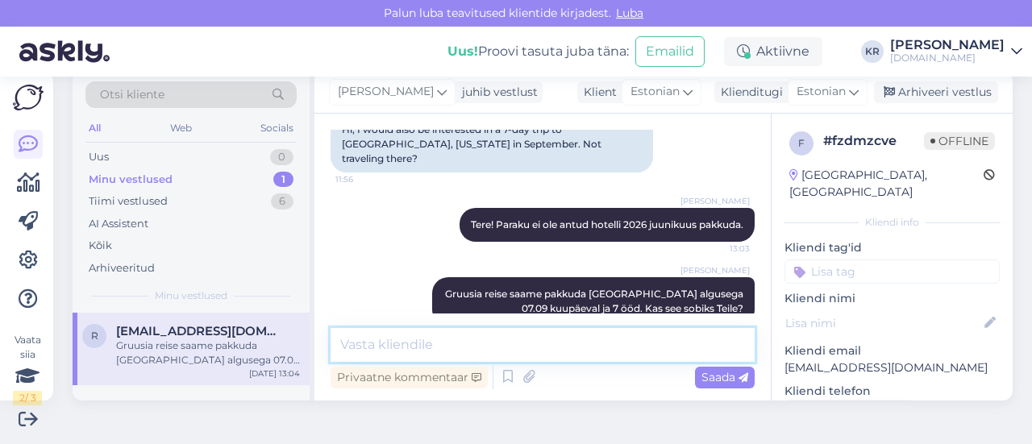
click at [492, 356] on textarea at bounding box center [543, 345] width 424 height 34
type textarea "S"
type textarea "Kirjutasin Teile meilile :)"
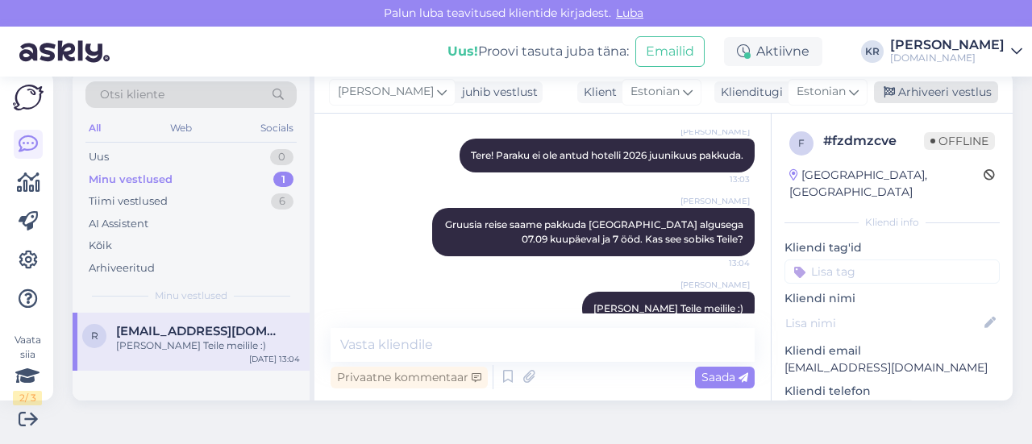
click at [917, 98] on div "Arhiveeri vestlus" at bounding box center [936, 92] width 124 height 22
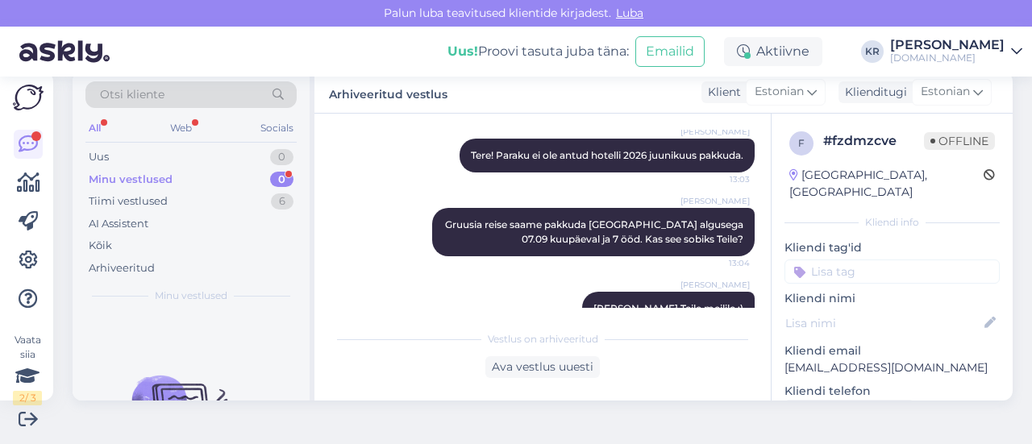
click at [192, 177] on div "Minu vestlused 0" at bounding box center [190, 180] width 211 height 23
click at [190, 157] on div "Uus 0" at bounding box center [190, 157] width 211 height 23
click at [186, 202] on div "Tiimi vestlused 6" at bounding box center [190, 201] width 211 height 23
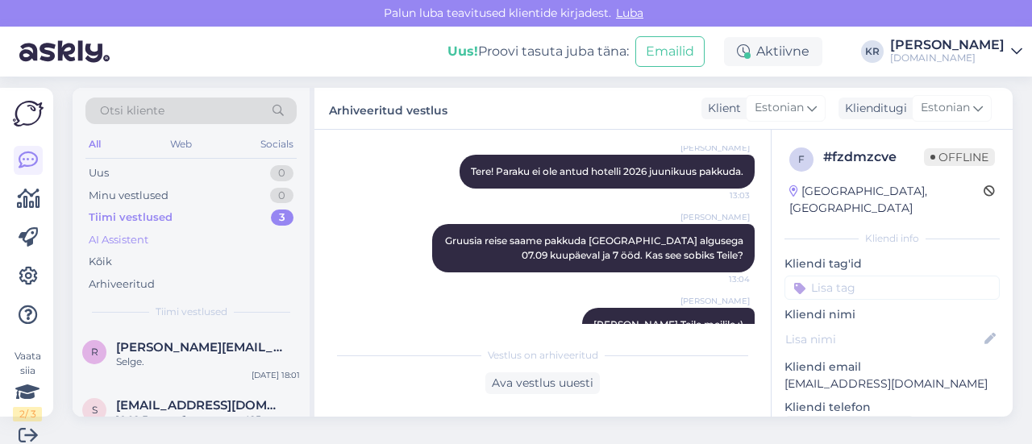
scroll to position [0, 0]
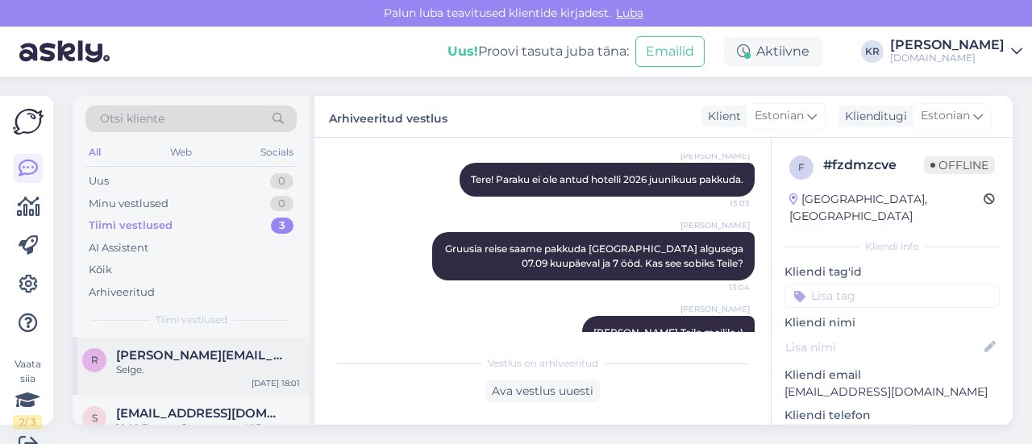
click at [211, 368] on div "Selge." at bounding box center [208, 370] width 184 height 15
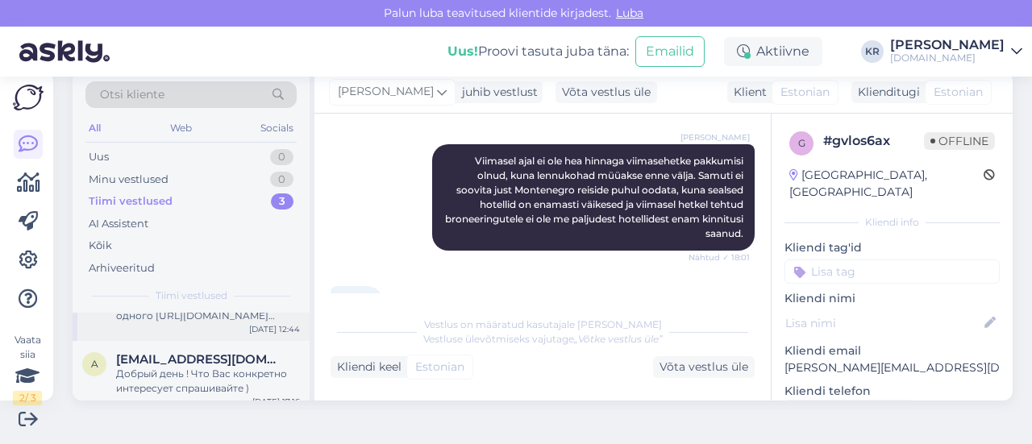
scroll to position [114, 0]
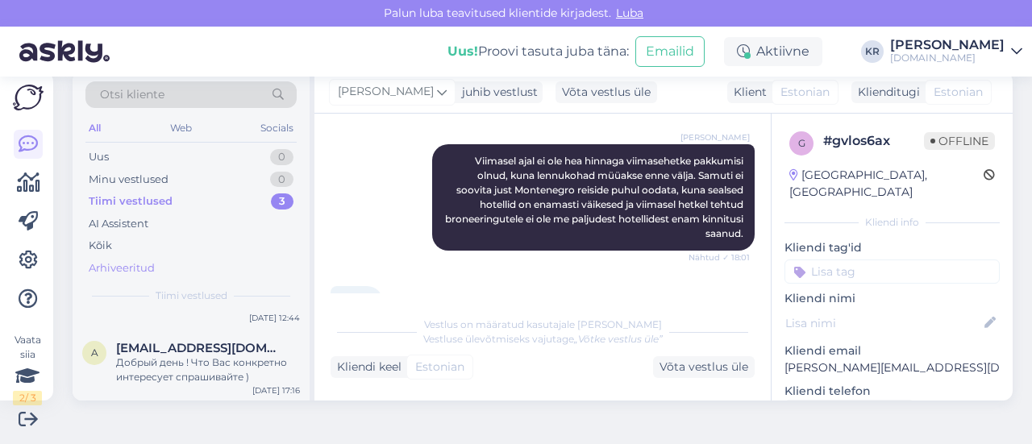
click at [135, 267] on div "Arhiveeritud" at bounding box center [122, 269] width 66 height 16
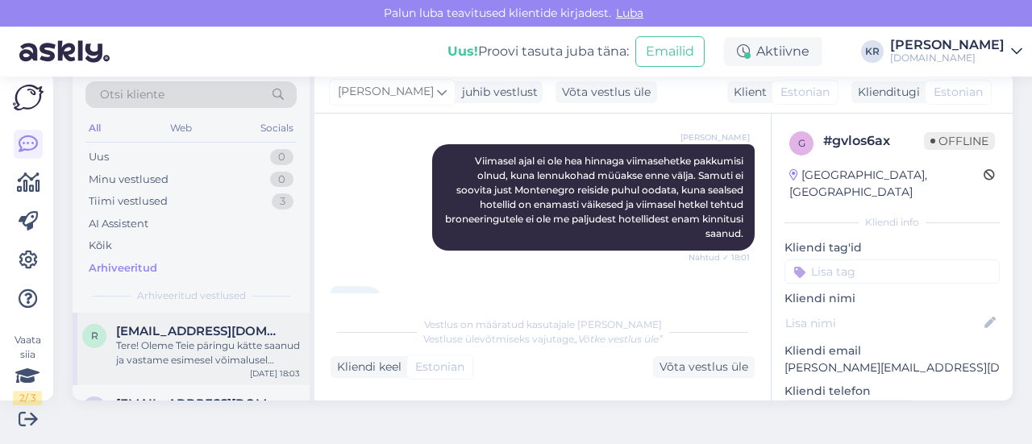
click at [200, 352] on div "Tere! Oleme Teie päringu kätte saanud ja vastame esimesel võimalusel meili teel…" at bounding box center [208, 353] width 184 height 29
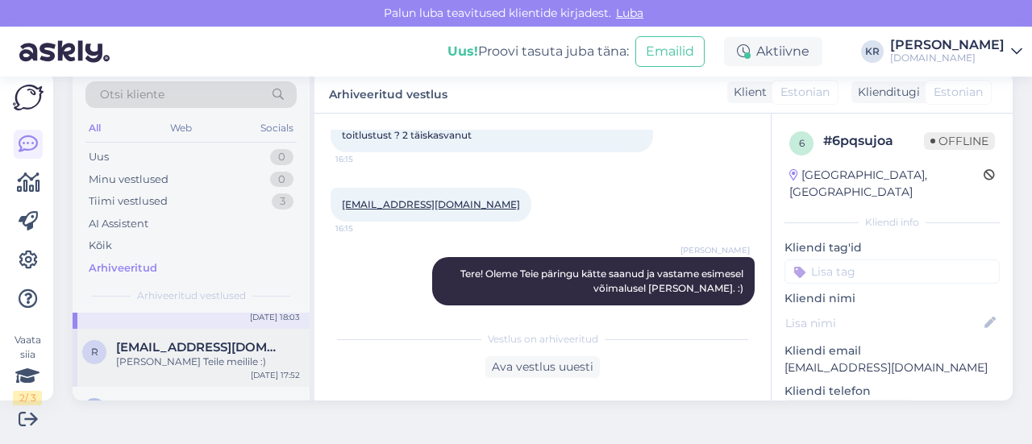
scroll to position [81, 0]
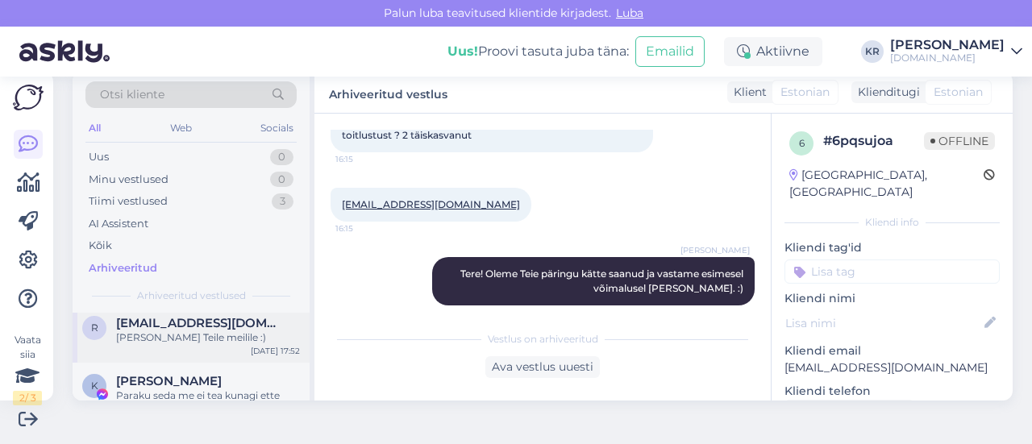
click at [209, 347] on div "r radalaave@gmail.com Kirjutasin Teile meilile :) Aug 20 17:52" at bounding box center [191, 334] width 237 height 58
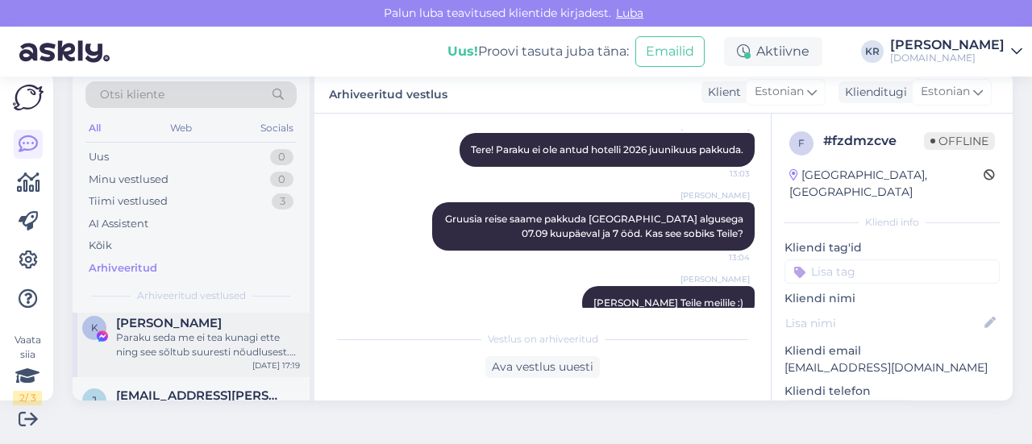
scroll to position [161, 0]
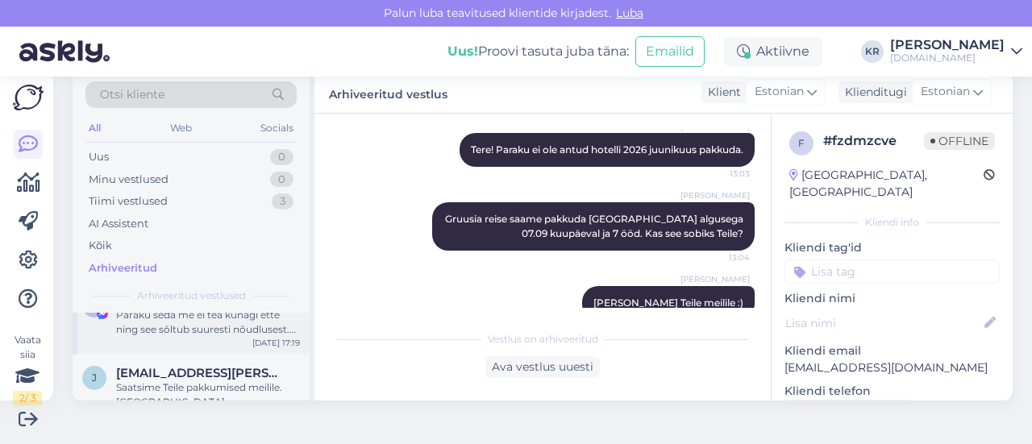
click at [211, 326] on div "Paraku seda me ei tea kunagi ette ning see sõltub suuresti nõudlusest. Mida roh…" at bounding box center [208, 322] width 184 height 29
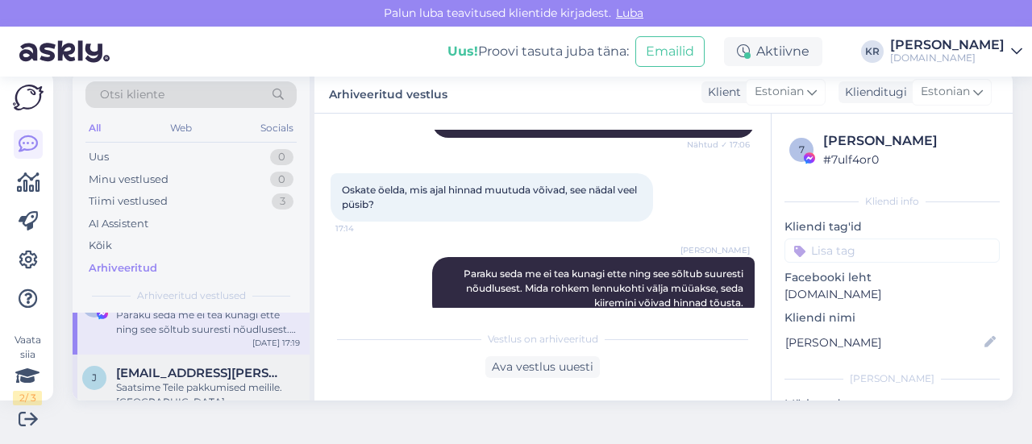
scroll to position [242, 0]
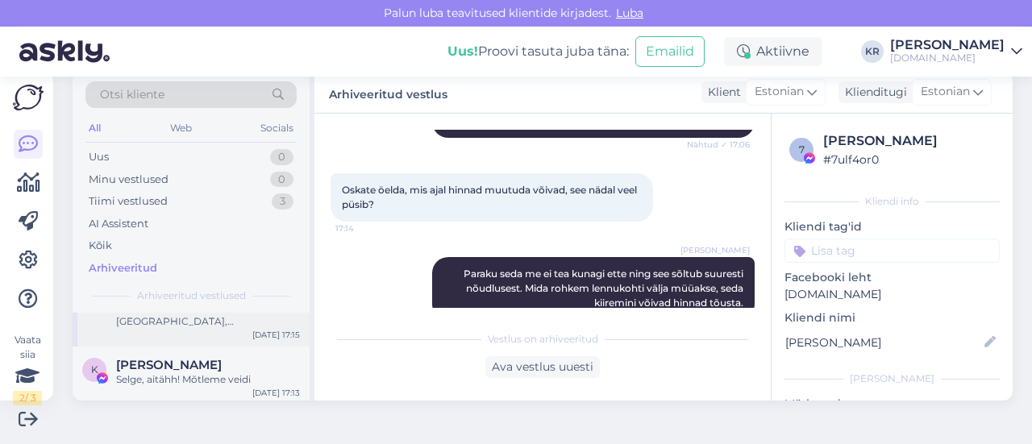
click at [245, 330] on div "j jaanika.mattas@gmail.com Saatsime Teile pakkumised meilile. Baia Lara, Porto …" at bounding box center [191, 310] width 237 height 73
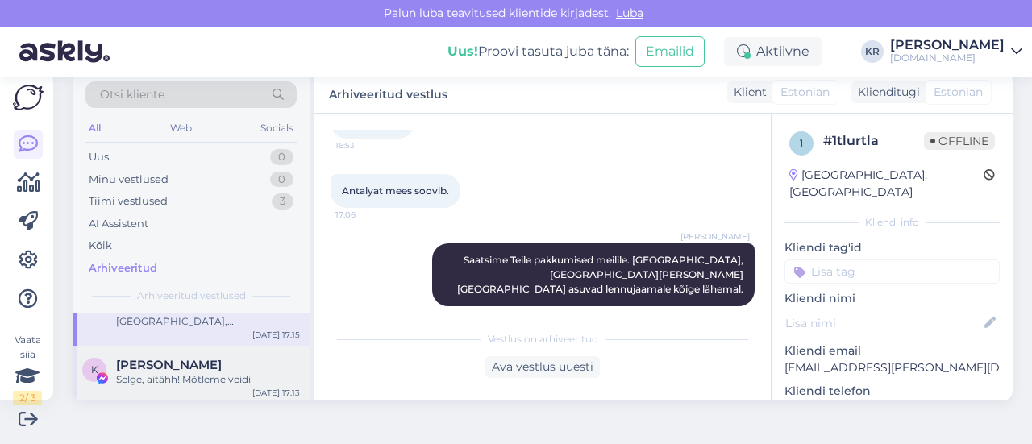
click at [194, 377] on div "Selge, aitähh! Mõtleme veidi" at bounding box center [208, 380] width 184 height 15
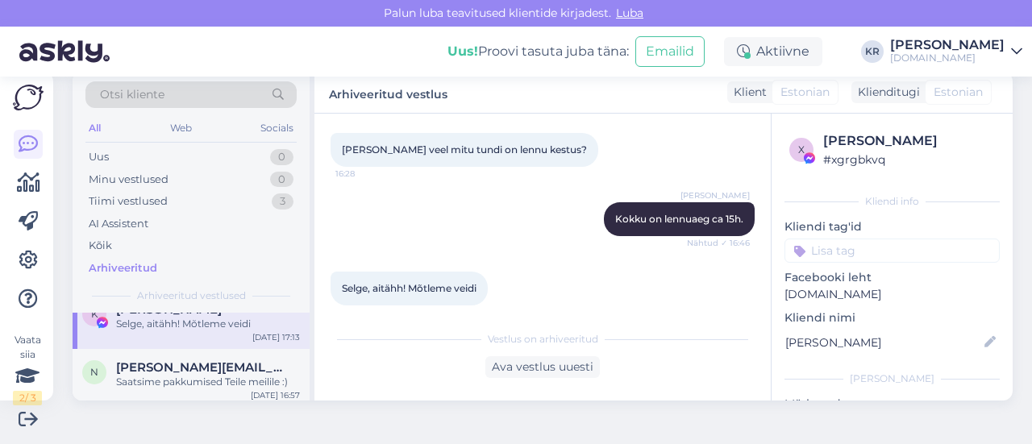
scroll to position [323, 0]
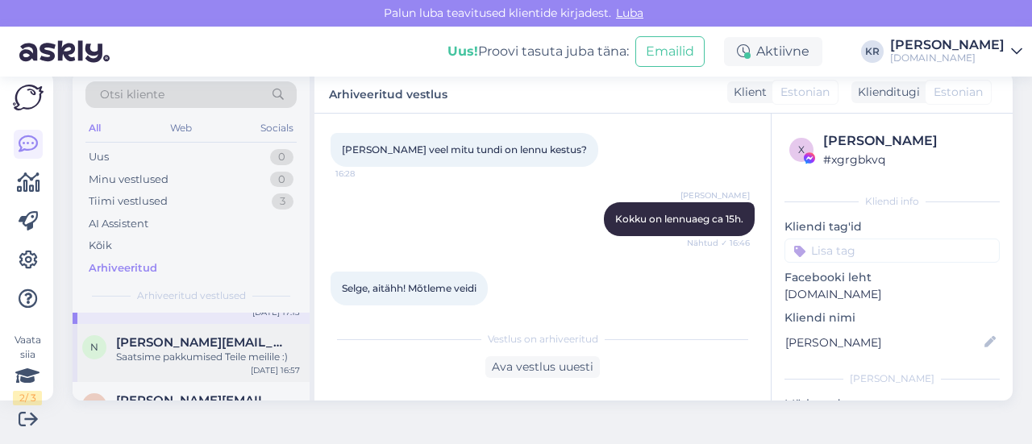
click at [203, 361] on div "Saatsime pakkumised Teile meilile :)" at bounding box center [208, 357] width 184 height 15
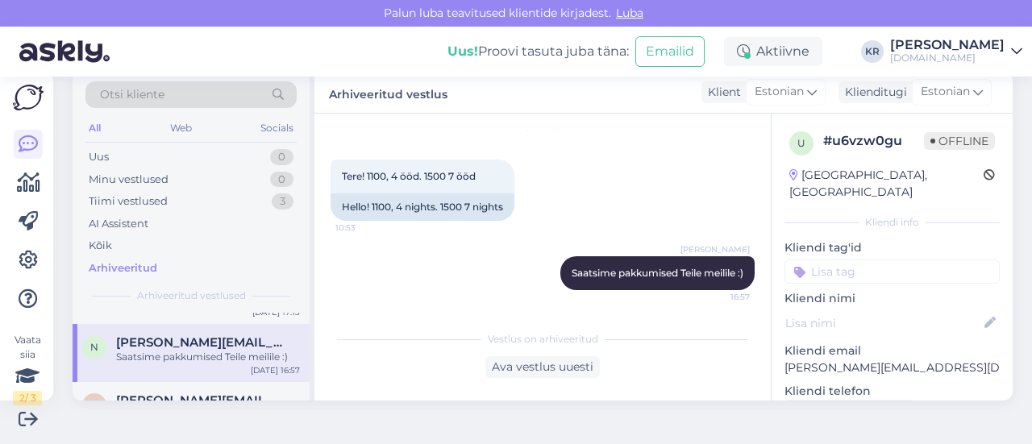
scroll to position [55, 0]
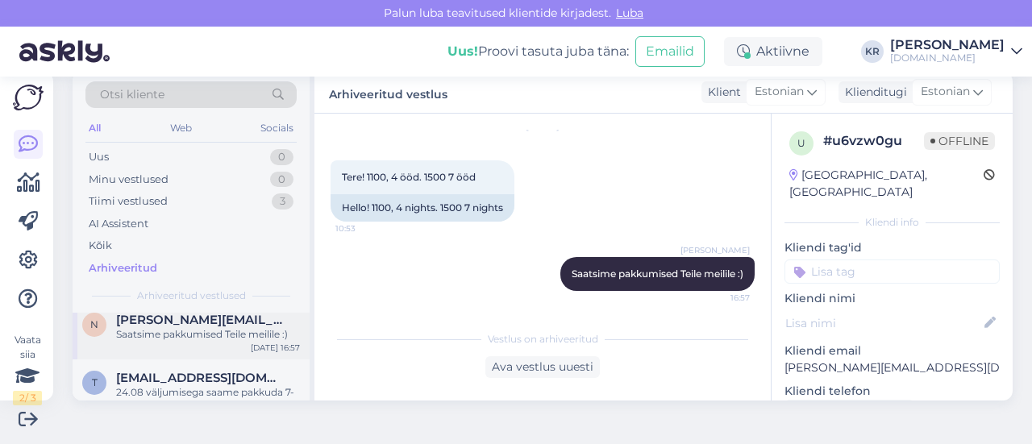
click at [211, 344] on div "n neumann.eve@gmail.com Saatsime pakkumised Teile meilile :) Aug 20 16:57" at bounding box center [191, 331] width 237 height 58
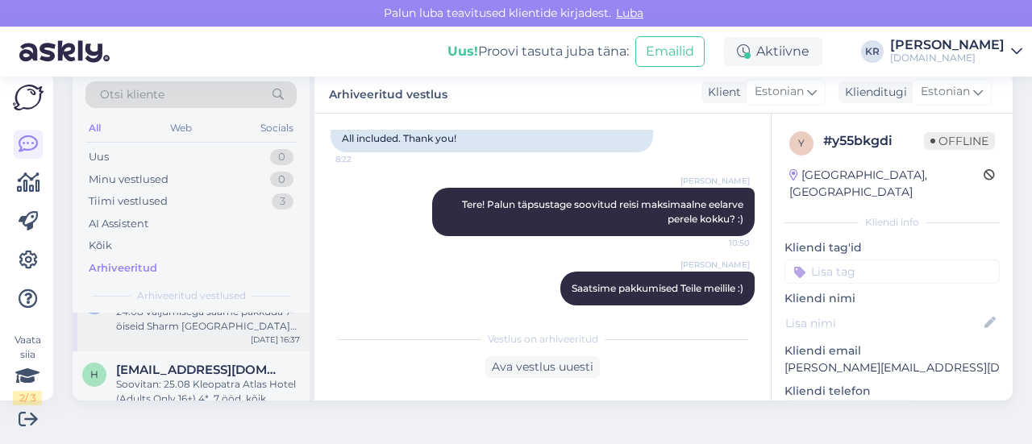
click at [224, 327] on div "24.08 väljumisega saame pakkuda 7-öiseid Sharm el-Sheikhi reise ja 8-öiseid Mon…" at bounding box center [208, 319] width 184 height 29
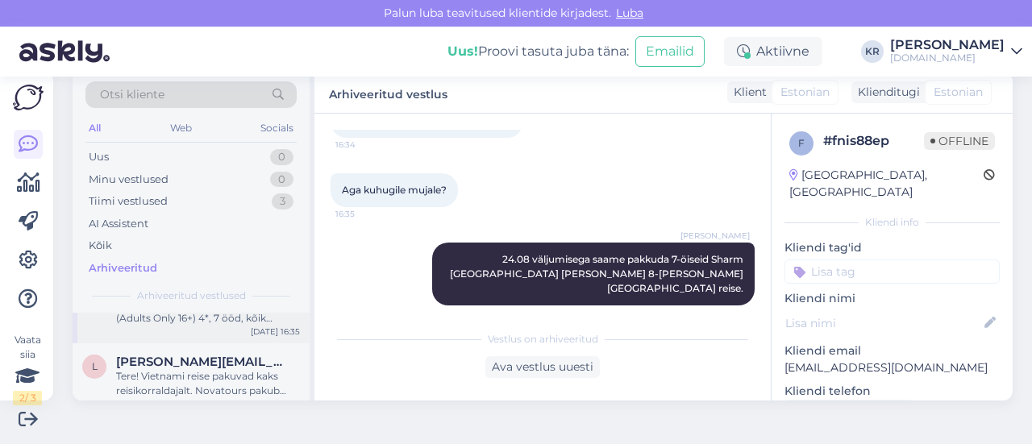
click at [191, 332] on div "h hannaloore16@gmail.com Soovitan: 25.08 Kleopatra Atlas Hotel (Adults Only 16+…" at bounding box center [191, 307] width 237 height 73
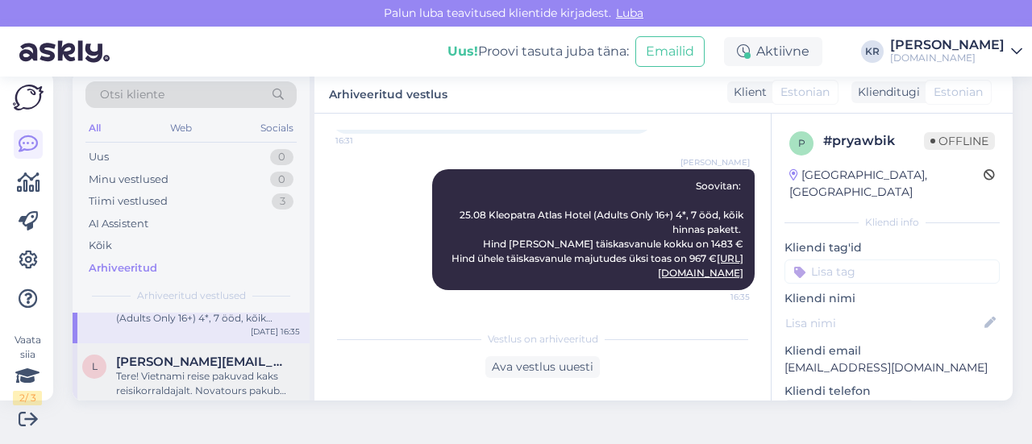
click at [200, 372] on div "Tere! Vietnami reise pakuvad kaks reisikorraldajalt. Novatours pakub reise ümbe…" at bounding box center [208, 383] width 184 height 29
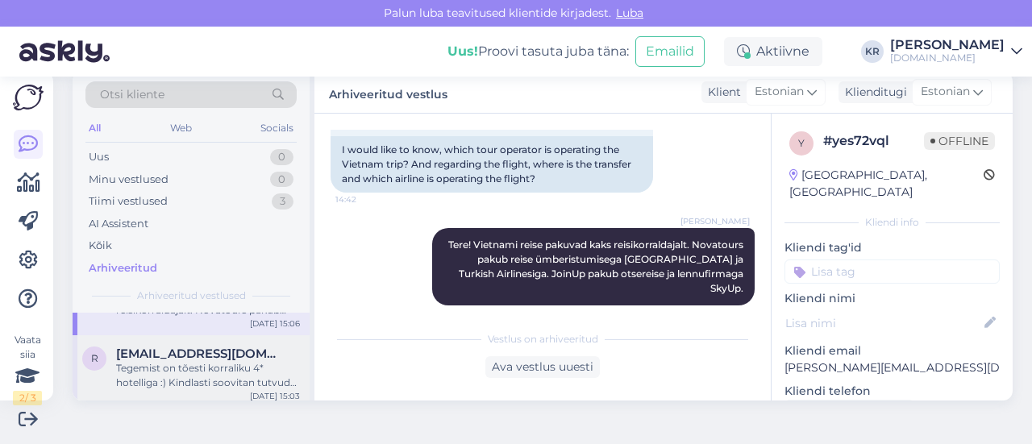
click at [179, 362] on div "Tegemist on tõesti korraliku 4* hotelliga :) Kindlasti soovitan tutvuda ka trip…" at bounding box center [208, 375] width 184 height 29
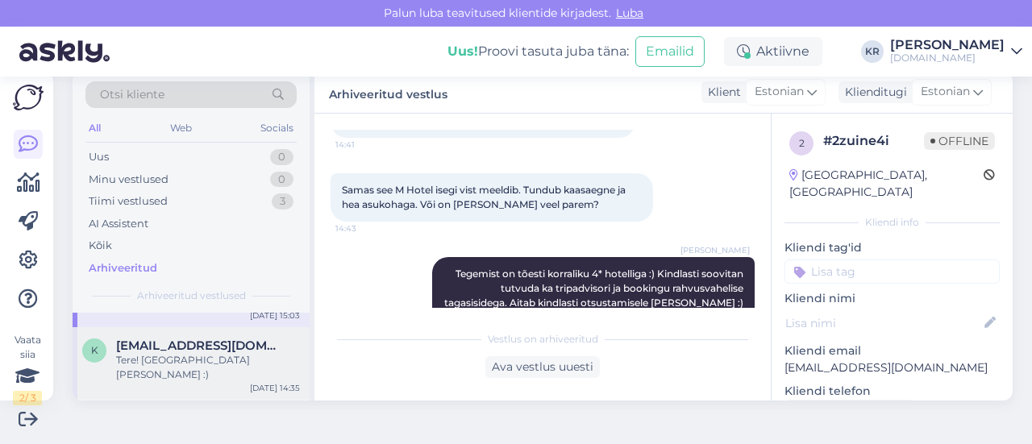
click at [215, 349] on span "krenvalgenberg28@gmail.com" at bounding box center [200, 346] width 168 height 15
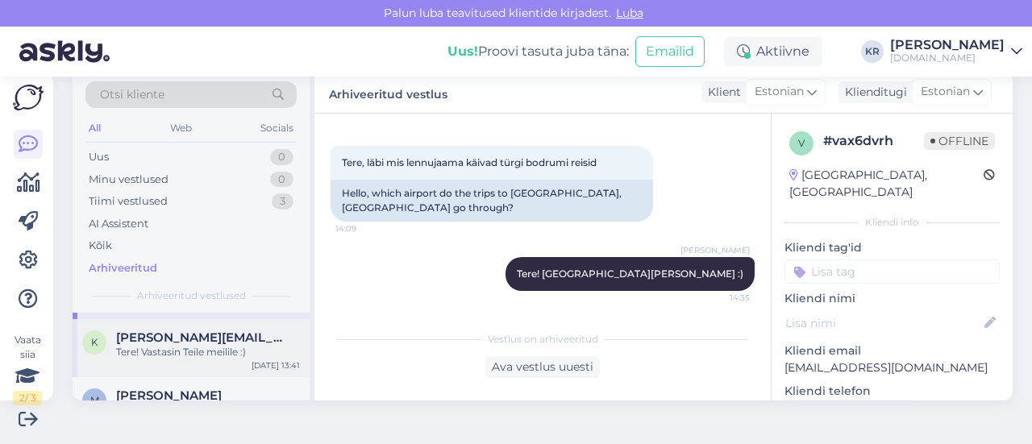
click at [218, 349] on div "k karin.tool@icloud.com Tere! Vastasin Teile meilile :) Aug 20 13:41" at bounding box center [191, 348] width 237 height 58
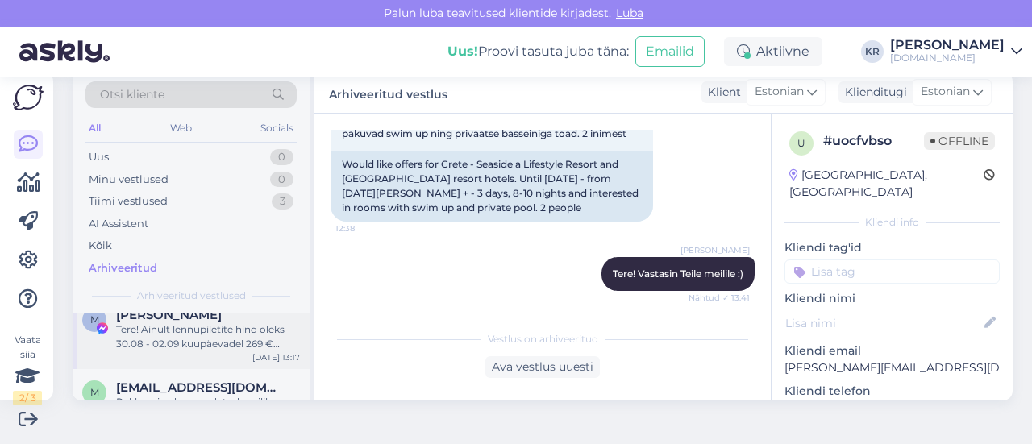
click at [206, 327] on div "Tere! Ainult lennupiletite hind oleks 30.08 - 02.09 kuupäevadel 269 € /inimene." at bounding box center [208, 337] width 184 height 29
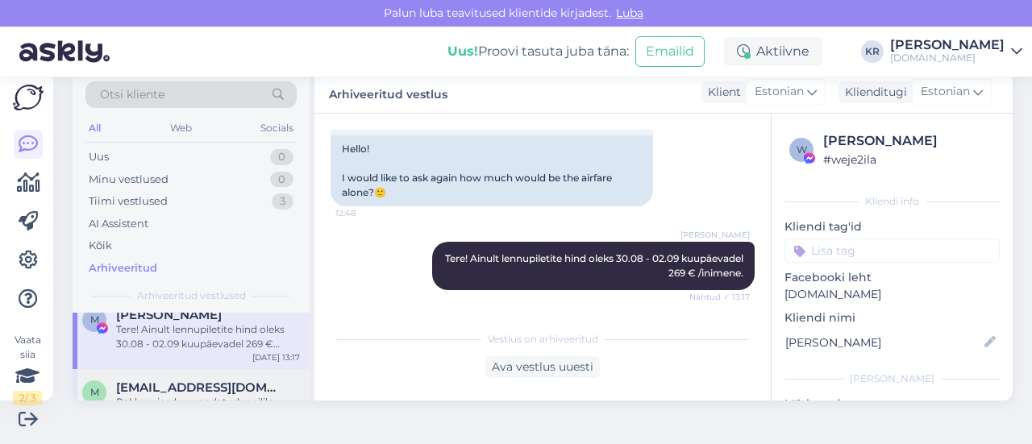
click at [186, 381] on span "mlmarislallo@gmail.com" at bounding box center [200, 388] width 168 height 15
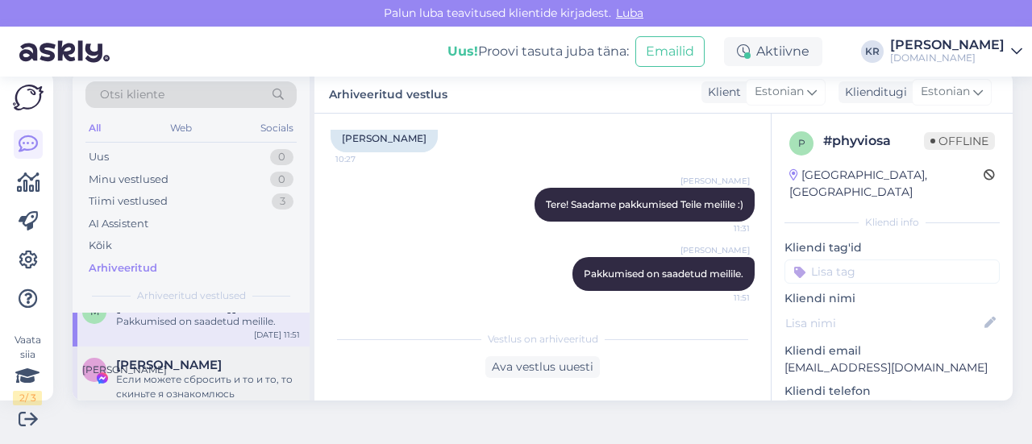
click at [202, 373] on div "Если можете сбросить и то и то, то скиньте я ознакомлюсь" at bounding box center [208, 387] width 184 height 29
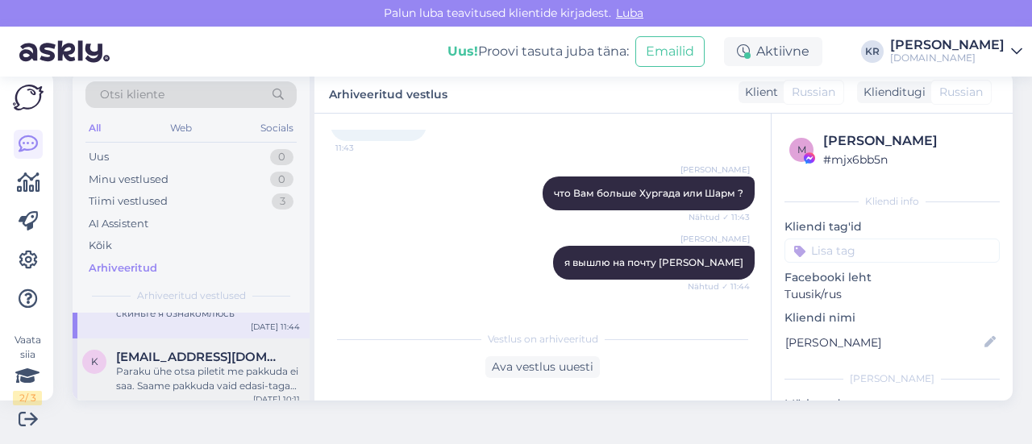
click at [195, 365] on div "Paraku ühe otsa piletit me pakkuda ei saa. Saame pakkuda vaid edasi-tagasi lend…" at bounding box center [208, 379] width 184 height 29
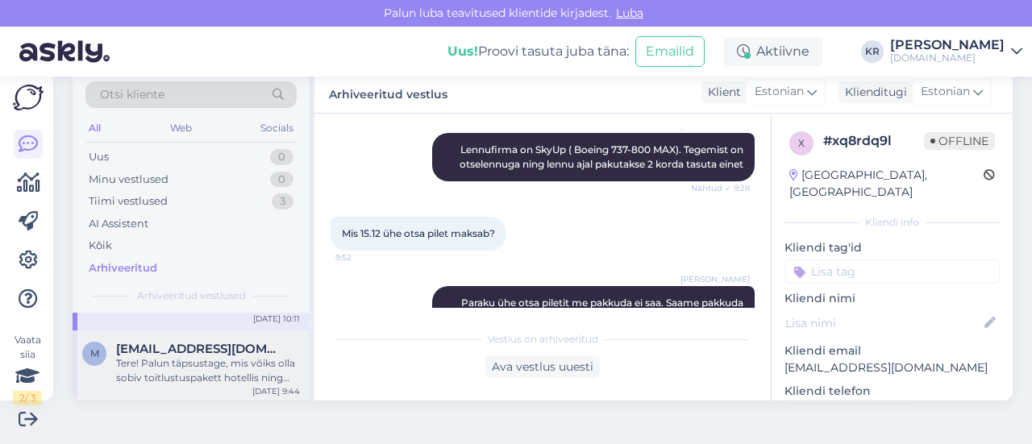
click at [215, 357] on div "Tere! Palun täpsustage, mis võiks olla sobiv toitlustuspakett hotellis ning rei…" at bounding box center [208, 371] width 184 height 29
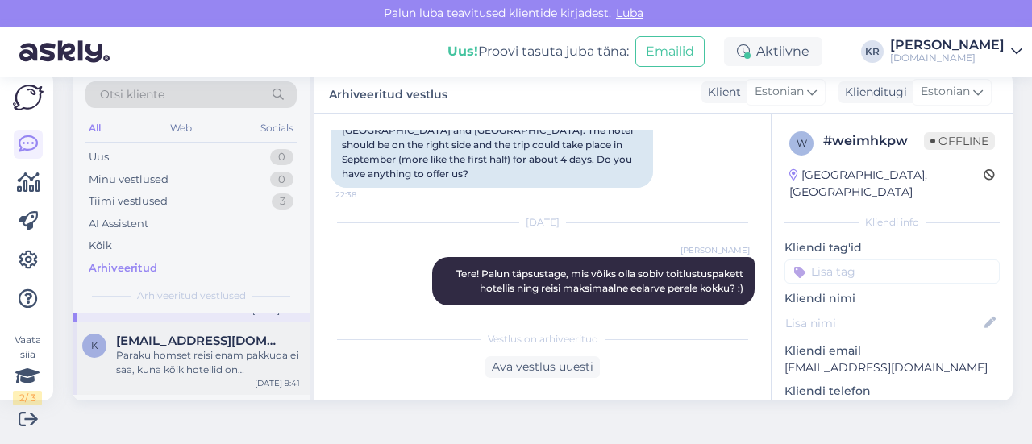
click at [216, 348] on div "Paraku homset reisi enam pakkuda ei saa, kuna kõik hotellid on vaid päringu alu…" at bounding box center [208, 362] width 184 height 29
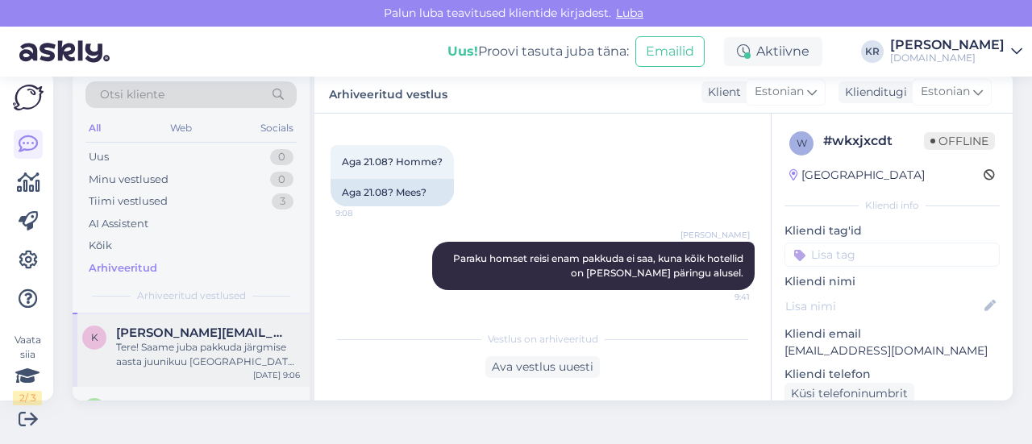
click at [215, 346] on div "Tere! Saame juba pakkuda järgmise aasta juunikuu Kreeka reise :)" at bounding box center [208, 354] width 184 height 29
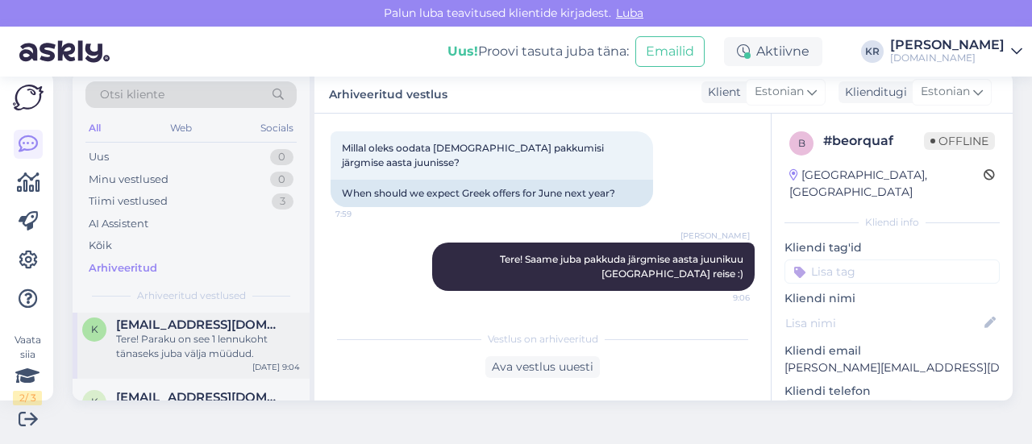
click at [209, 341] on div "Tere! Paraku on see 1 lennukoht tänaseks juba välja müüdud." at bounding box center [208, 346] width 184 height 29
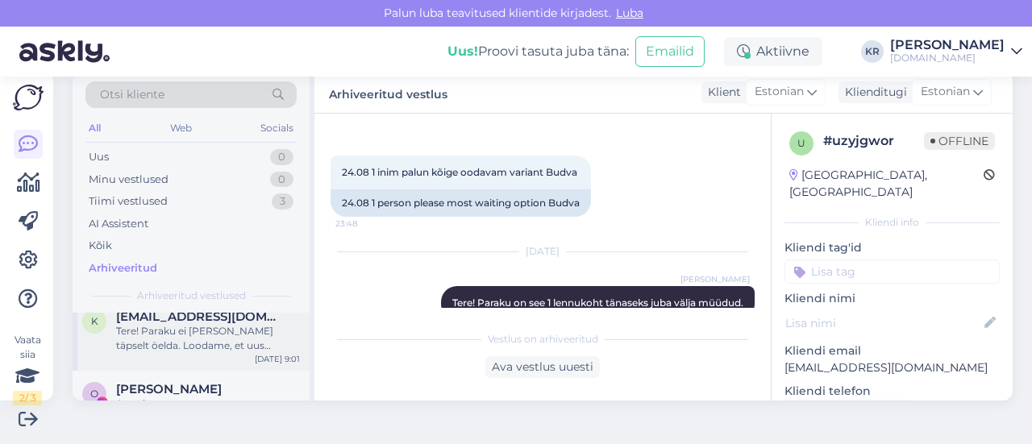
click at [205, 341] on div "k kkurisman@gmail.com Tere! Paraku ei oska seda täpselt öelda. Loodame, et uus …" at bounding box center [191, 334] width 237 height 73
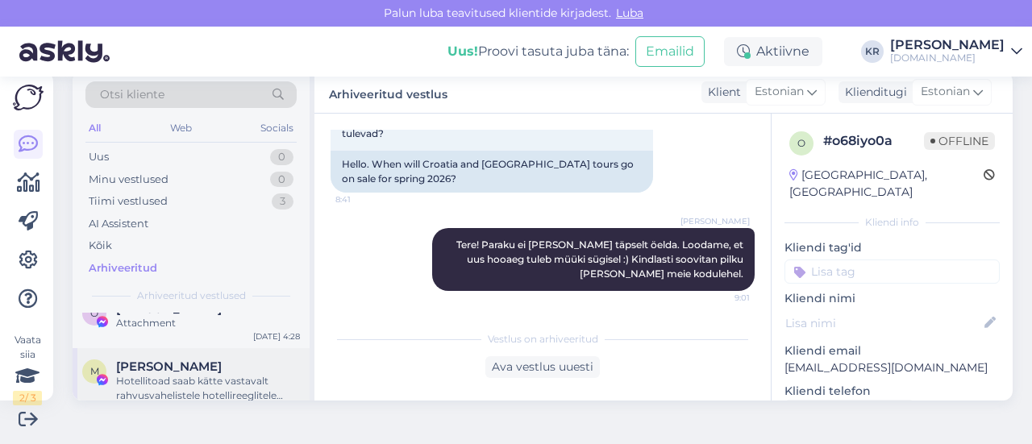
click at [208, 374] on div "Hotellitoad saab kätte vastavalt rahvusvahelistele hotellireeglitele kella 14:0…" at bounding box center [208, 388] width 184 height 29
